Goal: Task Accomplishment & Management: Manage account settings

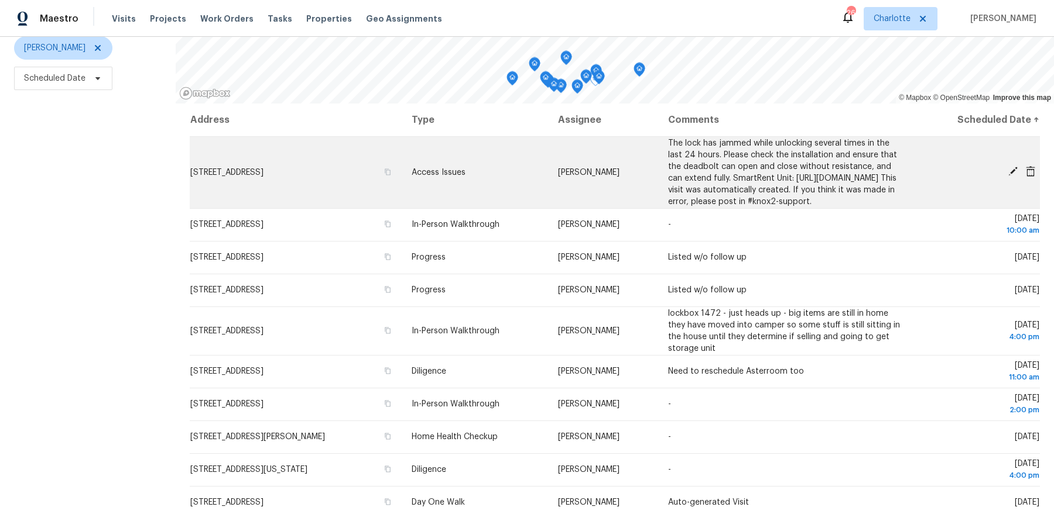
click at [1010, 176] on icon at bounding box center [1012, 171] width 9 height 9
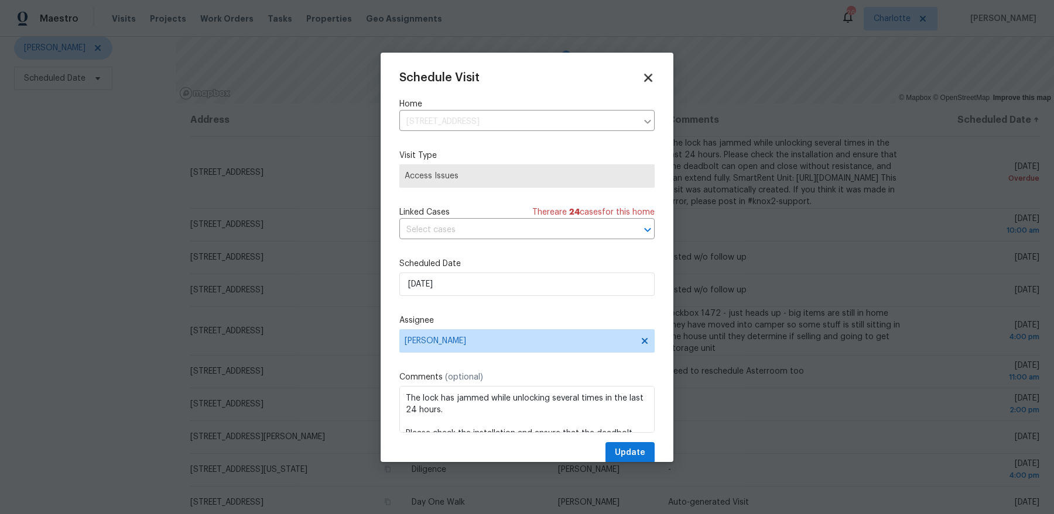
click at [649, 79] on icon at bounding box center [648, 78] width 8 height 8
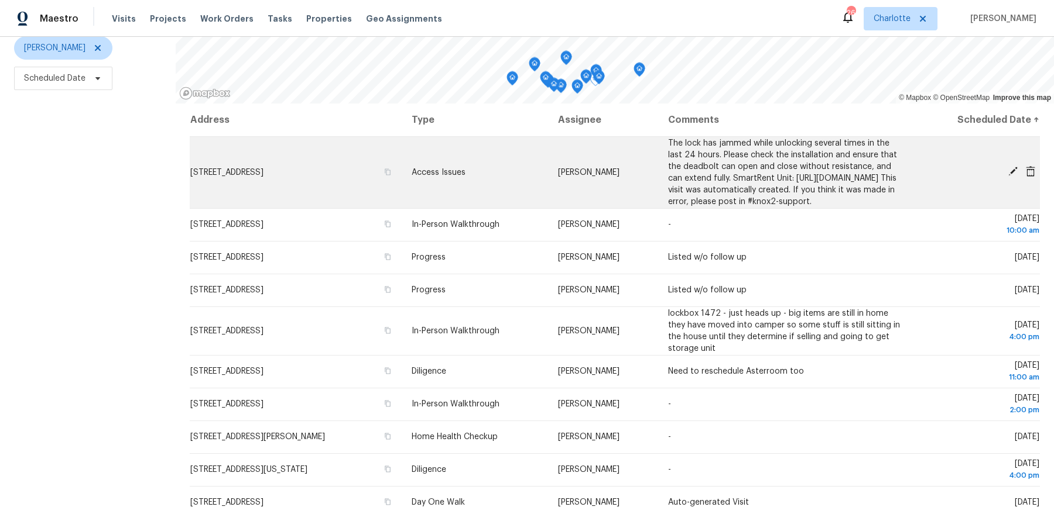
click at [1028, 176] on icon at bounding box center [1029, 171] width 9 height 11
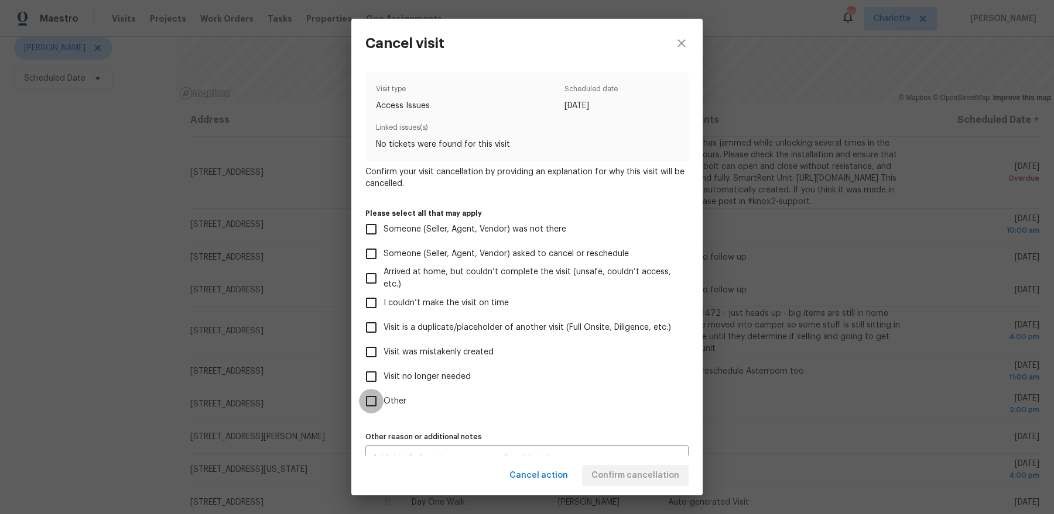
click at [383, 404] on input "Other" at bounding box center [371, 401] width 25 height 25
click at [677, 47] on icon "close" at bounding box center [681, 43] width 14 height 14
checkbox input "false"
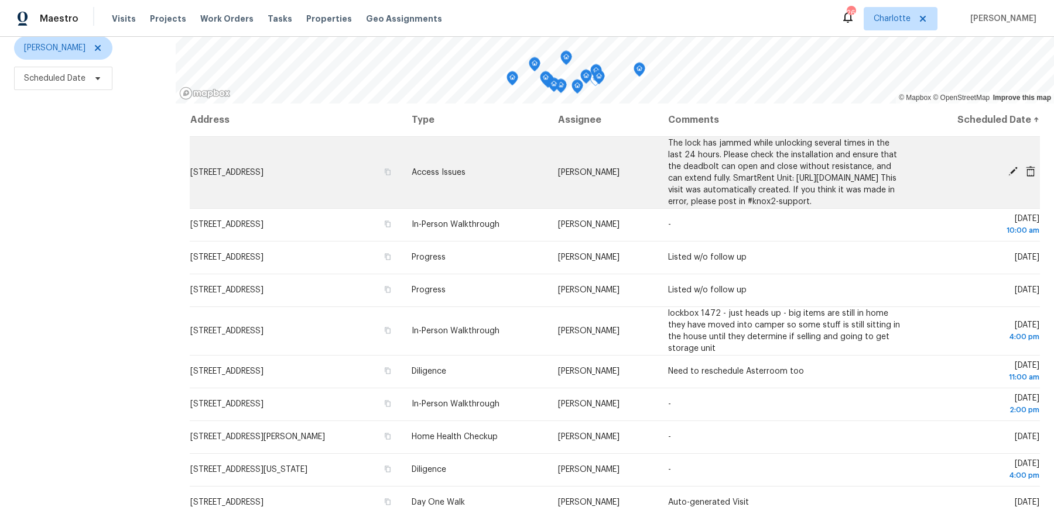
click at [1011, 176] on icon at bounding box center [1012, 171] width 9 height 9
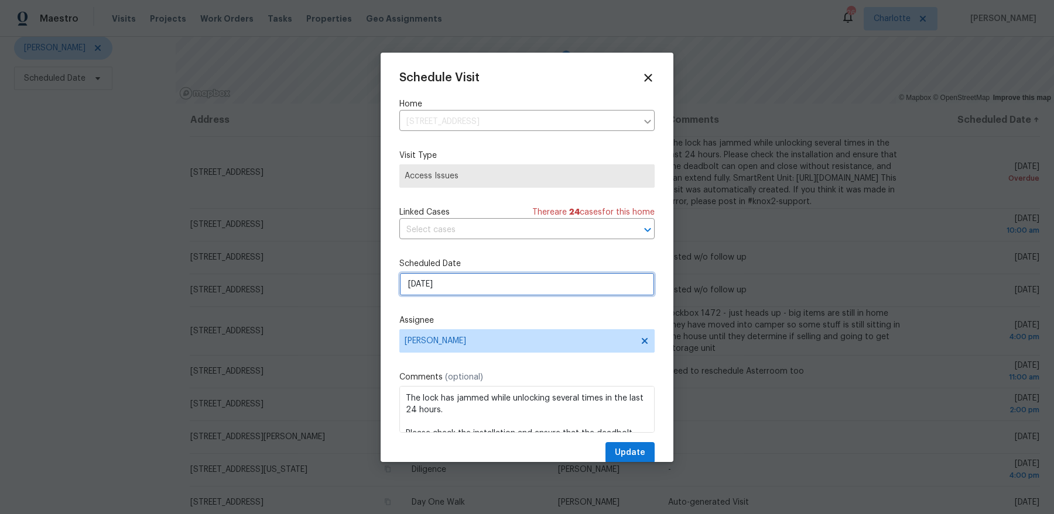
click at [450, 282] on input "10/2/2025" at bounding box center [526, 284] width 255 height 23
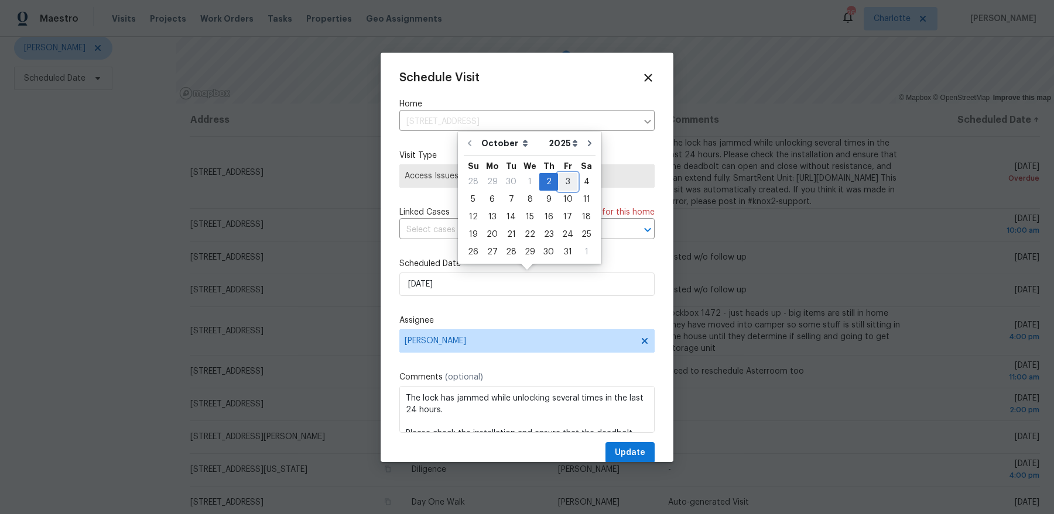
click at [565, 185] on div "3" at bounding box center [567, 182] width 19 height 16
type input "10/3/2025"
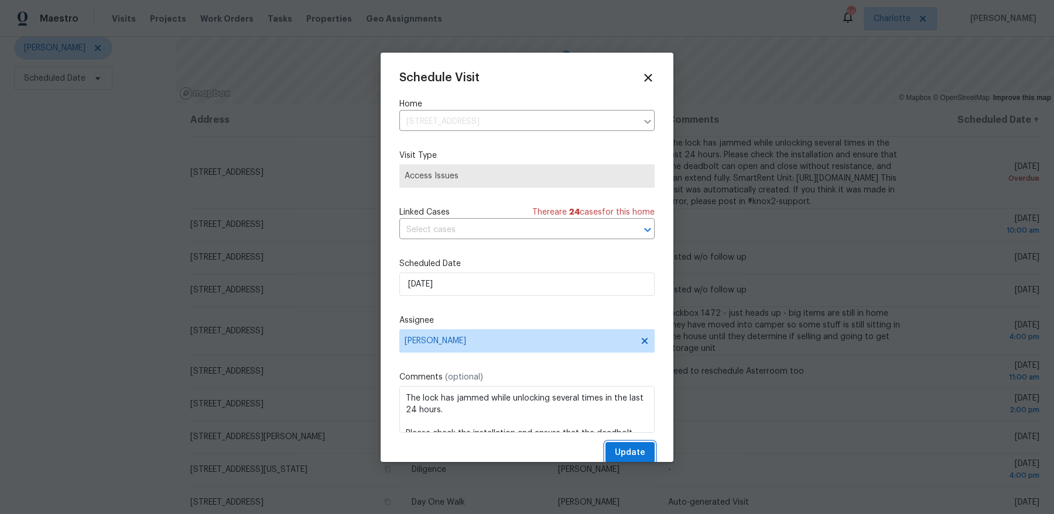
click at [626, 457] on span "Update" at bounding box center [630, 453] width 30 height 15
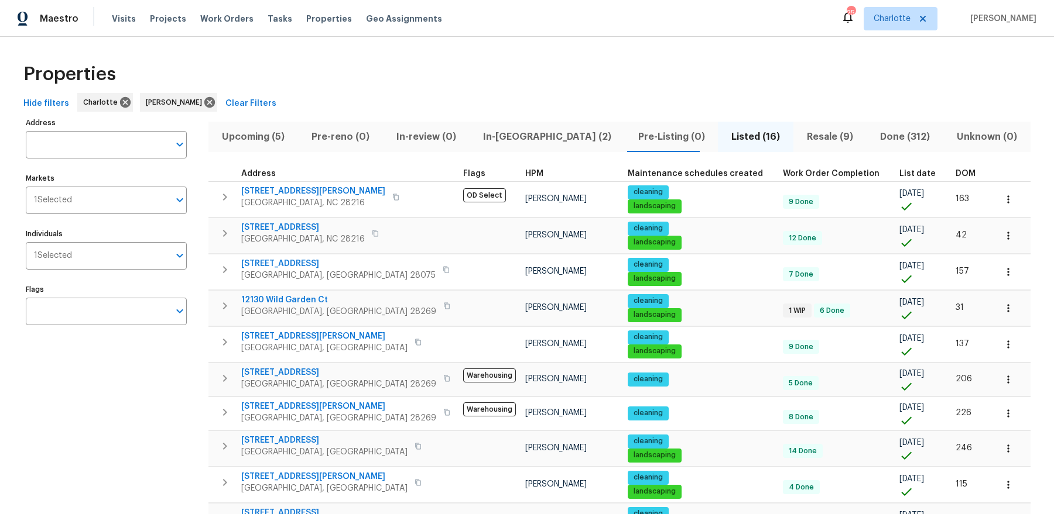
click at [507, 139] on span "In-reno (2)" at bounding box center [546, 137] width 141 height 16
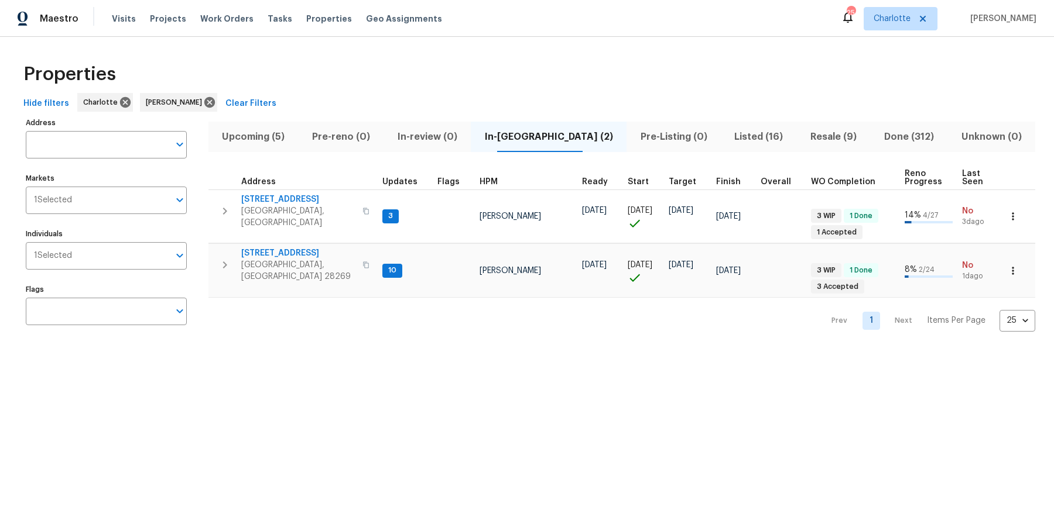
click at [260, 134] on span "Upcoming (5)" at bounding box center [253, 137] width 76 height 16
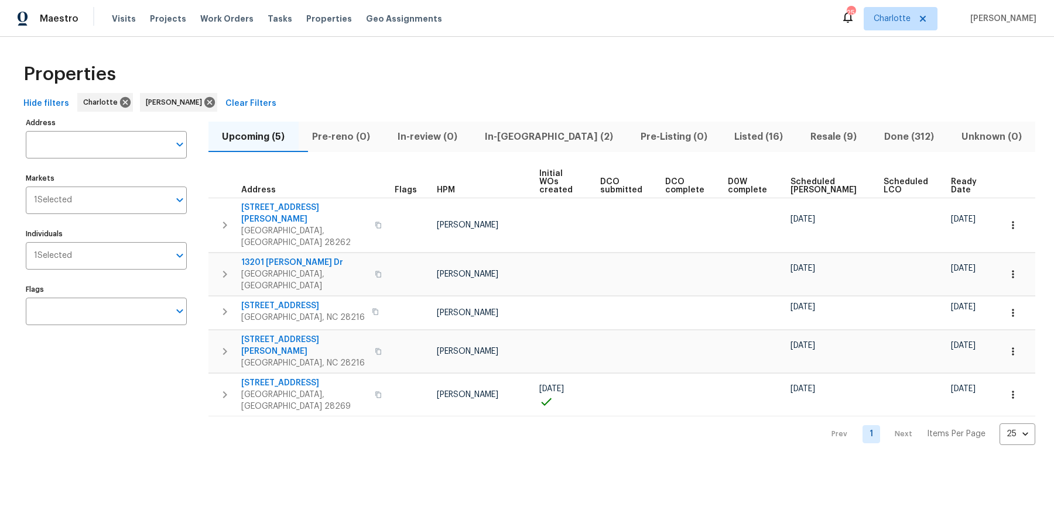
click at [965, 178] on span "Ready Date" at bounding box center [965, 186] width 29 height 16
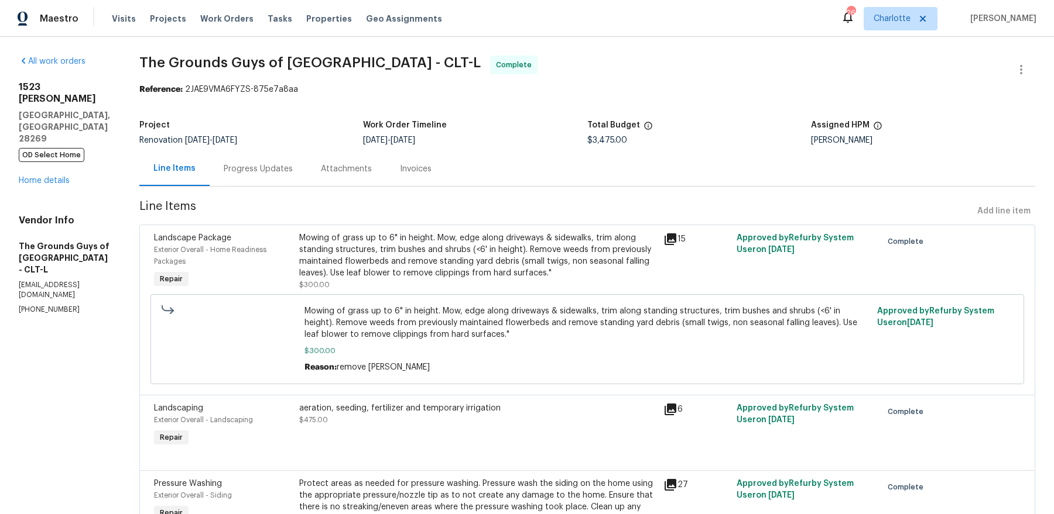
scroll to position [5, 0]
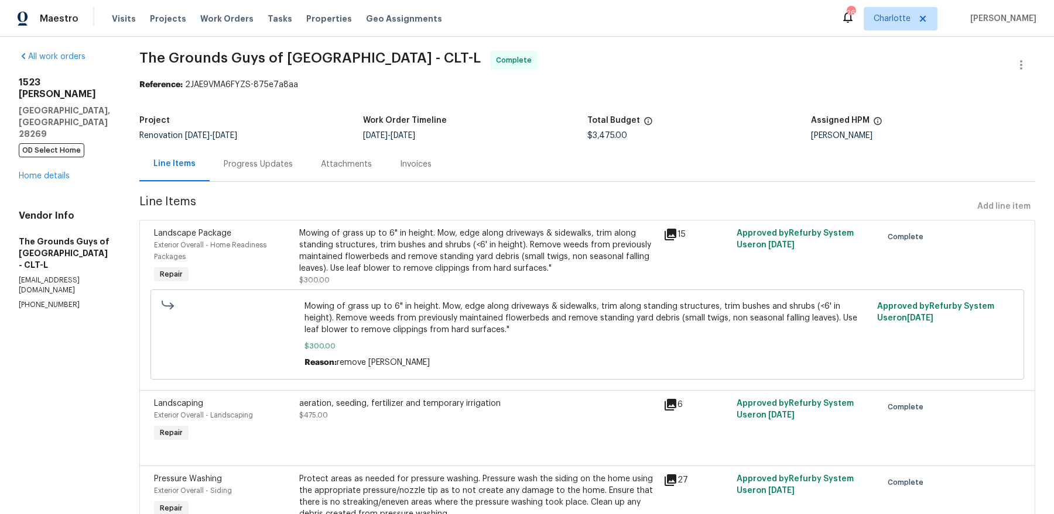
click at [55, 135] on div "1523 Callender Ln Charlotte, NC 28269 OD Select Home Home details" at bounding box center [65, 129] width 92 height 105
click at [50, 172] on link "Home details" at bounding box center [44, 176] width 51 height 8
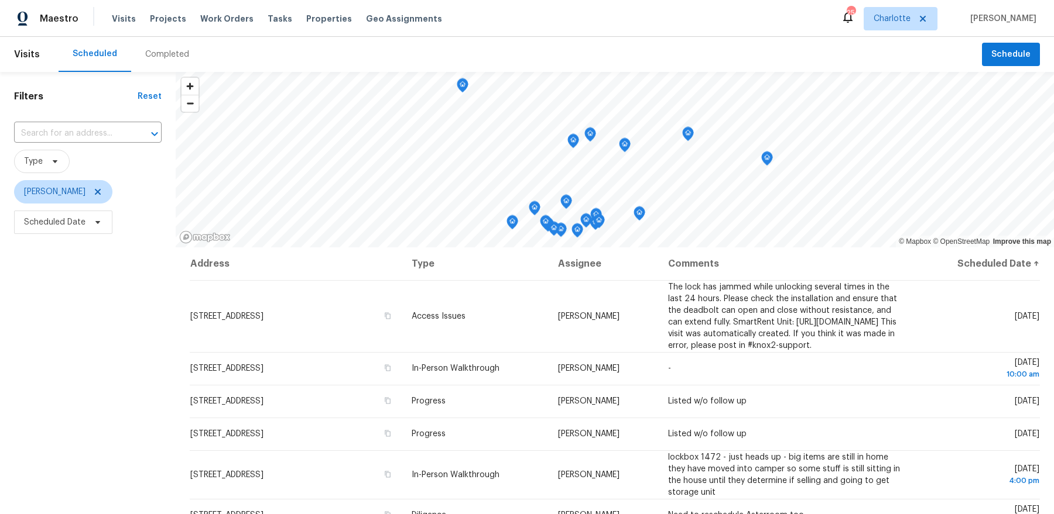
scroll to position [57, 0]
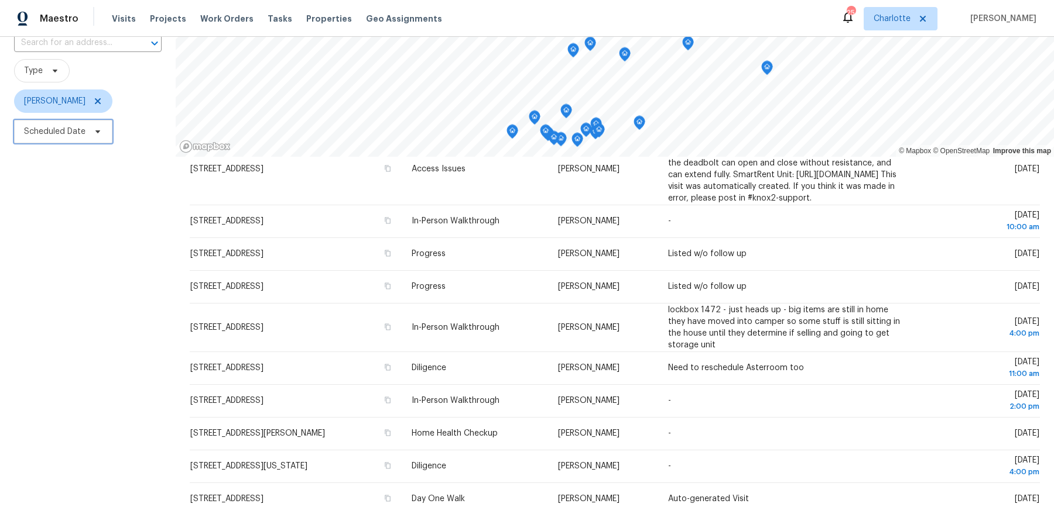
click at [88, 126] on span "Scheduled Date" at bounding box center [63, 131] width 98 height 23
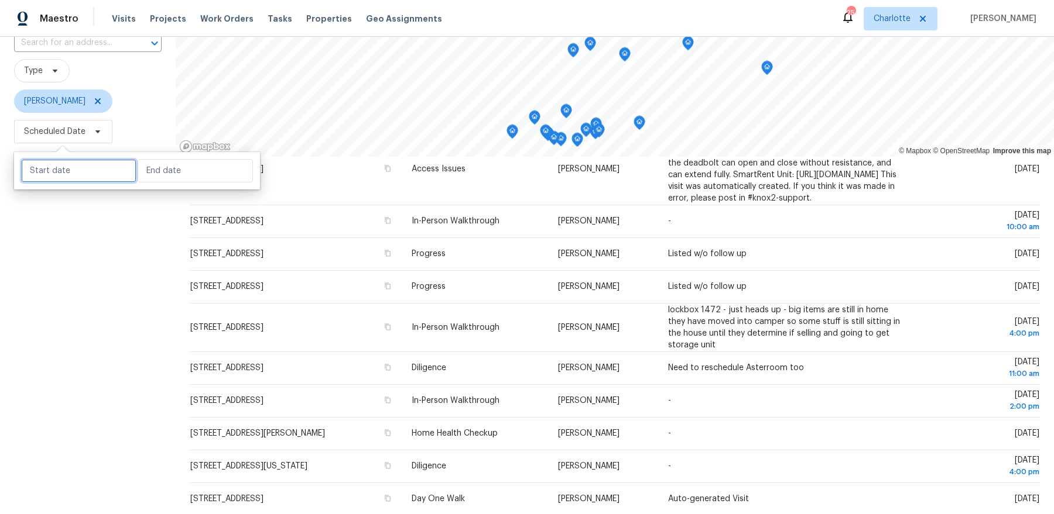
select select "9"
select select "2025"
select select "10"
select select "2025"
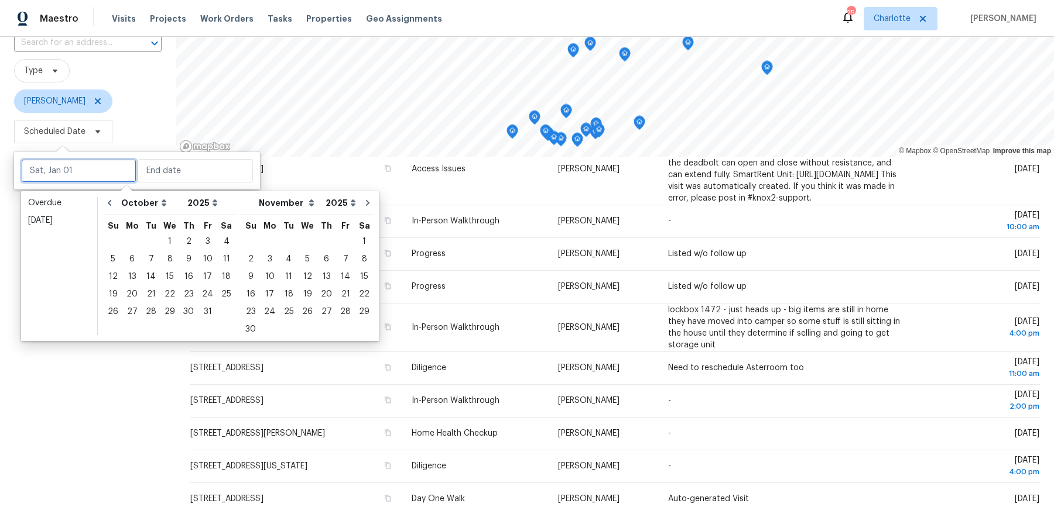
click at [82, 180] on input "text" at bounding box center [78, 170] width 115 height 23
click at [200, 245] on div "3" at bounding box center [207, 242] width 19 height 16
type input "[DATE]"
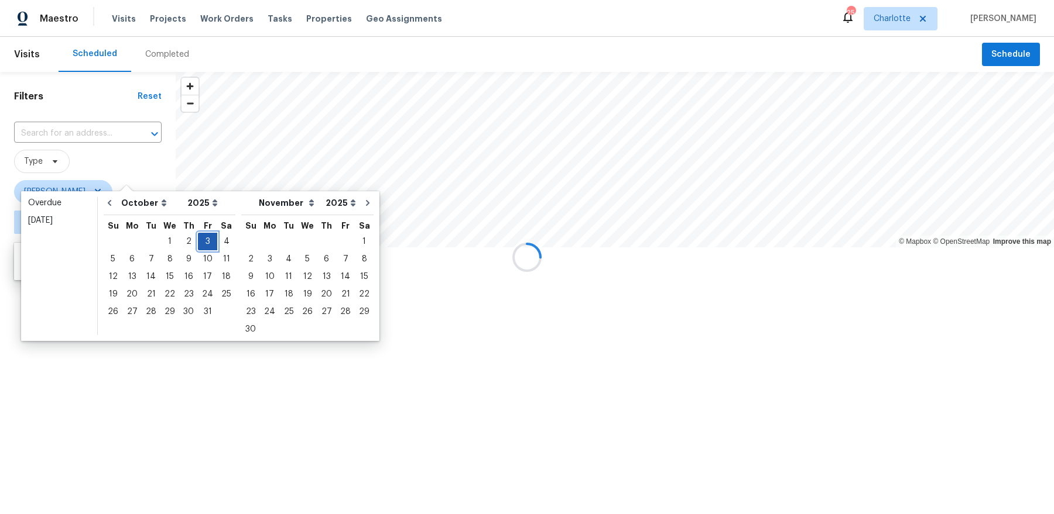
click at [200, 245] on div "3" at bounding box center [207, 242] width 19 height 16
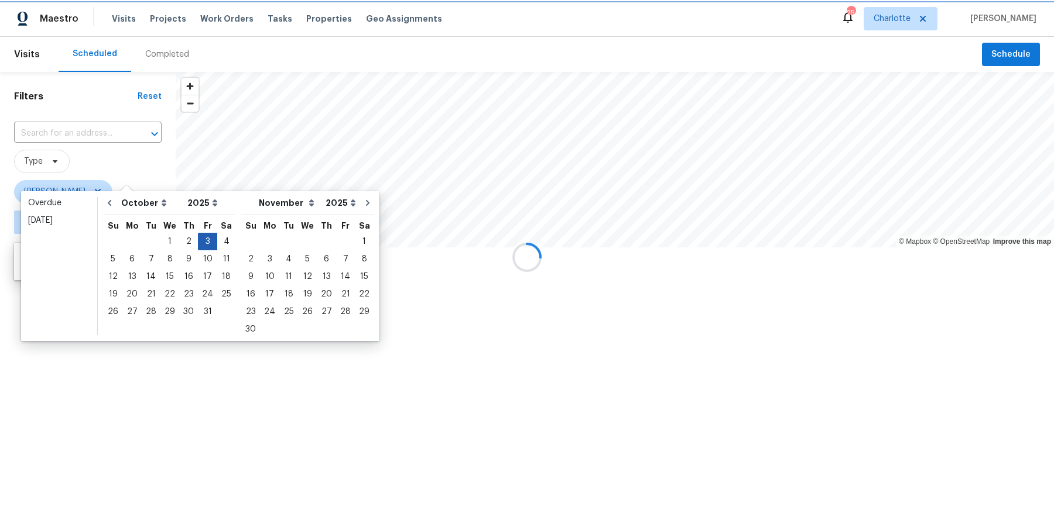
type input "[DATE]"
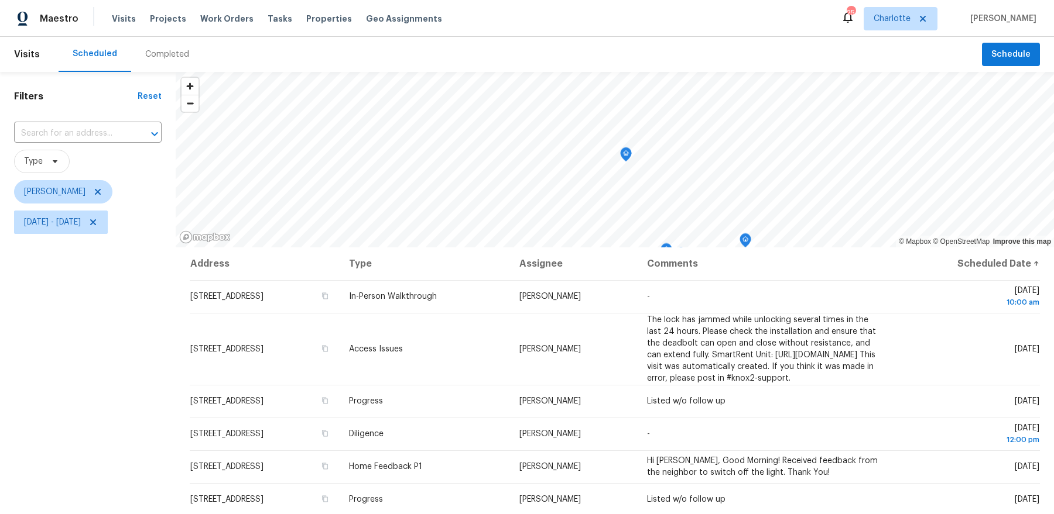
click at [101, 374] on div "Filters Reset ​ Type Dan Baquero Fri, Oct 03 - Fri, Oct 03" at bounding box center [88, 365] width 176 height 587
click at [631, 208] on icon "Map marker" at bounding box center [633, 206] width 4 height 3
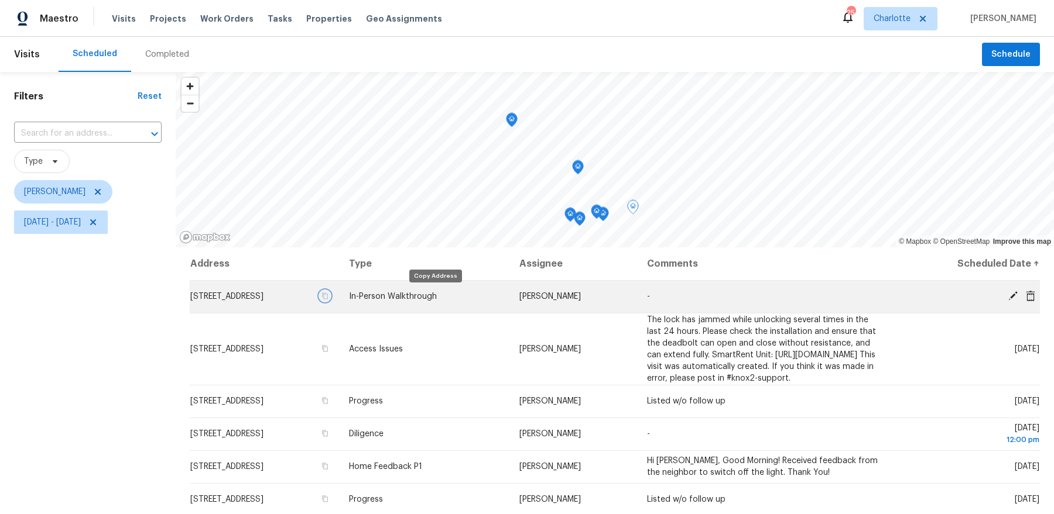
click at [328, 293] on icon "button" at bounding box center [324, 296] width 7 height 7
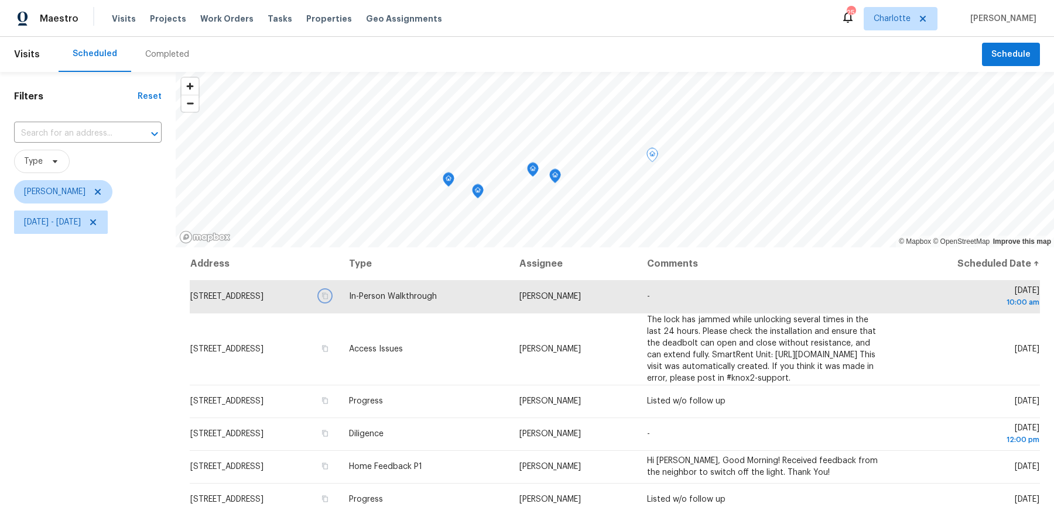
click at [555, 174] on icon "Map marker" at bounding box center [555, 176] width 11 height 13
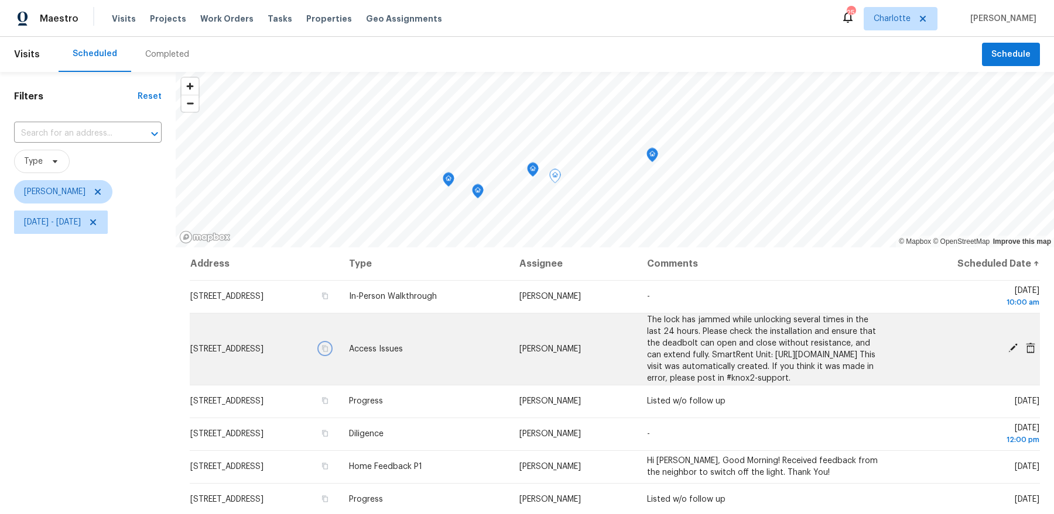
click at [328, 352] on icon "button" at bounding box center [324, 348] width 7 height 7
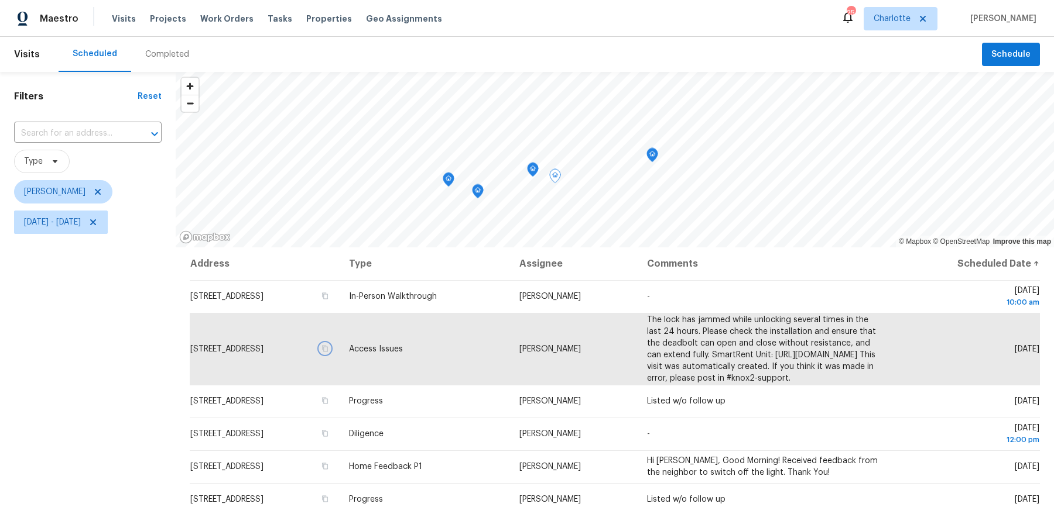
click at [533, 169] on icon "Map marker" at bounding box center [532, 169] width 11 height 13
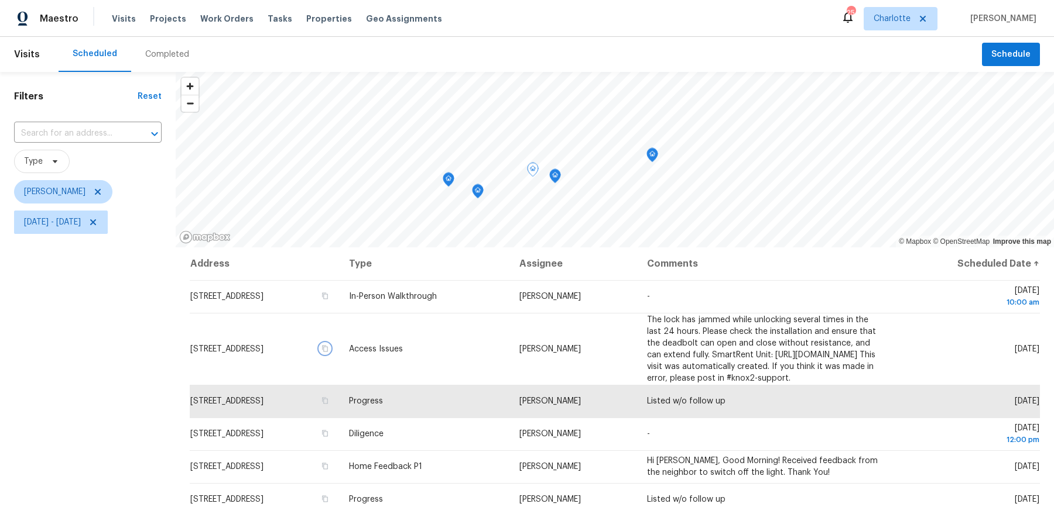
click at [480, 197] on icon "Map marker" at bounding box center [478, 191] width 12 height 15
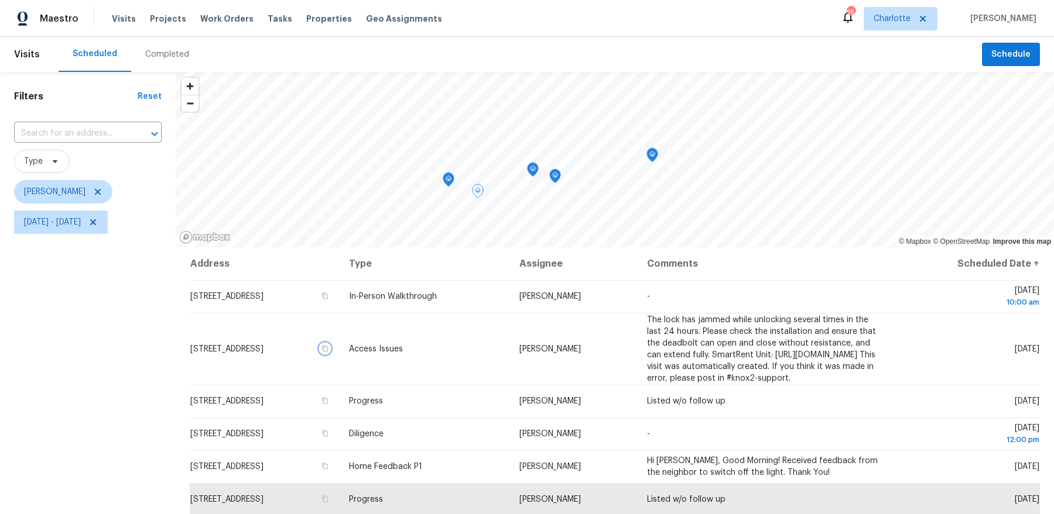
click at [448, 184] on icon "Map marker" at bounding box center [448, 179] width 11 height 13
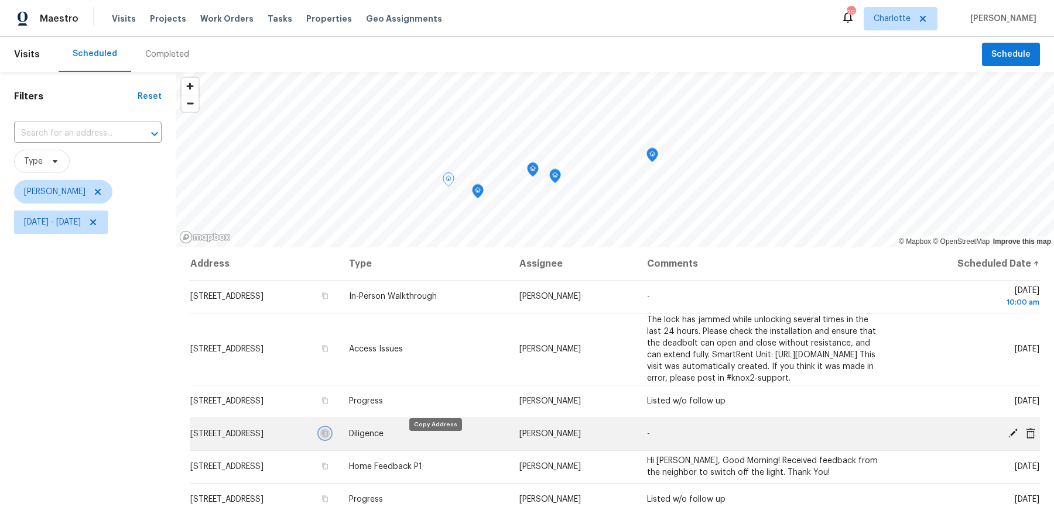
click at [328, 437] on icon "button" at bounding box center [324, 433] width 7 height 7
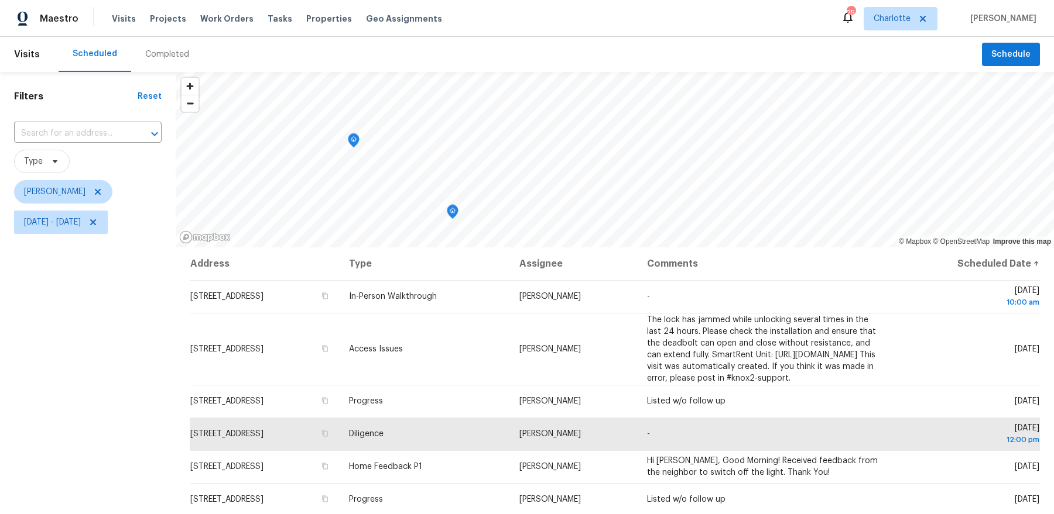
click at [445, 265] on div "© Mapbox © OpenStreetMap Improve this map Address Type Assignee Comments Schedu…" at bounding box center [615, 365] width 878 height 587
click at [351, 151] on icon "Map marker" at bounding box center [352, 147] width 11 height 13
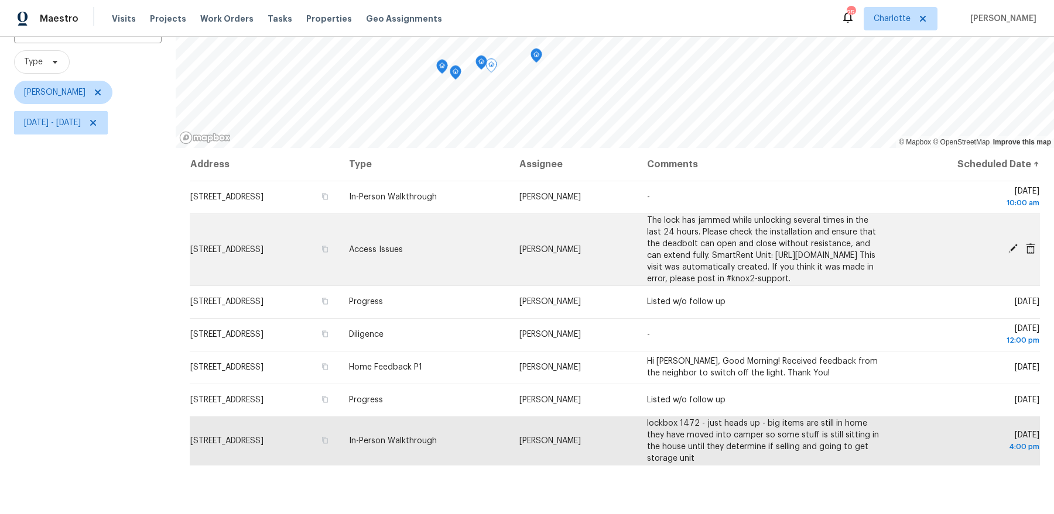
scroll to position [126, 0]
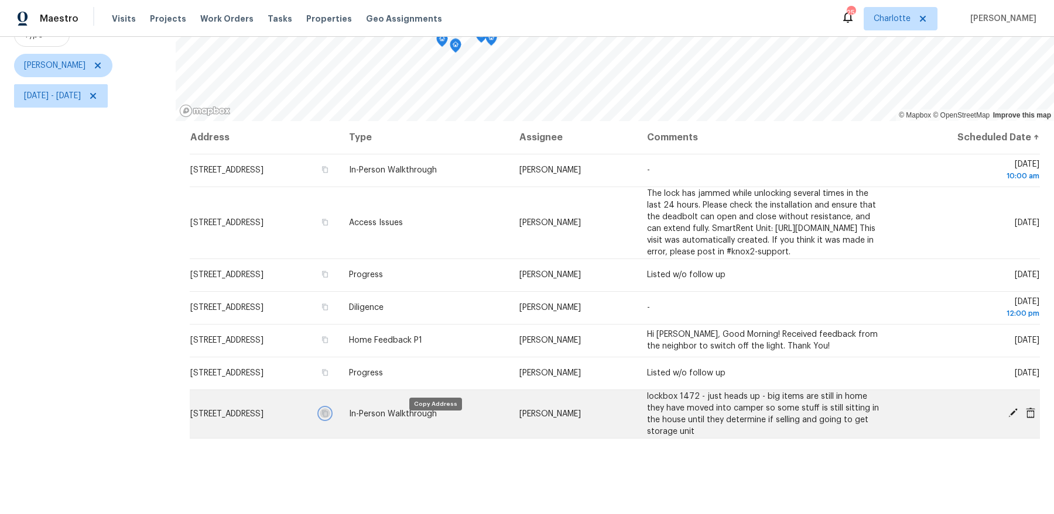
click at [328, 417] on icon "button" at bounding box center [324, 413] width 7 height 7
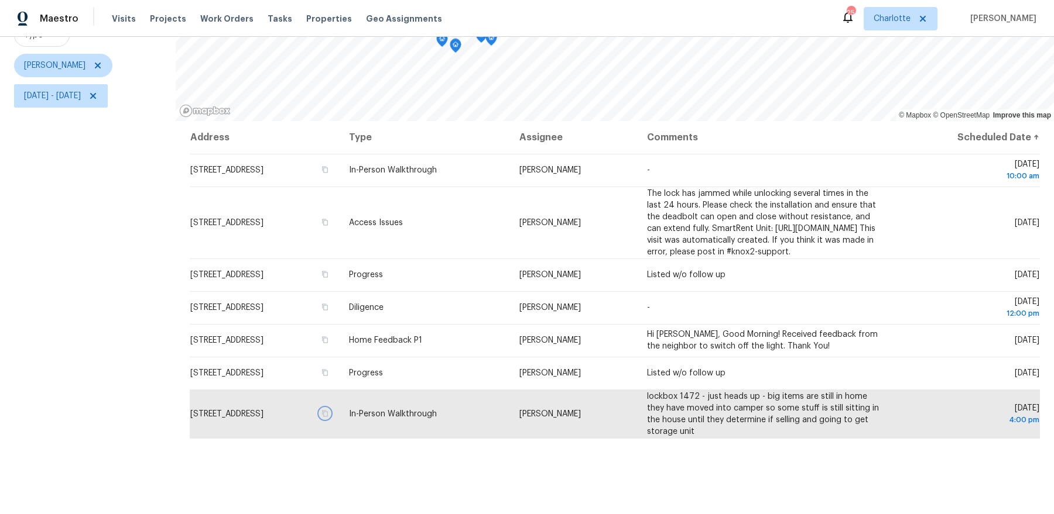
scroll to position [0, 0]
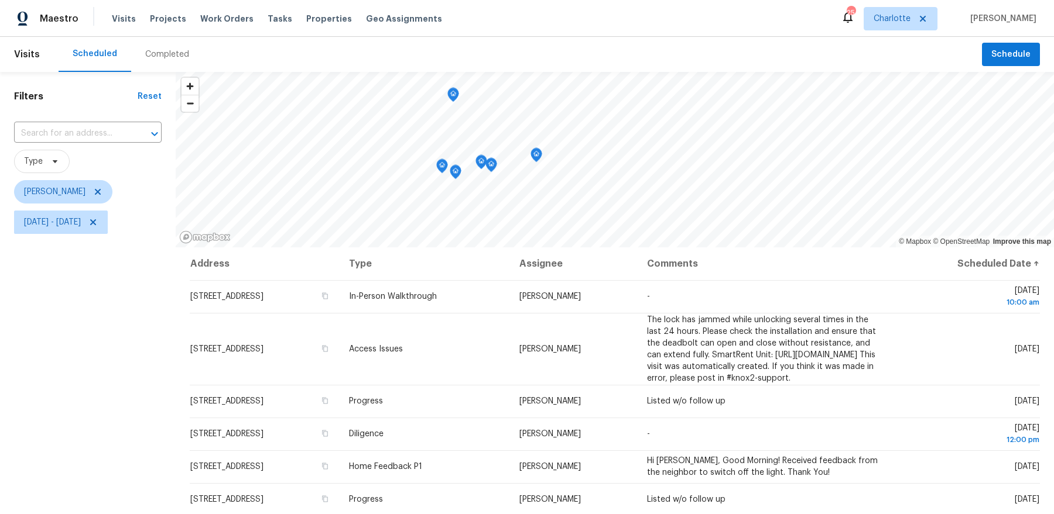
click at [452, 96] on icon "Map marker" at bounding box center [453, 94] width 11 height 13
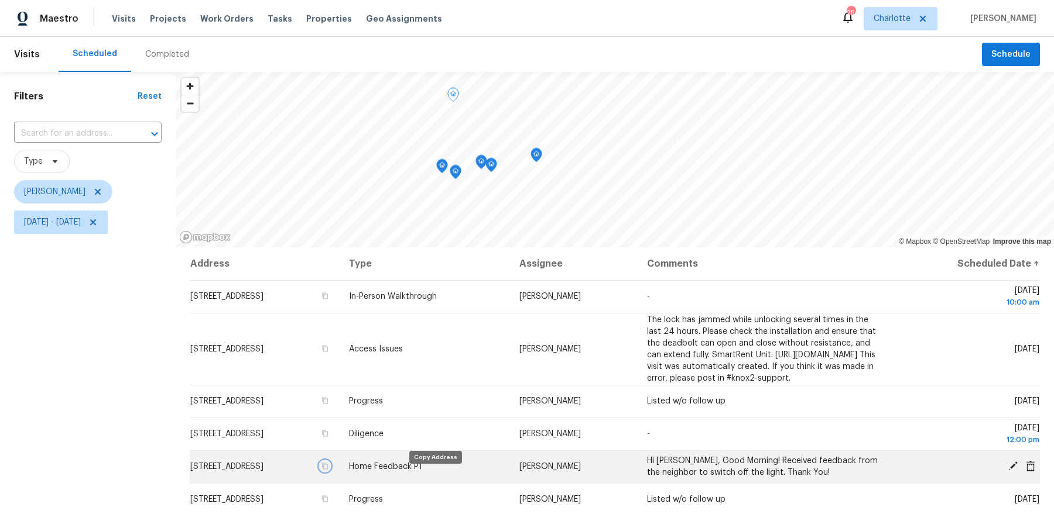
click at [328, 470] on icon "button" at bounding box center [325, 467] width 6 height 6
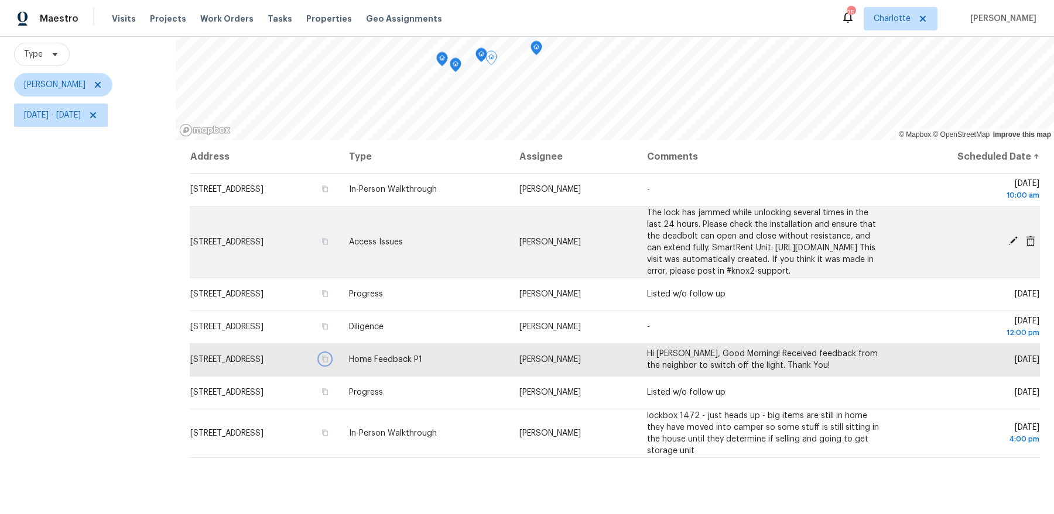
scroll to position [144, 0]
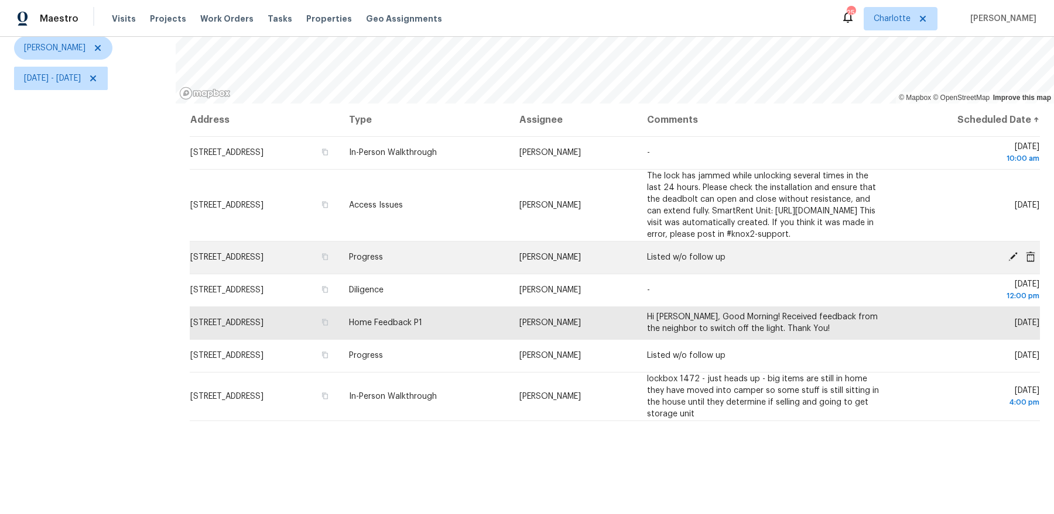
click at [510, 270] on td "Progress" at bounding box center [424, 257] width 170 height 33
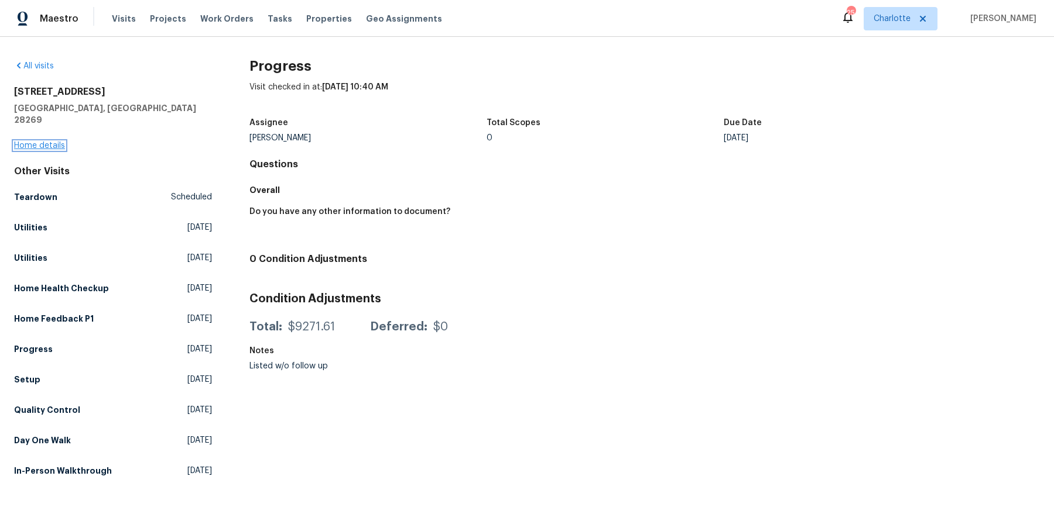
click at [46, 142] on link "Home details" at bounding box center [39, 146] width 51 height 8
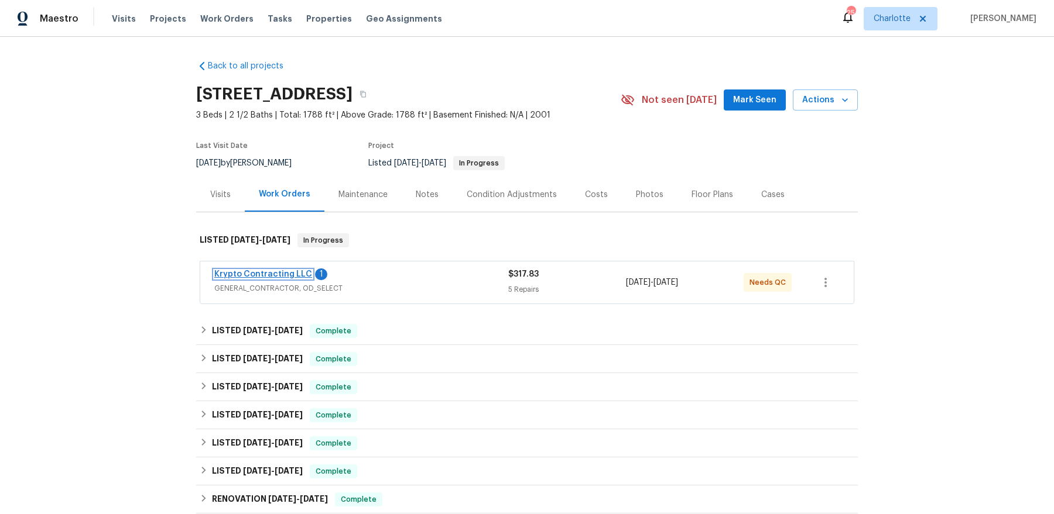
click at [291, 274] on link "Krypto Contracting LLC" at bounding box center [263, 274] width 98 height 8
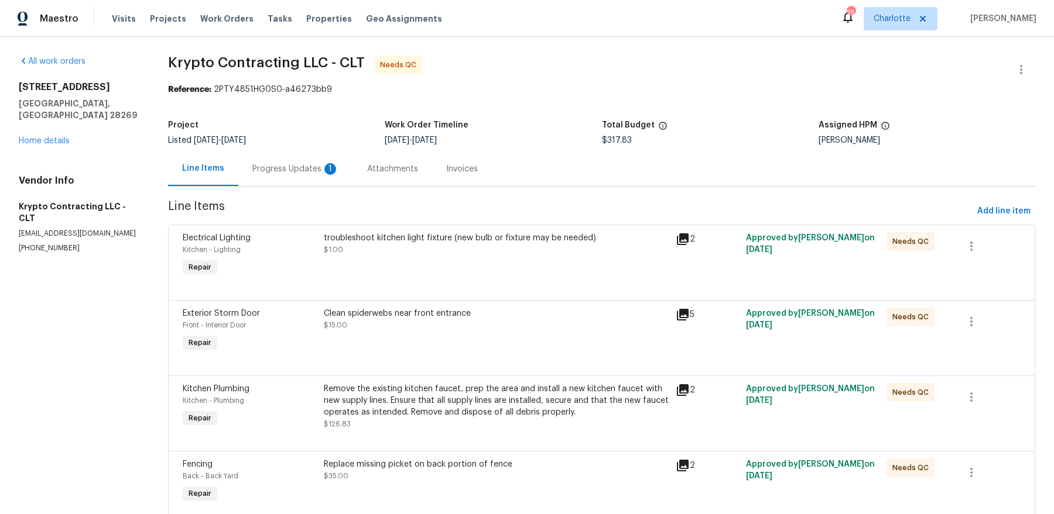
click at [306, 180] on div "Progress Updates 1" at bounding box center [295, 169] width 115 height 35
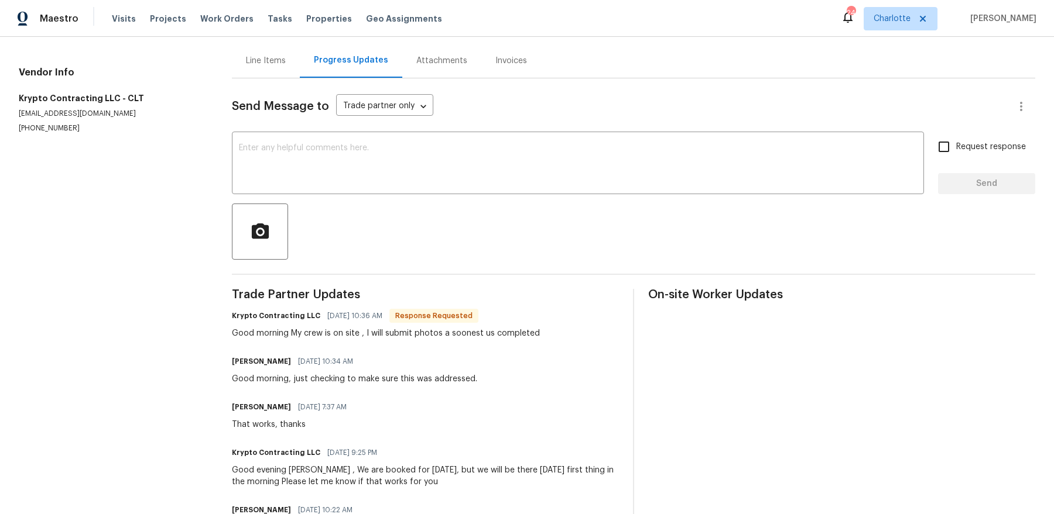
scroll to position [95, 0]
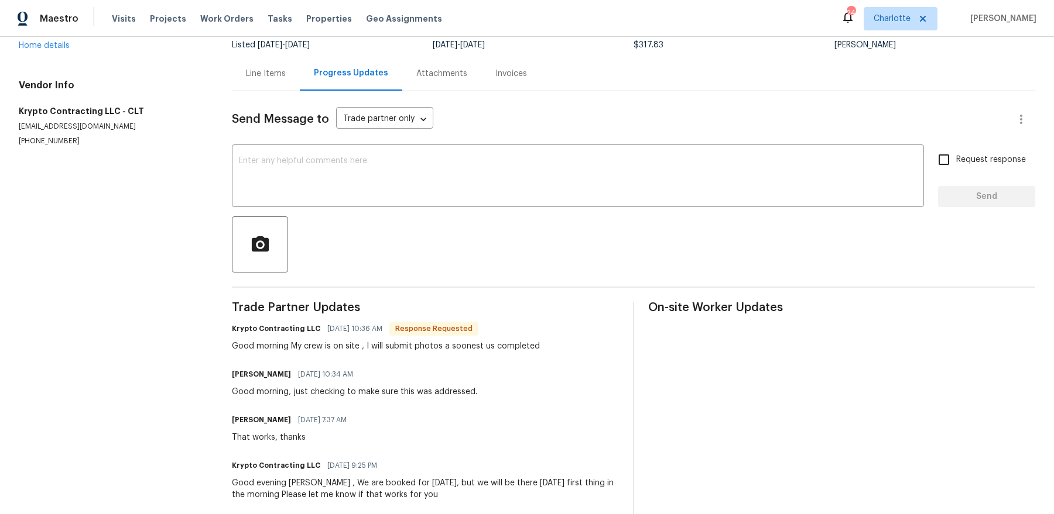
click at [270, 84] on div "Line Items" at bounding box center [266, 73] width 68 height 35
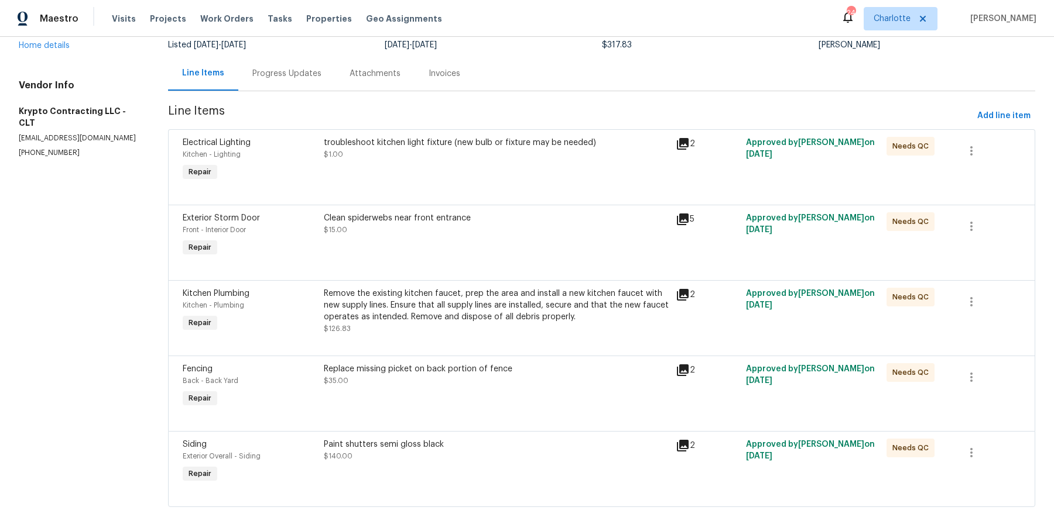
click at [686, 143] on icon at bounding box center [683, 144] width 12 height 12
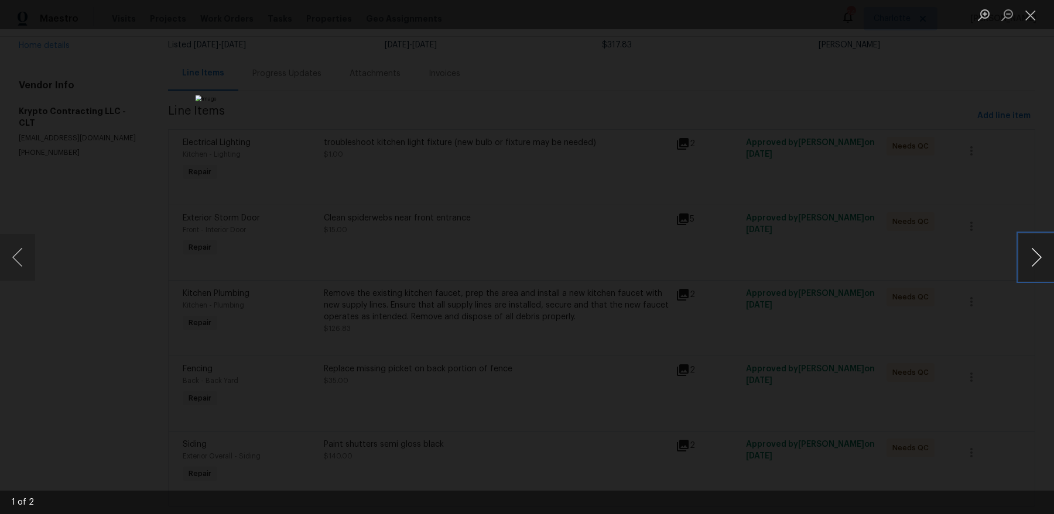
click at [1034, 261] on button "Next image" at bounding box center [1035, 257] width 35 height 47
click at [1032, 18] on button "Close lightbox" at bounding box center [1029, 15] width 23 height 20
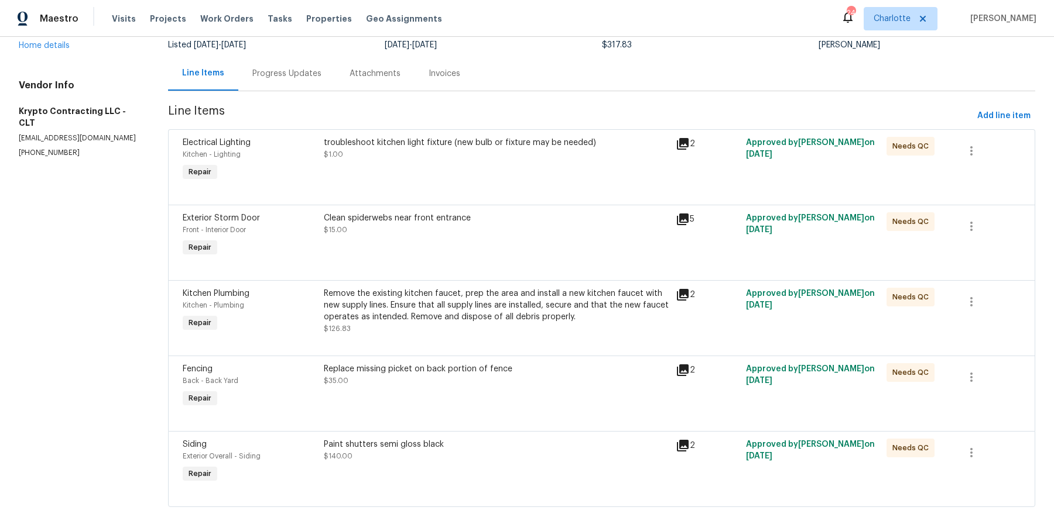
click at [452, 169] on div "troubleshoot kitchen light fixture (new bulb or fixture may be needed) $1.00" at bounding box center [496, 160] width 352 height 54
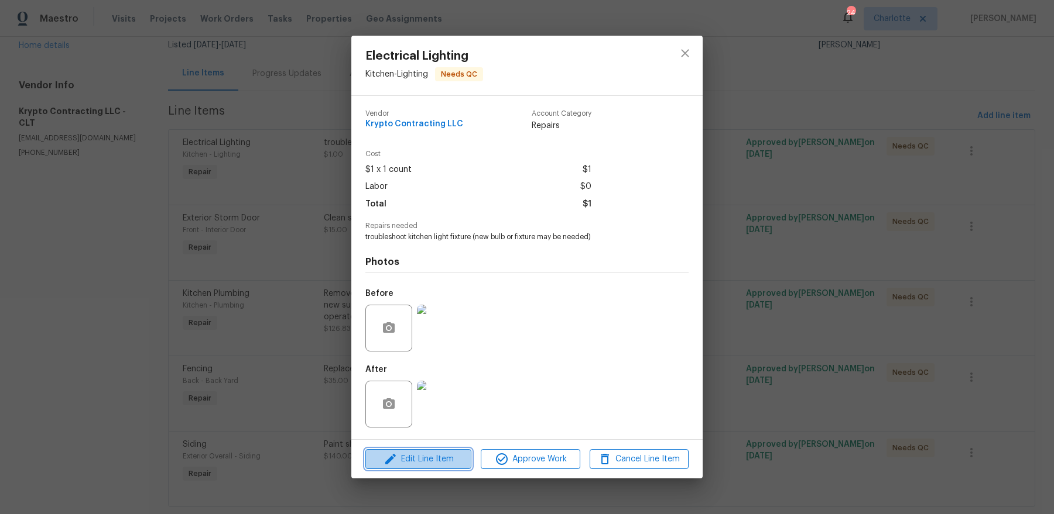
click at [448, 460] on span "Edit Line Item" at bounding box center [418, 459] width 99 height 15
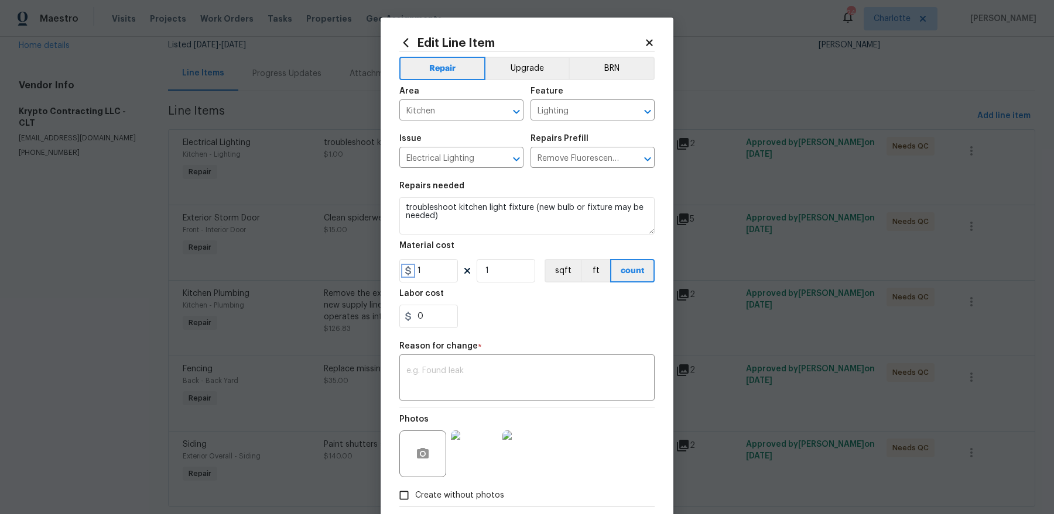
click at [409, 266] on icon at bounding box center [407, 270] width 9 height 9
click at [417, 266] on input "1" at bounding box center [428, 270] width 59 height 23
type input "25"
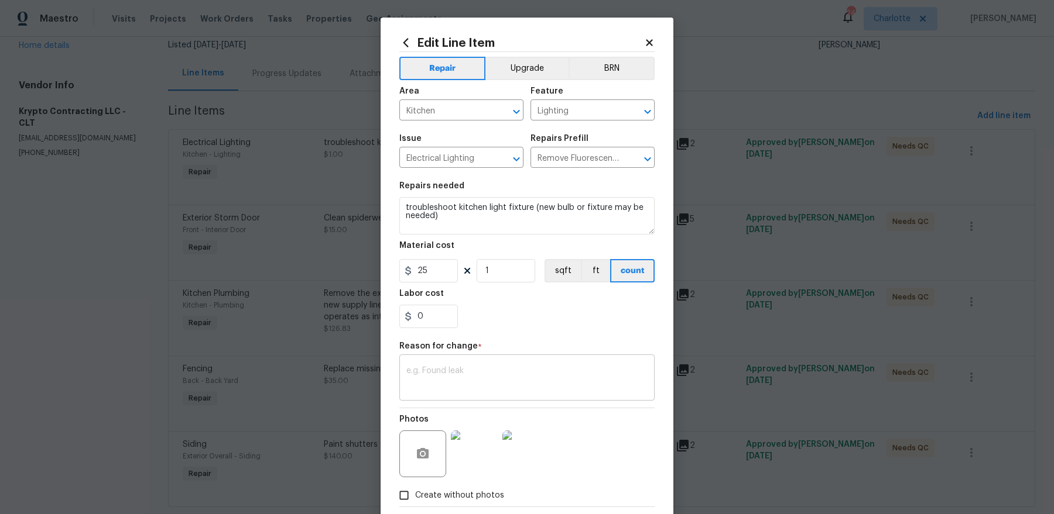
click at [457, 399] on div "x ​" at bounding box center [526, 379] width 255 height 43
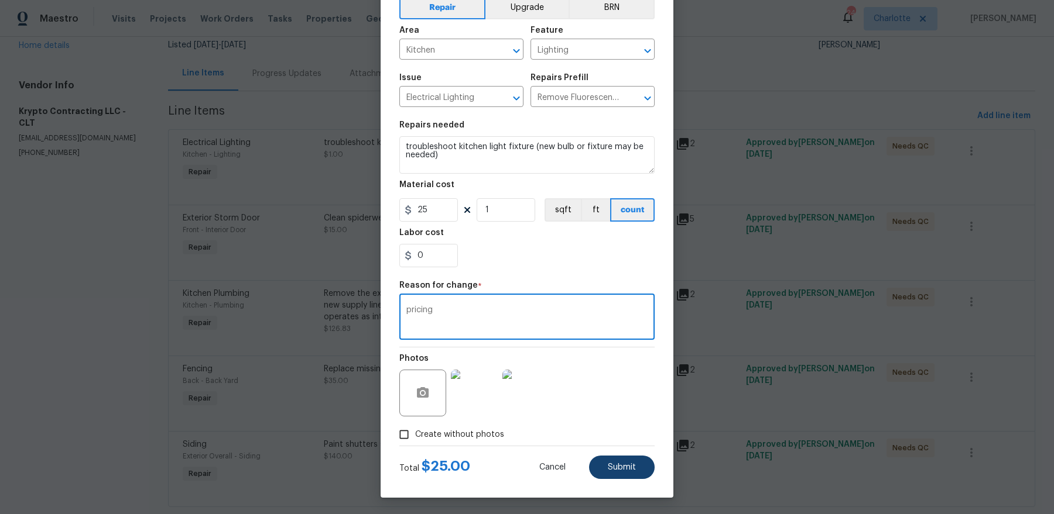
type textarea "pricing"
click at [625, 465] on span "Submit" at bounding box center [622, 468] width 28 height 9
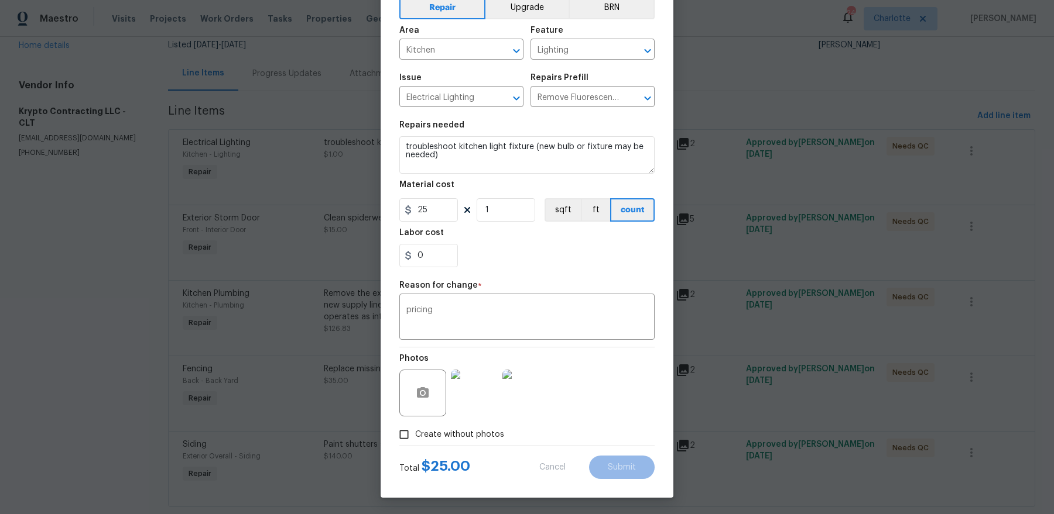
type input "1"
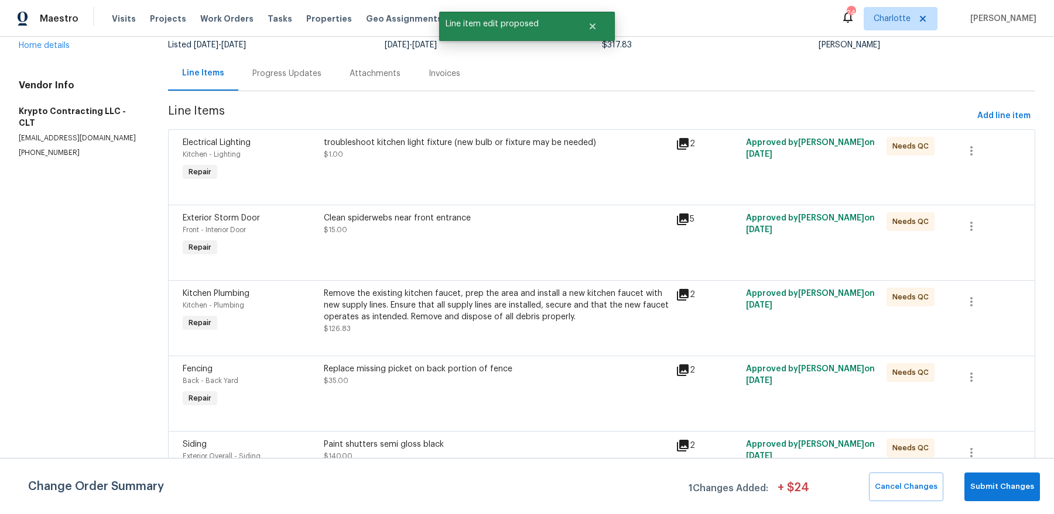
scroll to position [0, 0]
click at [986, 483] on span "Submit Changes" at bounding box center [1002, 487] width 64 height 13
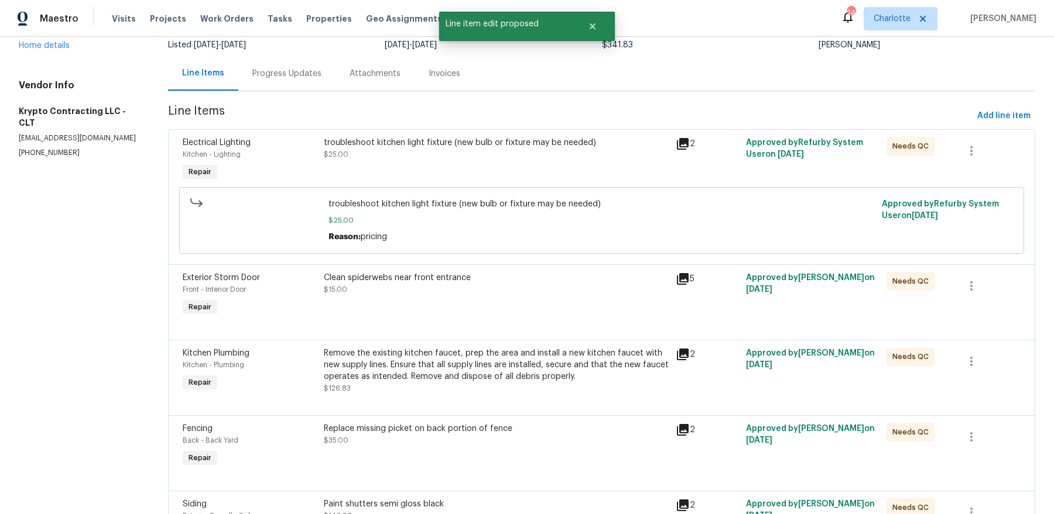
click at [684, 277] on icon at bounding box center [683, 279] width 12 height 12
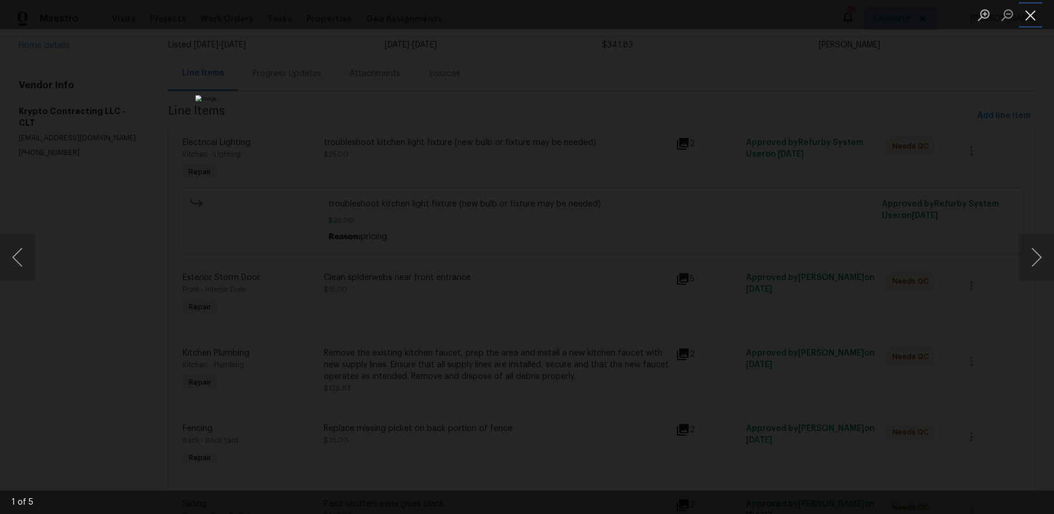
click at [1030, 20] on button "Close lightbox" at bounding box center [1029, 15] width 23 height 20
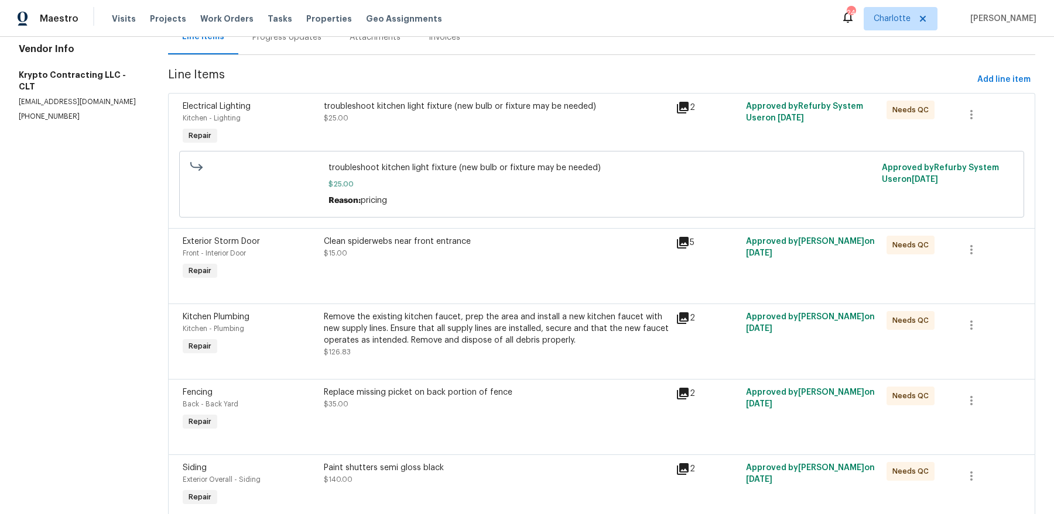
scroll to position [139, 0]
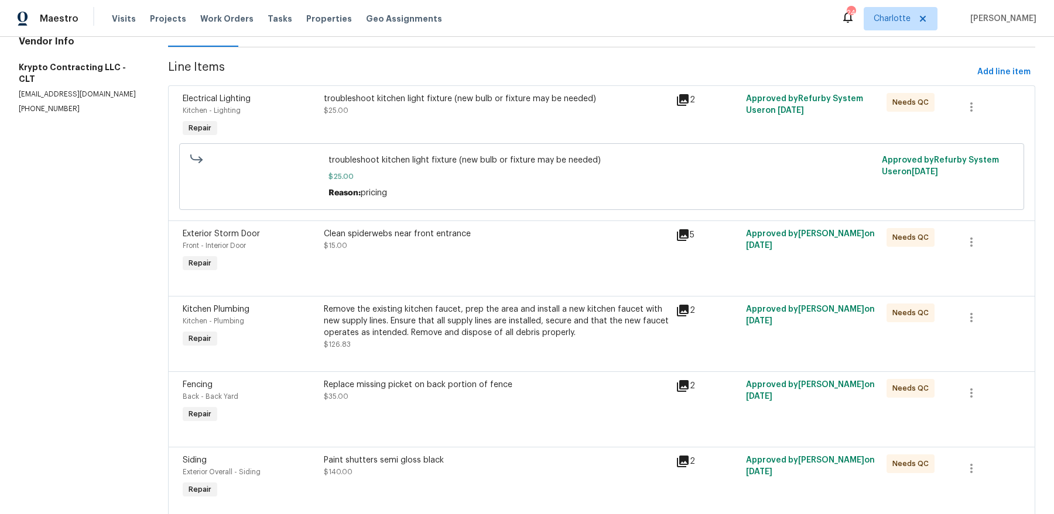
click at [684, 307] on icon at bounding box center [683, 311] width 12 height 12
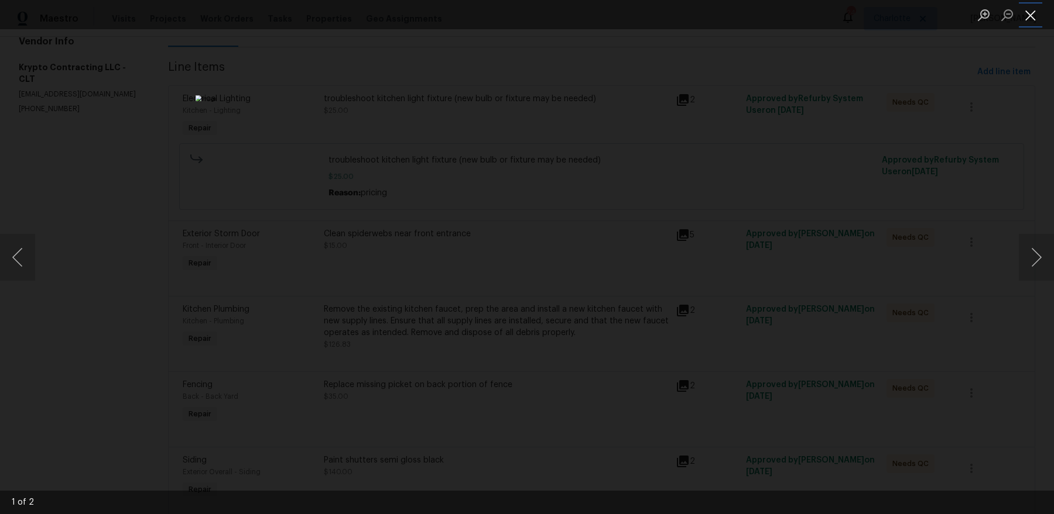
click at [1027, 17] on button "Close lightbox" at bounding box center [1029, 15] width 23 height 20
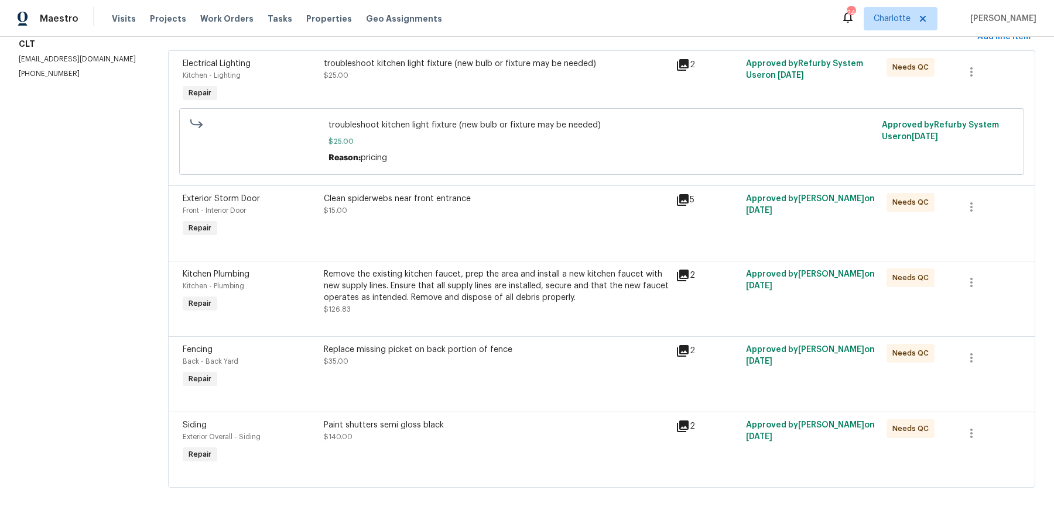
scroll to position [181, 0]
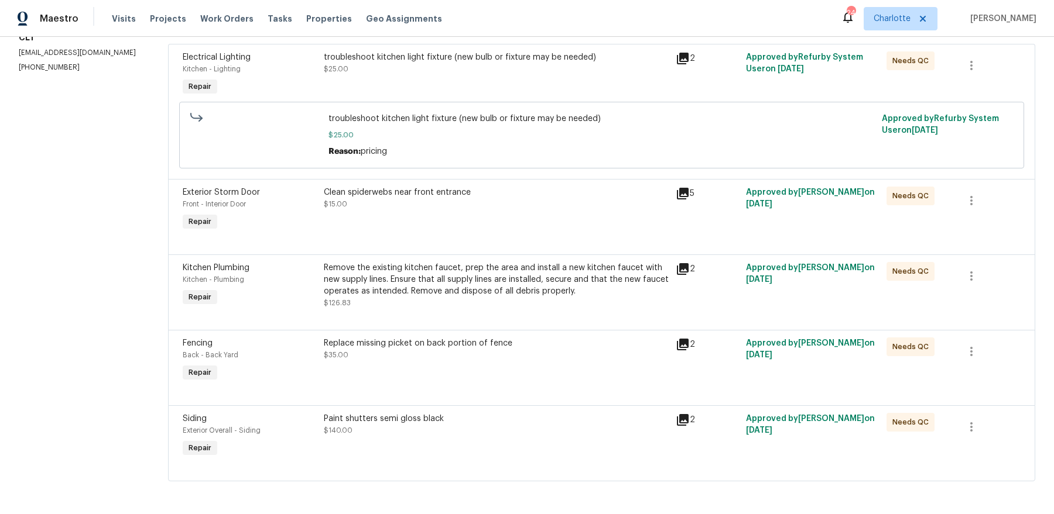
click at [687, 346] on icon at bounding box center [683, 345] width 12 height 12
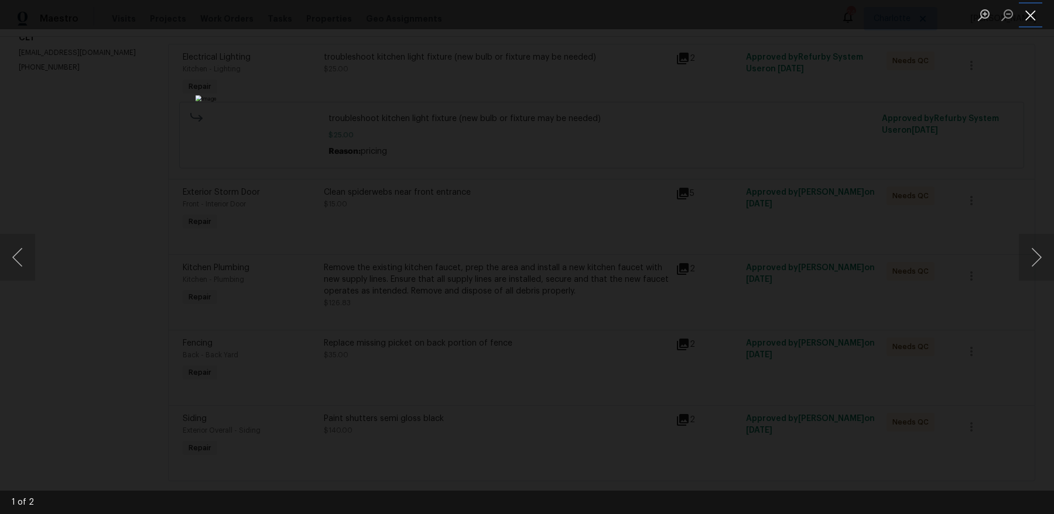
click at [1038, 18] on button "Close lightbox" at bounding box center [1029, 15] width 23 height 20
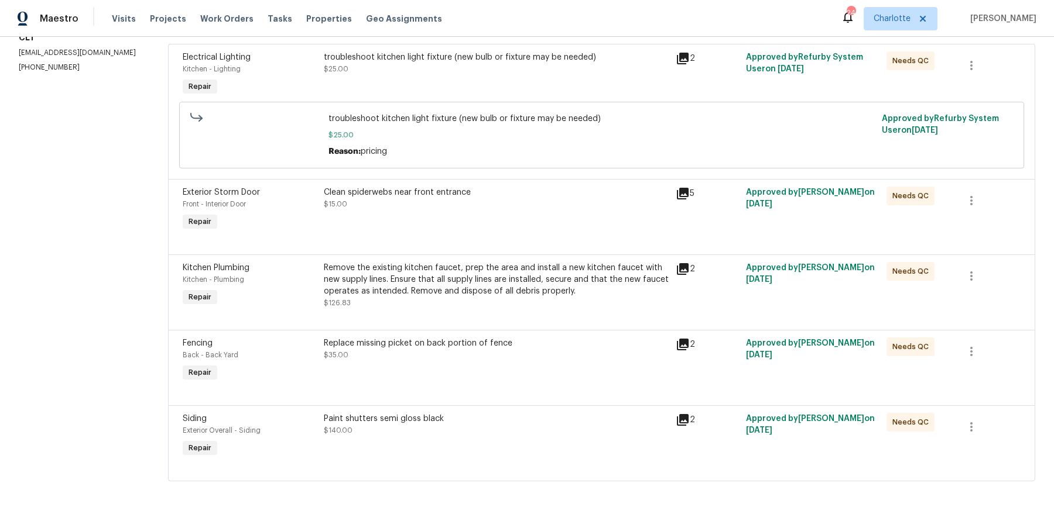
click at [682, 417] on icon at bounding box center [683, 420] width 12 height 12
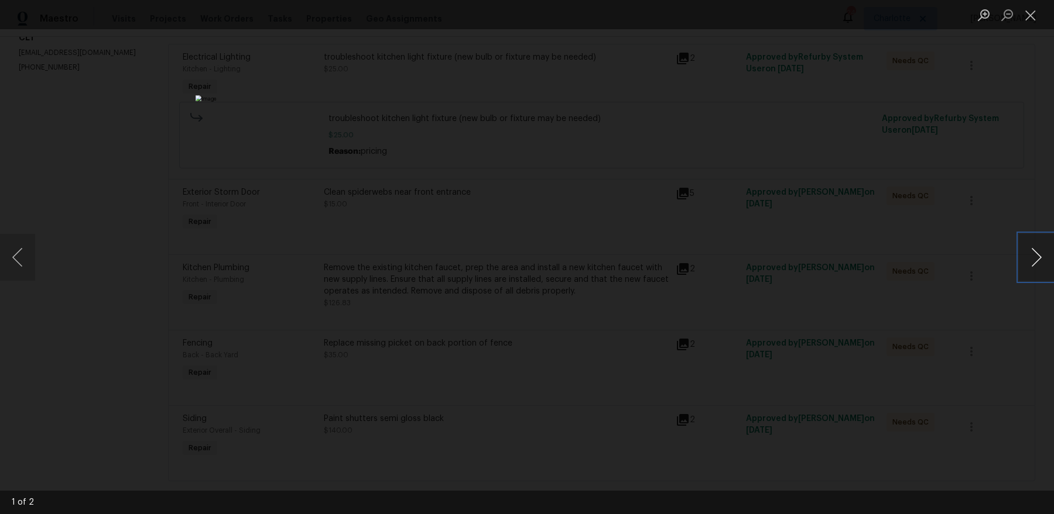
click at [1040, 263] on button "Next image" at bounding box center [1035, 257] width 35 height 47
click at [1029, 17] on button "Close lightbox" at bounding box center [1029, 15] width 23 height 20
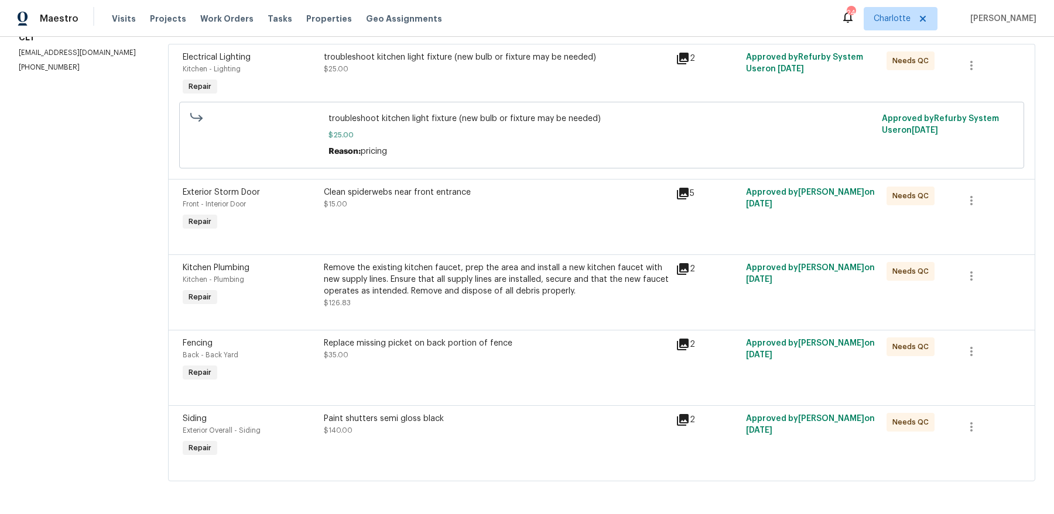
click at [376, 431] on div "Paint shutters semi gloss black $140.00" at bounding box center [496, 424] width 345 height 23
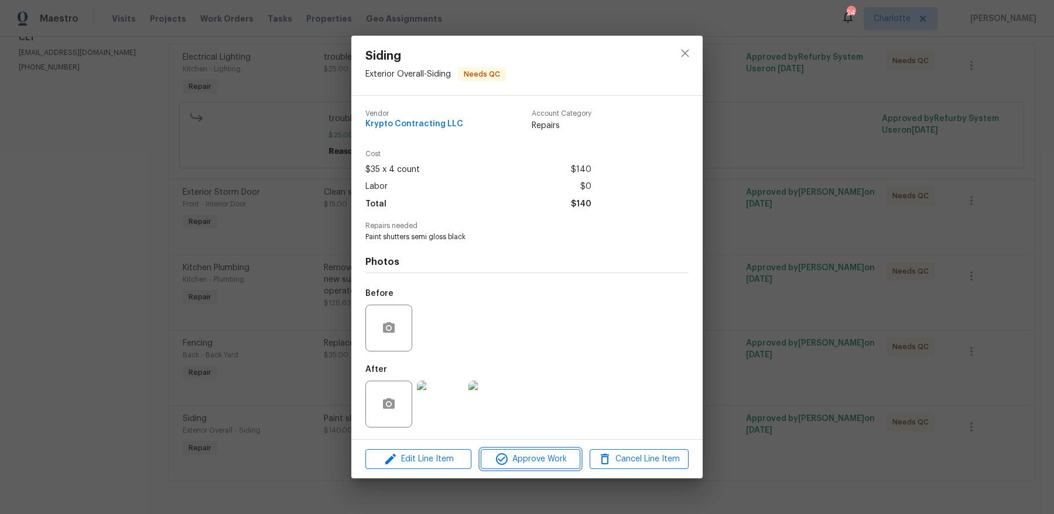
click at [504, 463] on icon "button" at bounding box center [502, 459] width 14 height 14
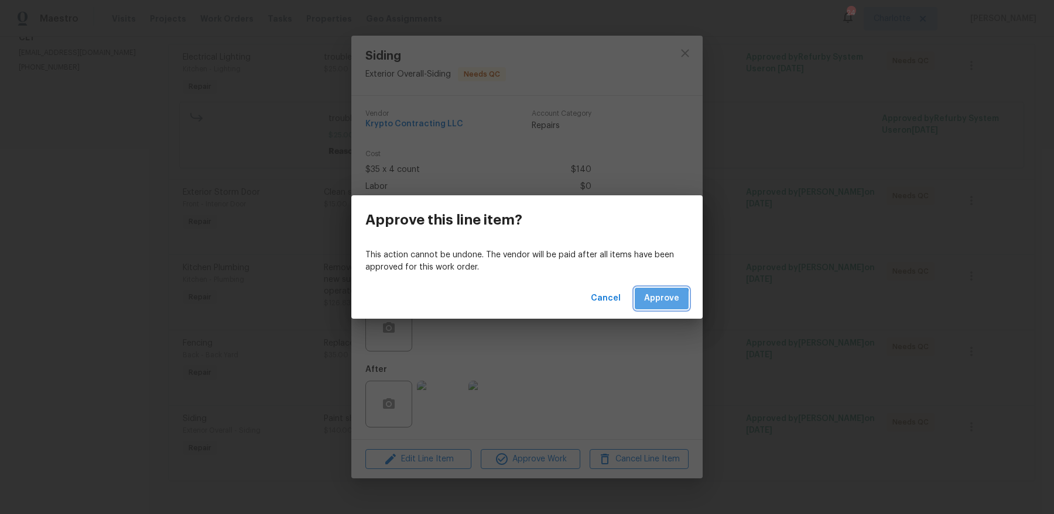
click at [644, 303] on button "Approve" at bounding box center [661, 299] width 54 height 22
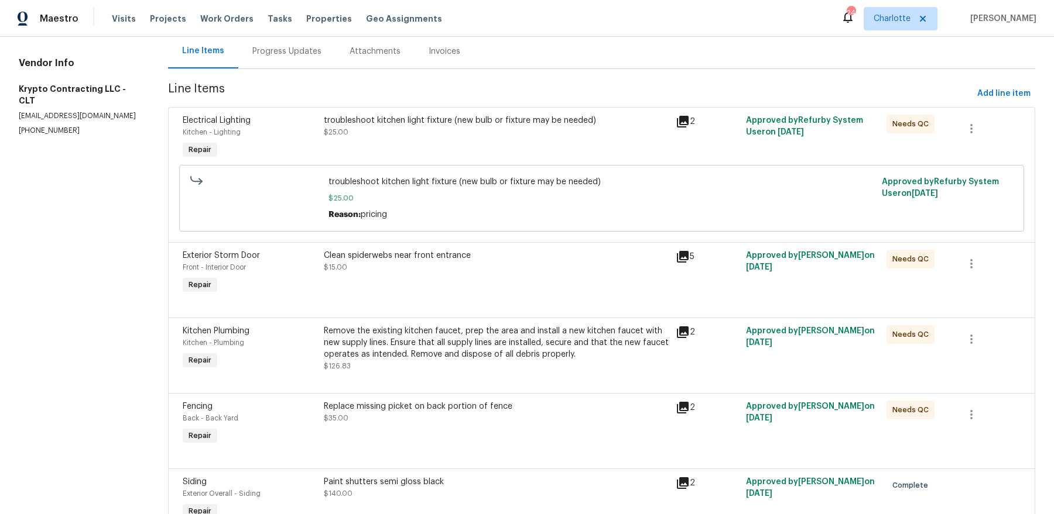
scroll to position [0, 0]
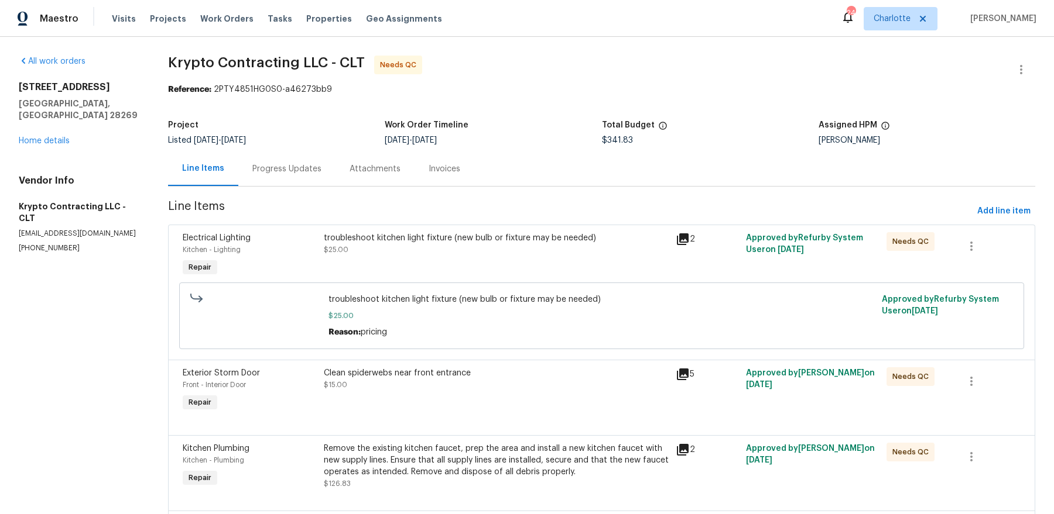
click at [496, 249] on div "troubleshoot kitchen light fixture (new bulb or fixture may be needed) $25.00" at bounding box center [496, 243] width 345 height 23
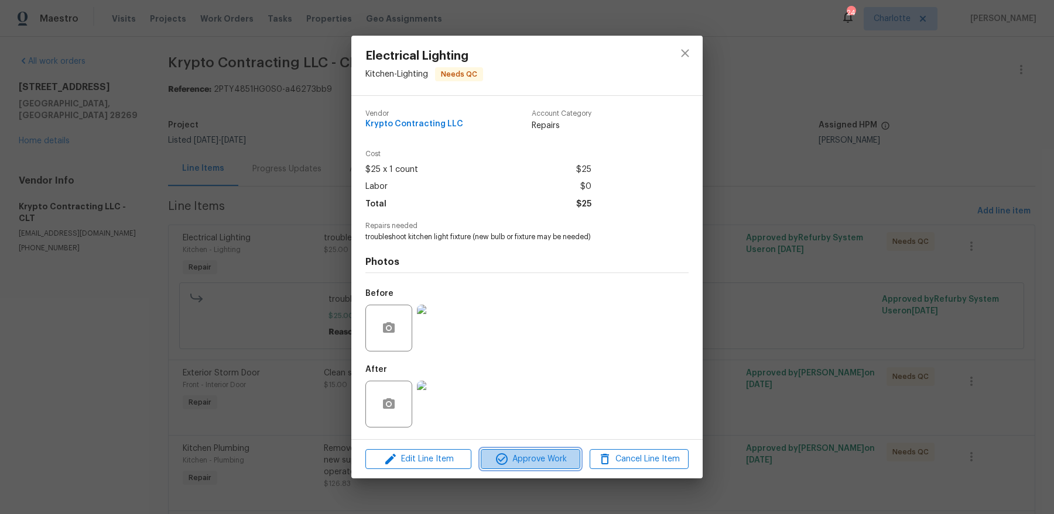
click at [513, 458] on span "Approve Work" at bounding box center [530, 459] width 92 height 15
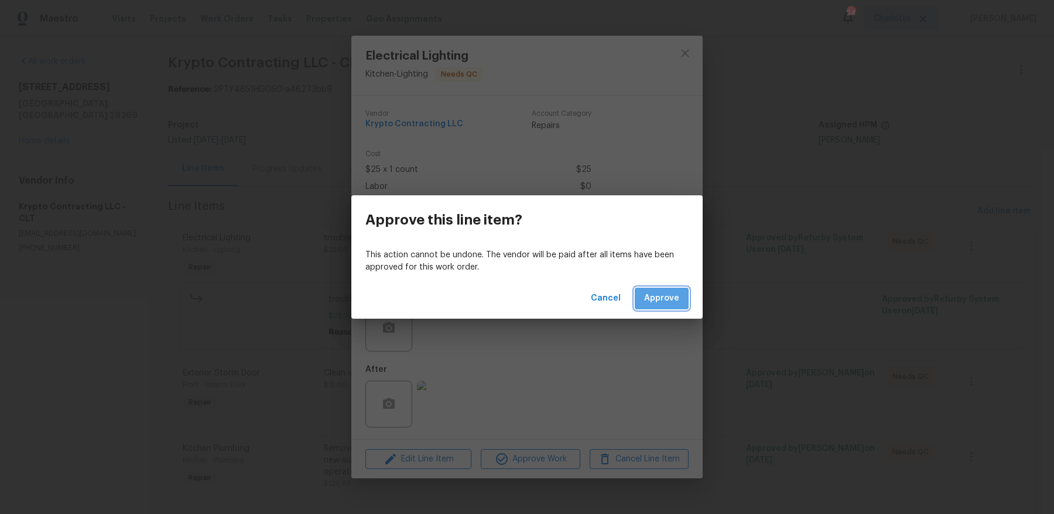
click at [664, 301] on span "Approve" at bounding box center [661, 298] width 35 height 15
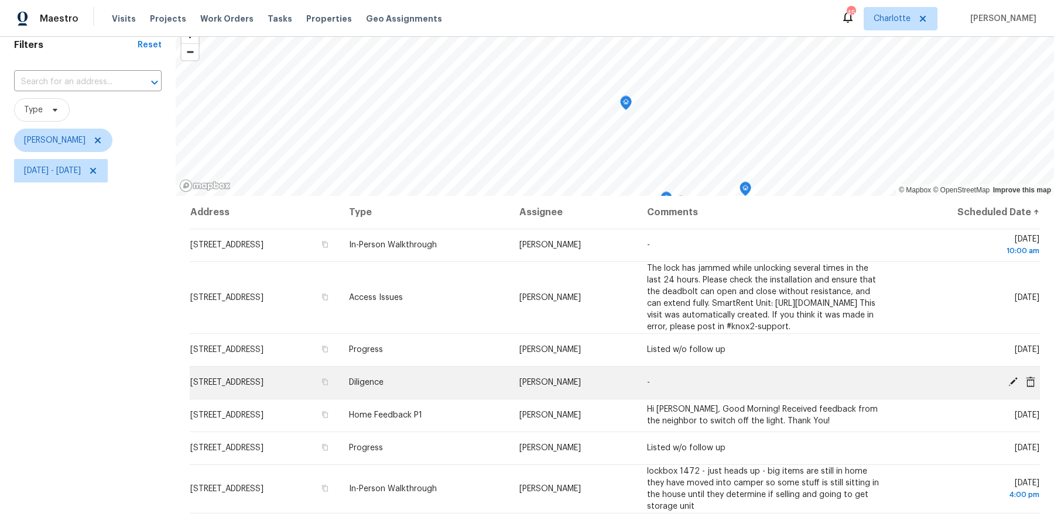
scroll to position [53, 0]
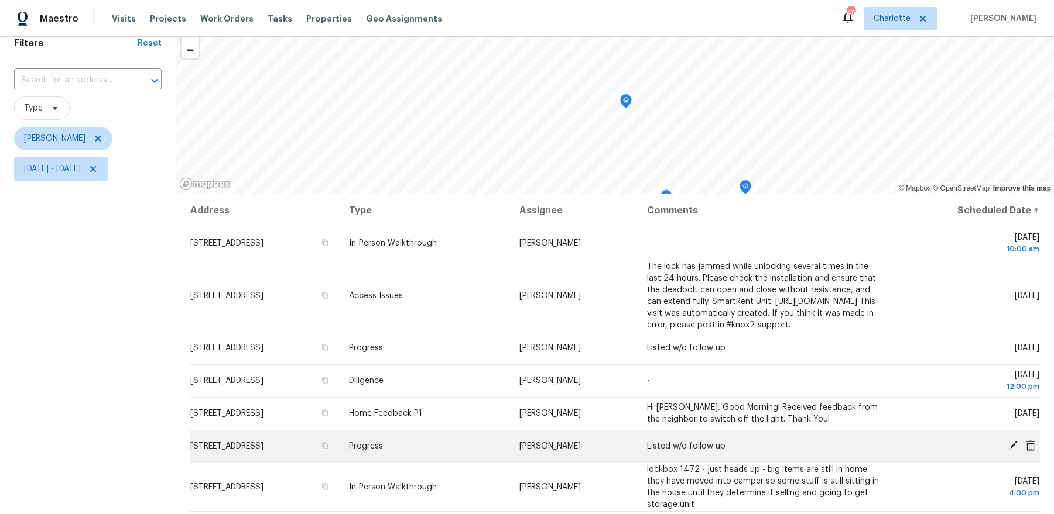
click at [1014, 451] on icon at bounding box center [1012, 445] width 9 height 9
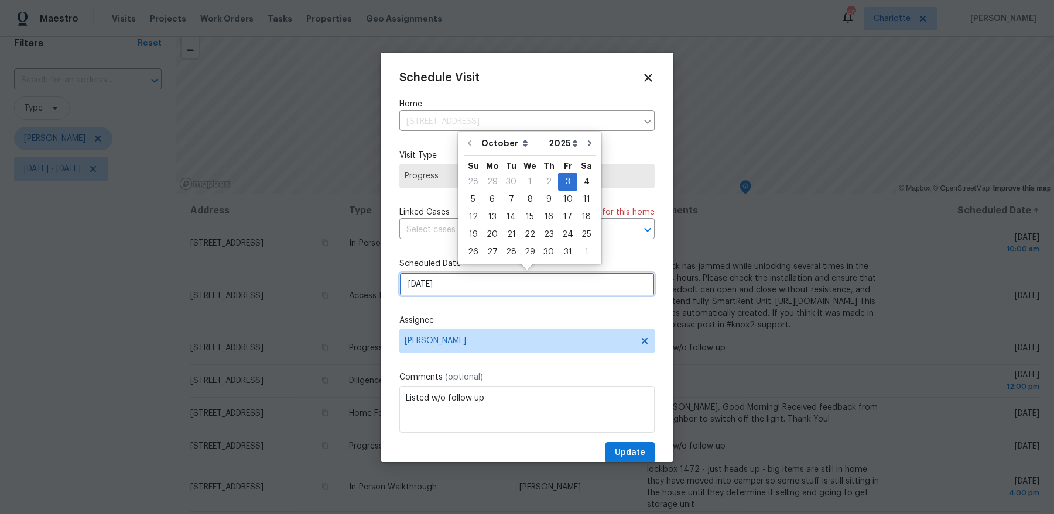
click at [480, 289] on input "[DATE]" at bounding box center [526, 284] width 255 height 23
click at [491, 203] on div "6" at bounding box center [491, 199] width 19 height 16
type input "[DATE]"
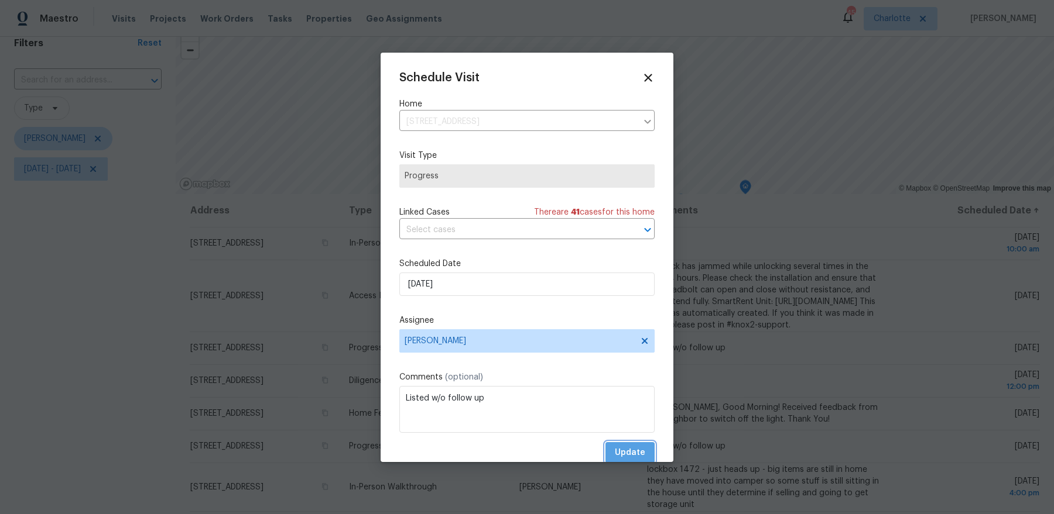
click at [629, 455] on span "Update" at bounding box center [630, 453] width 30 height 15
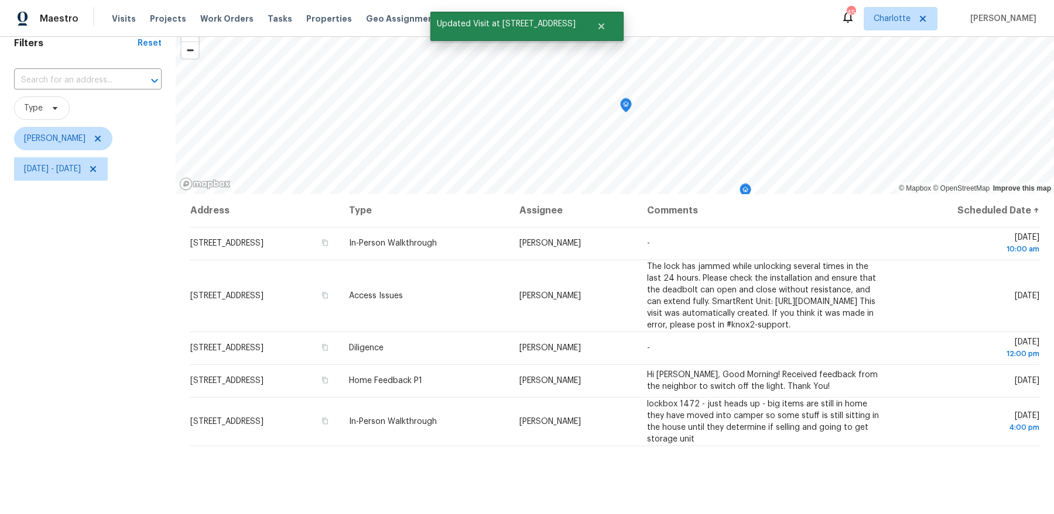
scroll to position [144, 0]
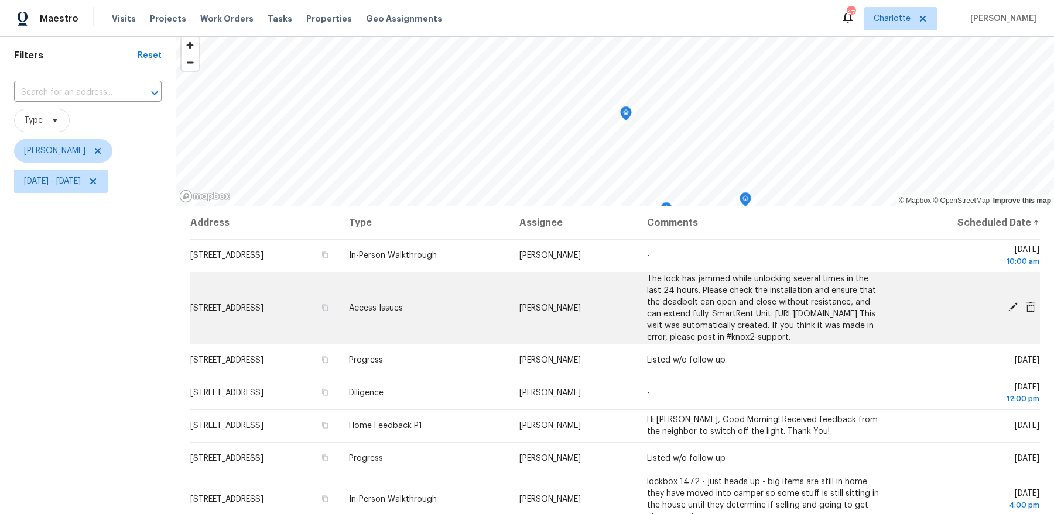
scroll to position [47, 0]
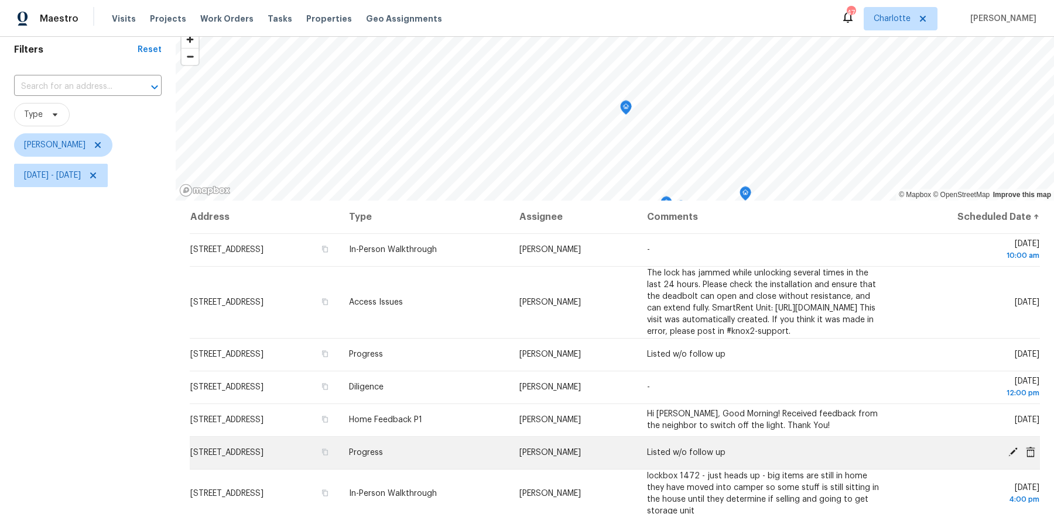
click at [499, 465] on td "Progress" at bounding box center [424, 453] width 170 height 33
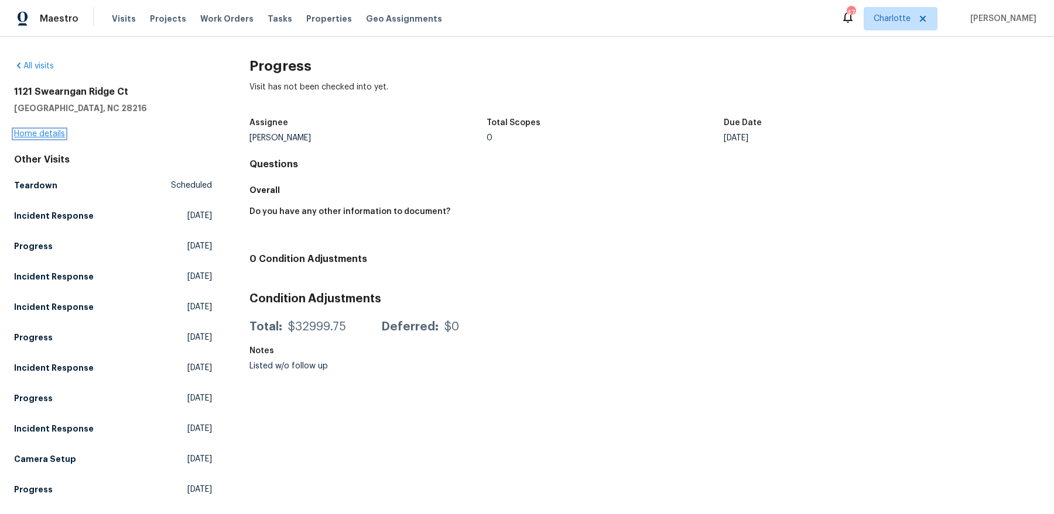
click at [54, 135] on link "Home details" at bounding box center [39, 134] width 51 height 8
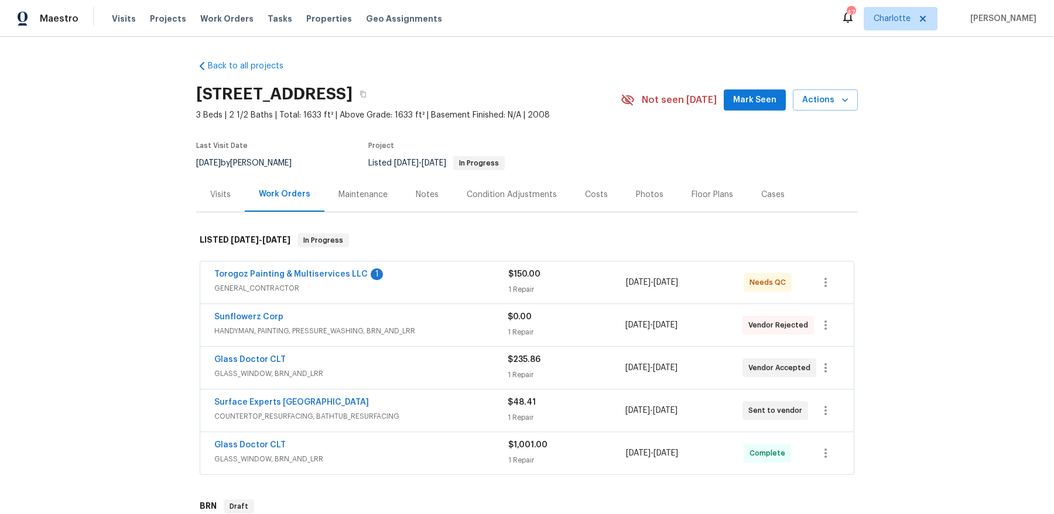
click at [313, 283] on span "GENERAL_CONTRACTOR" at bounding box center [361, 289] width 294 height 12
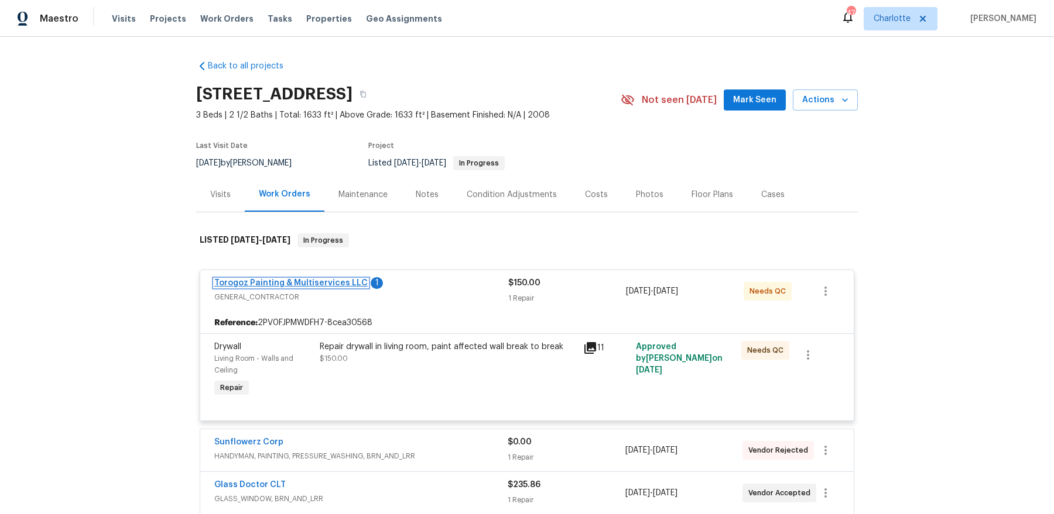
click at [313, 281] on link "Torogoz Painting & Multiservices LLC" at bounding box center [290, 283] width 153 height 8
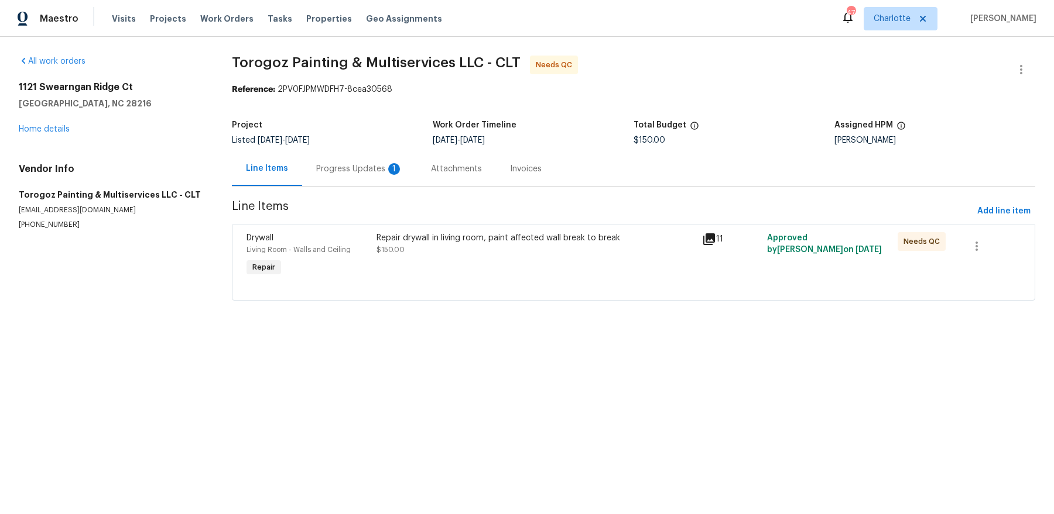
click at [325, 172] on div "Progress Updates 1" at bounding box center [359, 169] width 87 height 12
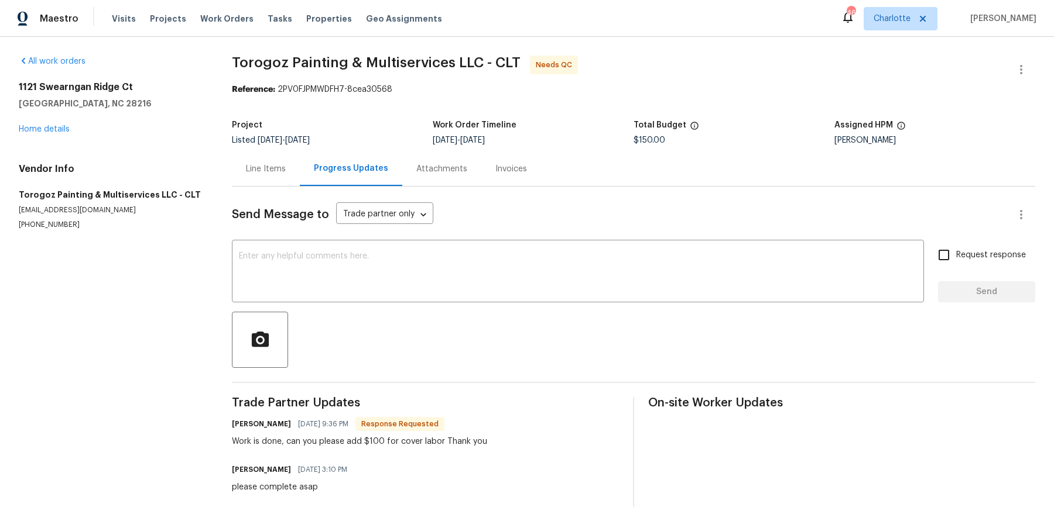
click at [255, 176] on div "Line Items" at bounding box center [266, 169] width 68 height 35
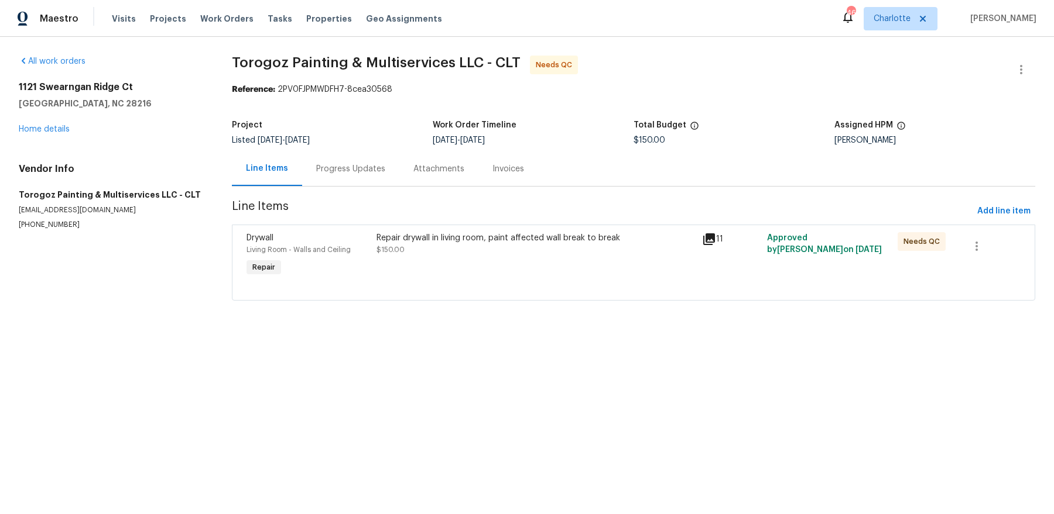
click at [546, 265] on div "Repair drywall in living room, paint affected wall break to break $150.00" at bounding box center [535, 256] width 325 height 54
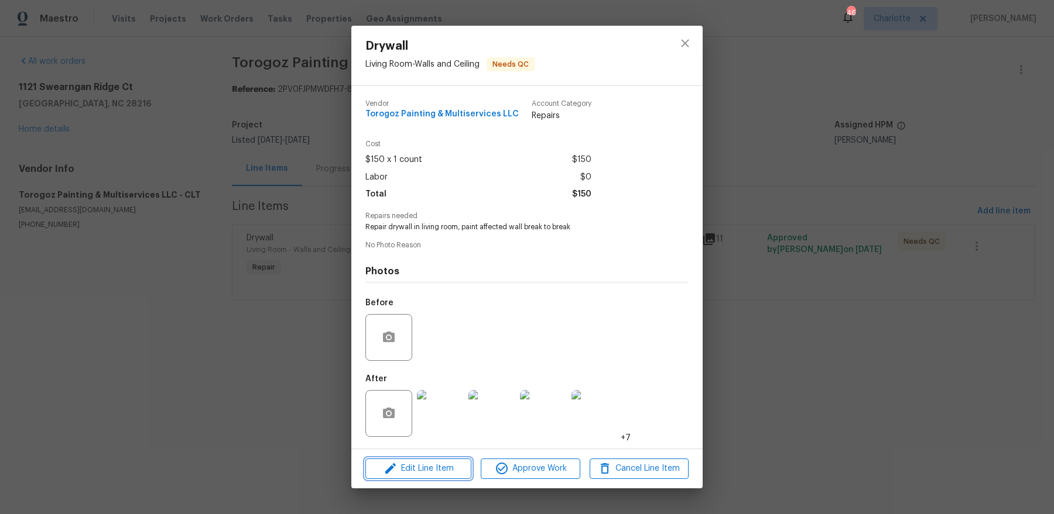
click at [444, 478] on button "Edit Line Item" at bounding box center [418, 469] width 106 height 20
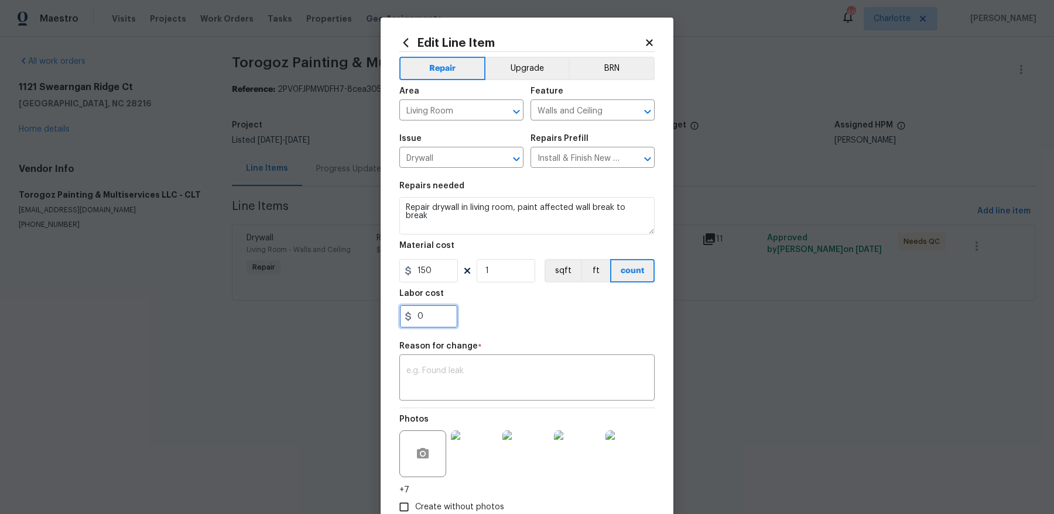
click at [437, 325] on input "0" at bounding box center [428, 316] width 59 height 23
type input "100"
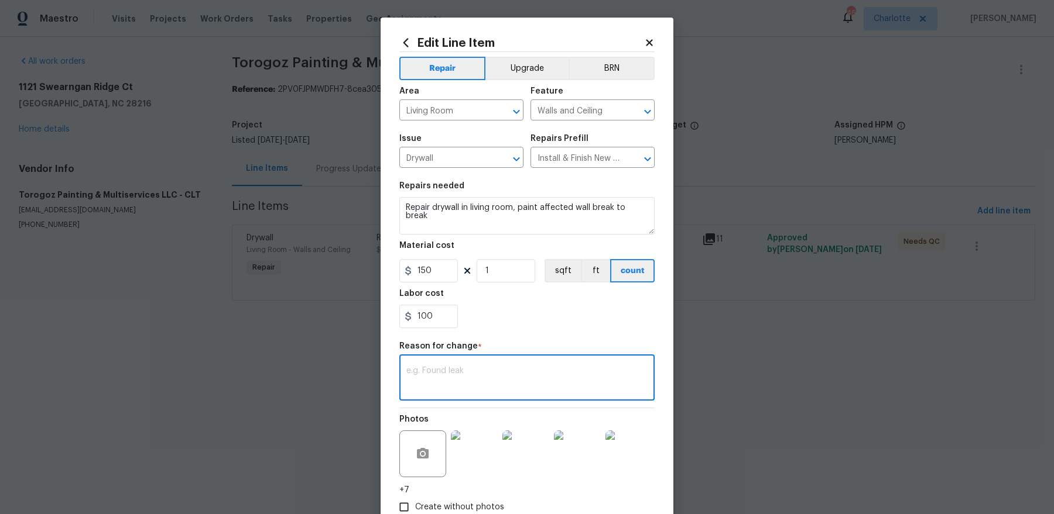
click at [491, 381] on textarea at bounding box center [526, 379] width 241 height 25
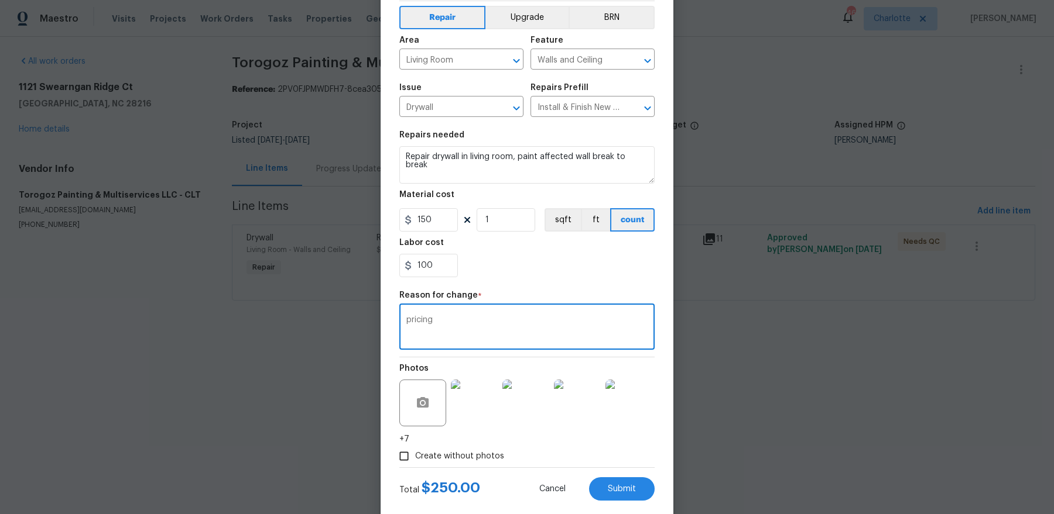
scroll to position [73, 0]
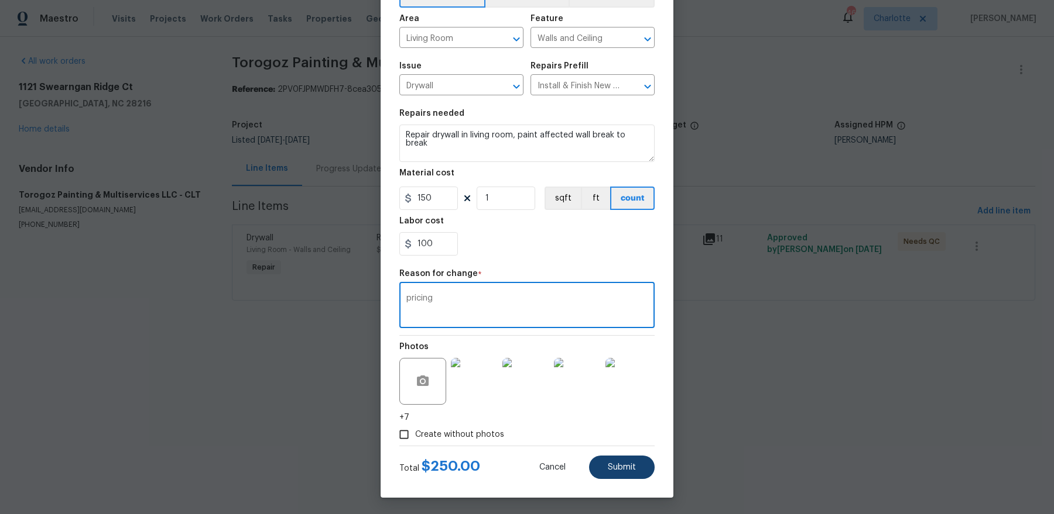
type textarea "pricing"
click at [622, 464] on span "Submit" at bounding box center [622, 468] width 28 height 9
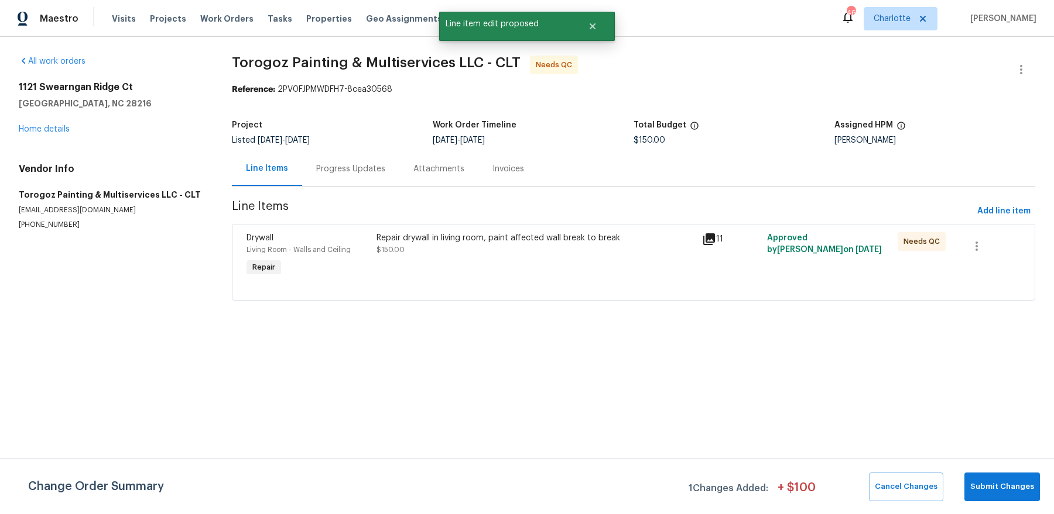
scroll to position [0, 0]
click at [988, 485] on span "Submit Changes" at bounding box center [1002, 487] width 64 height 13
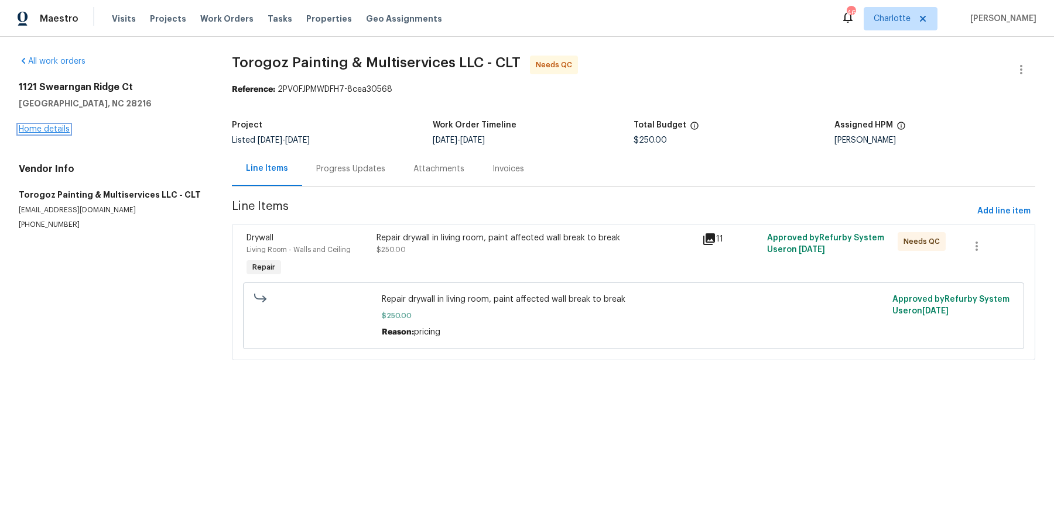
click at [45, 132] on link "Home details" at bounding box center [44, 129] width 51 height 8
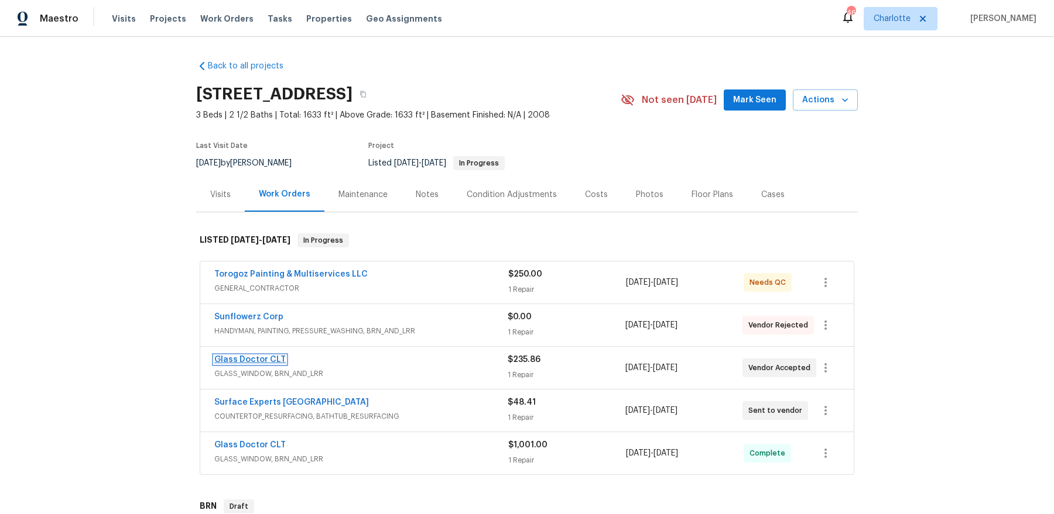
click at [266, 358] on link "Glass Doctor CLT" at bounding box center [249, 360] width 71 height 8
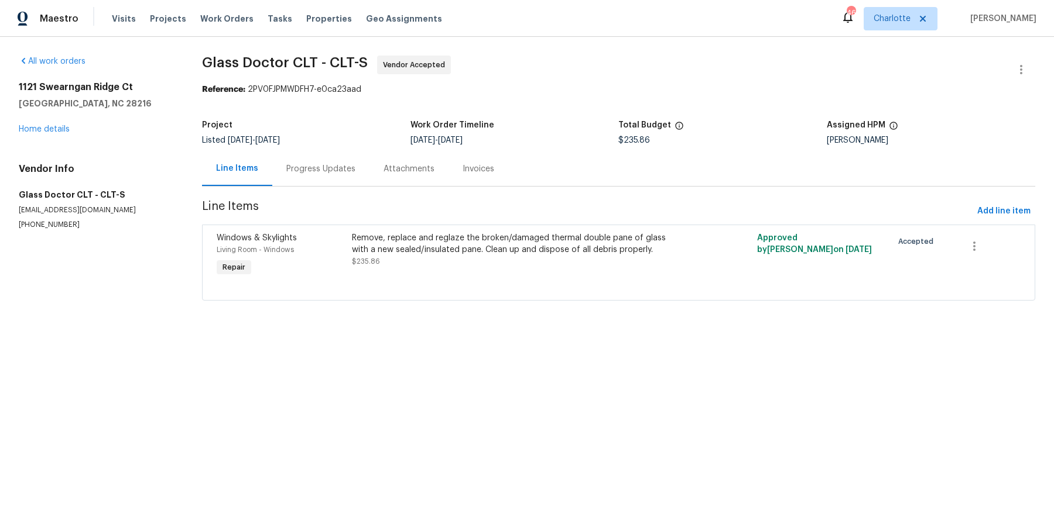
click at [294, 172] on div "Progress Updates" at bounding box center [320, 169] width 69 height 12
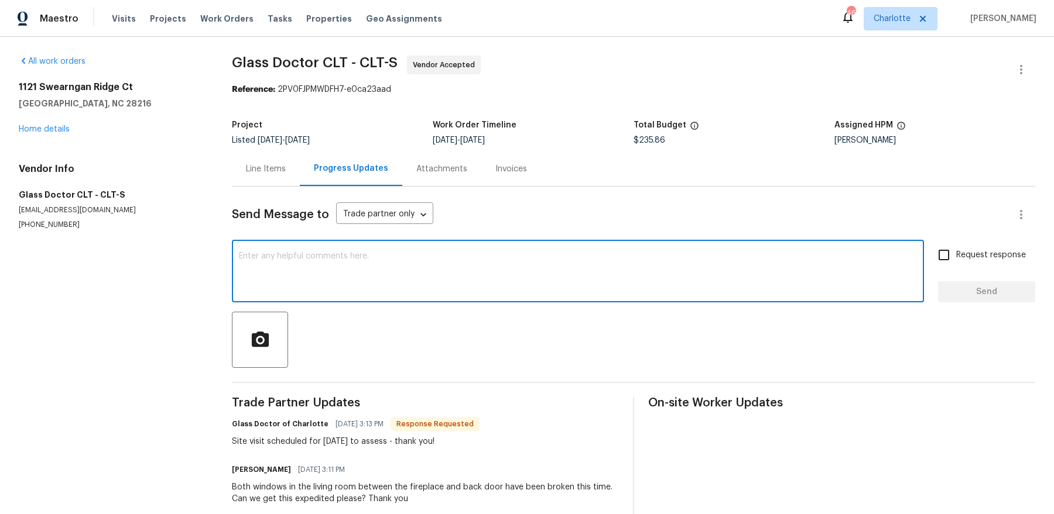
click at [313, 289] on textarea at bounding box center [578, 272] width 678 height 41
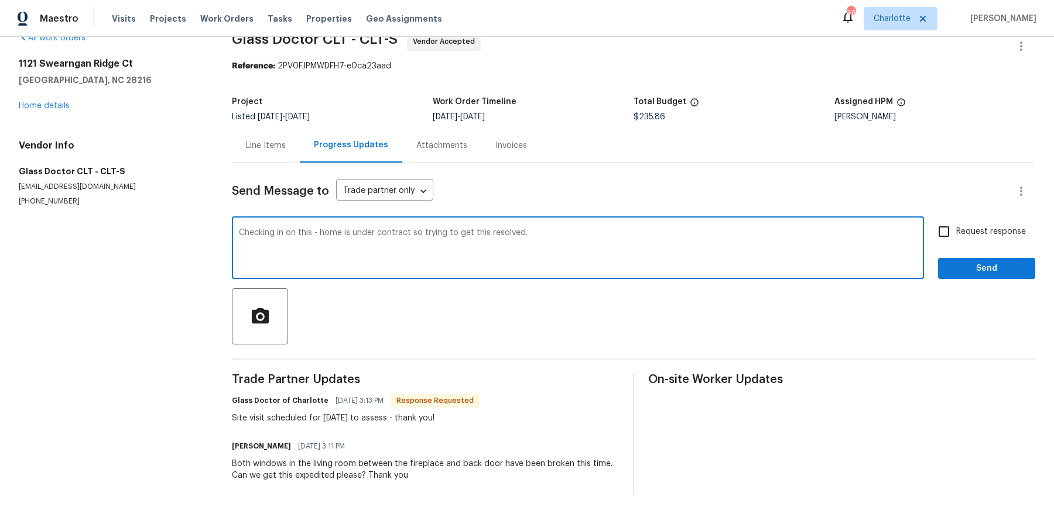
type textarea "Checking in on this - home is under contract so trying to get this resolved."
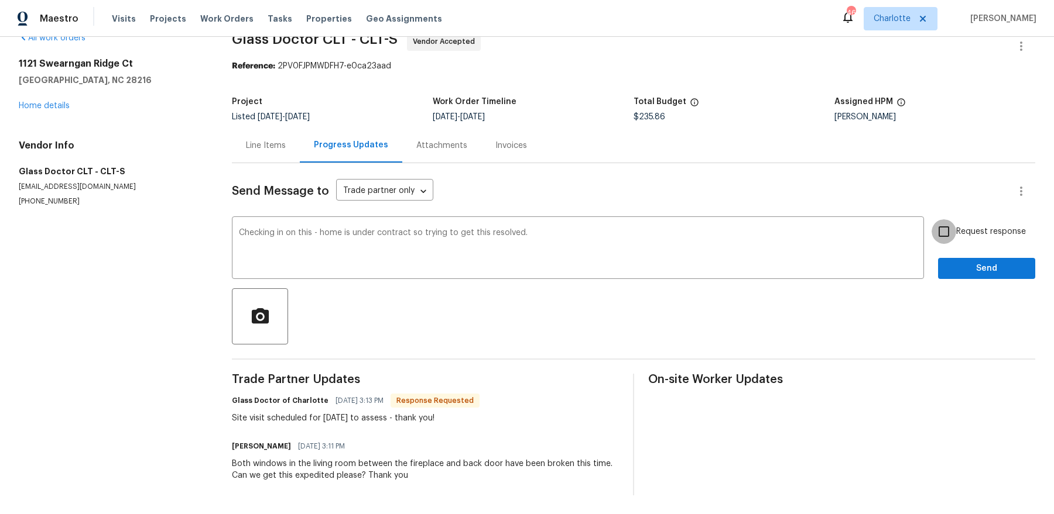
click at [931, 219] on input "Request response" at bounding box center [943, 231] width 25 height 25
checkbox input "true"
click at [938, 258] on button "Send" at bounding box center [986, 269] width 97 height 22
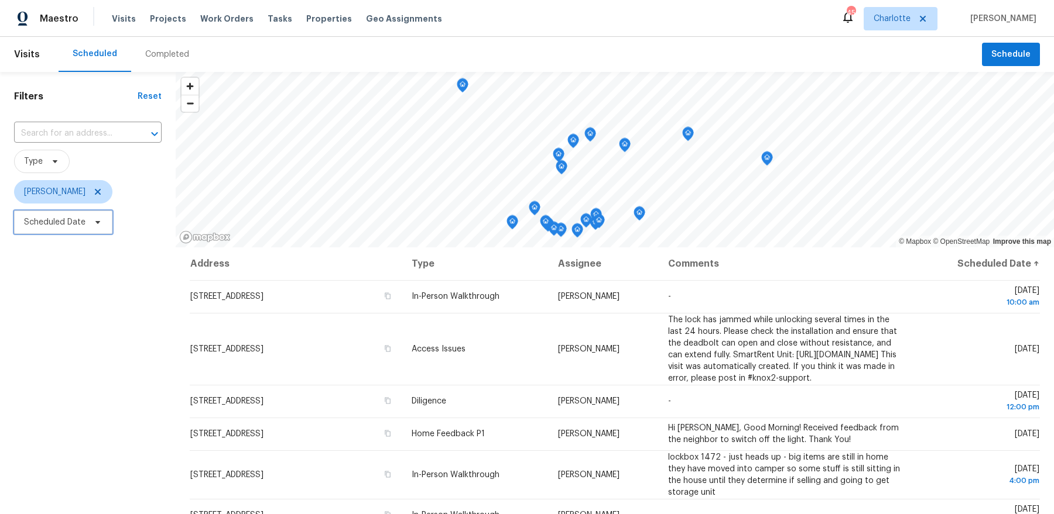
click at [81, 218] on span "Scheduled Date" at bounding box center [54, 223] width 61 height 12
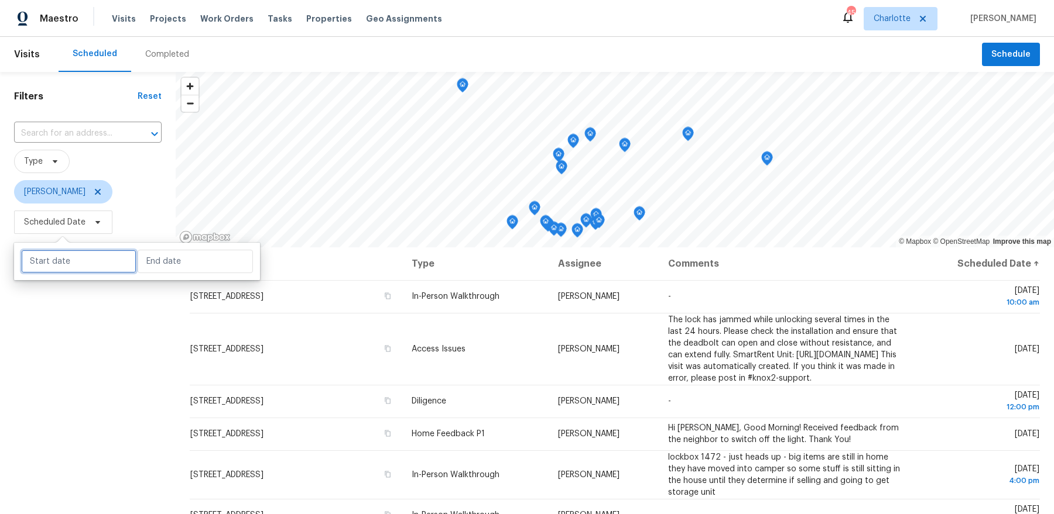
select select "9"
select select "2025"
select select "10"
select select "2025"
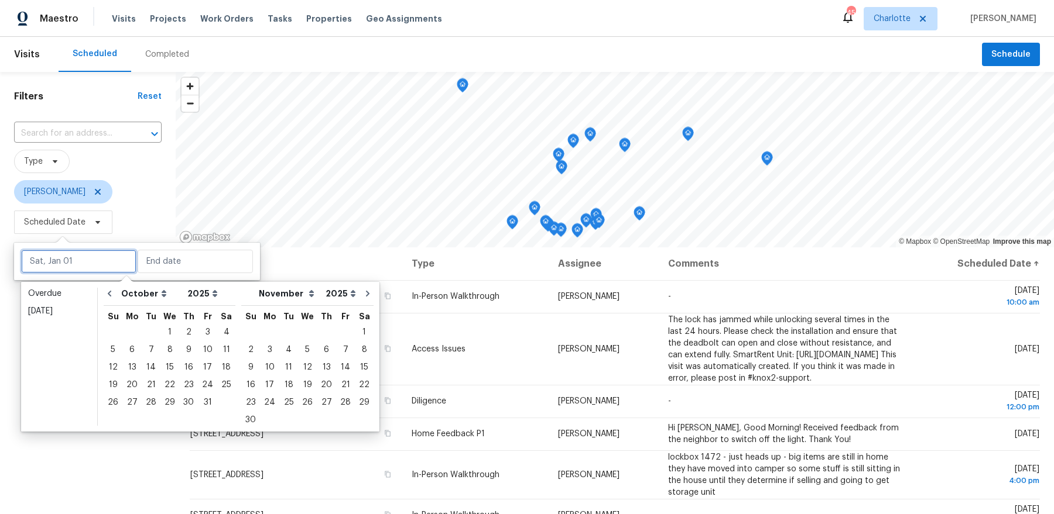
click at [74, 258] on input "text" at bounding box center [78, 261] width 115 height 23
click at [128, 350] on div "6" at bounding box center [131, 350] width 19 height 16
type input "[DATE]"
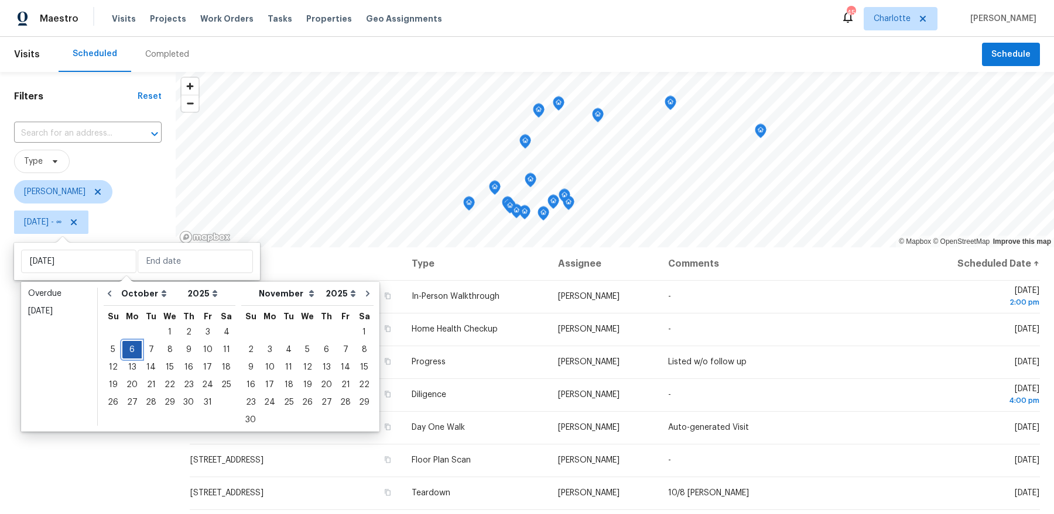
click at [128, 350] on div "6" at bounding box center [131, 350] width 19 height 16
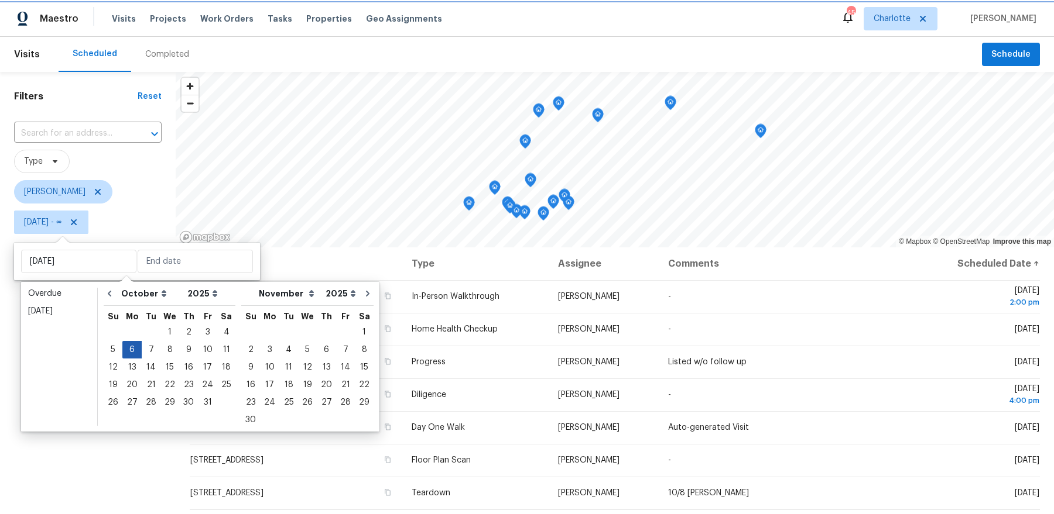
type input "[DATE]"
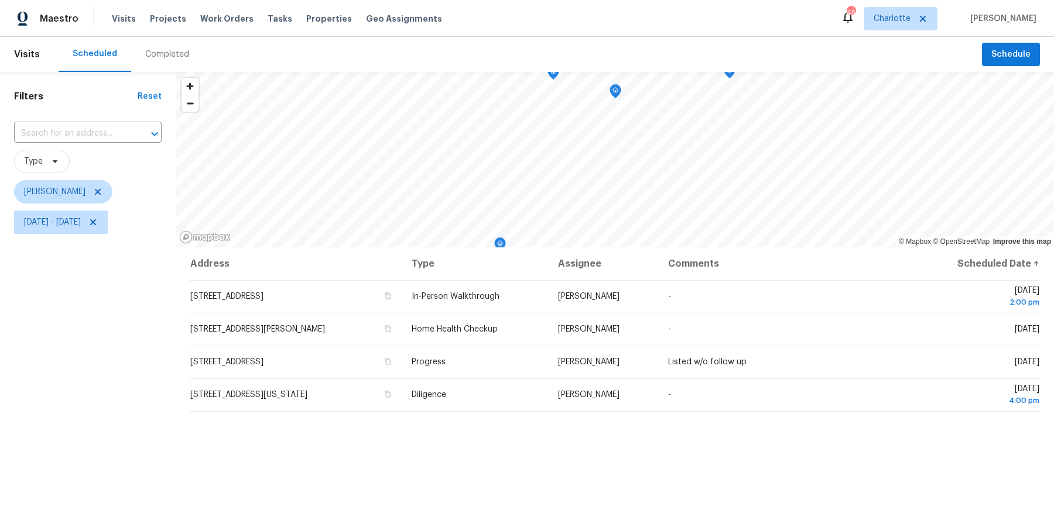
click at [94, 382] on div "Filters Reset ​ Type [PERSON_NAME] [DATE] - [DATE]" at bounding box center [88, 365] width 176 height 587
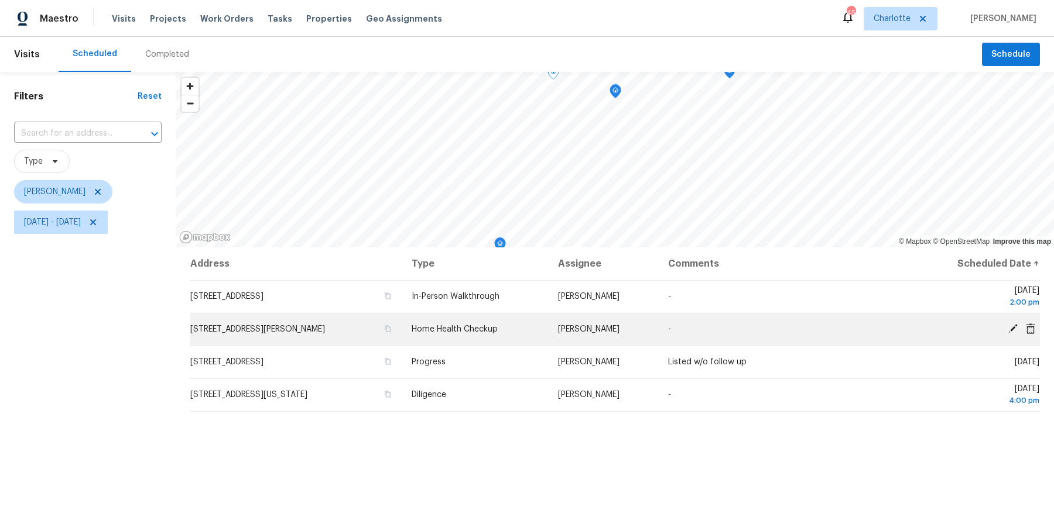
click at [1013, 324] on icon at bounding box center [1012, 329] width 11 height 11
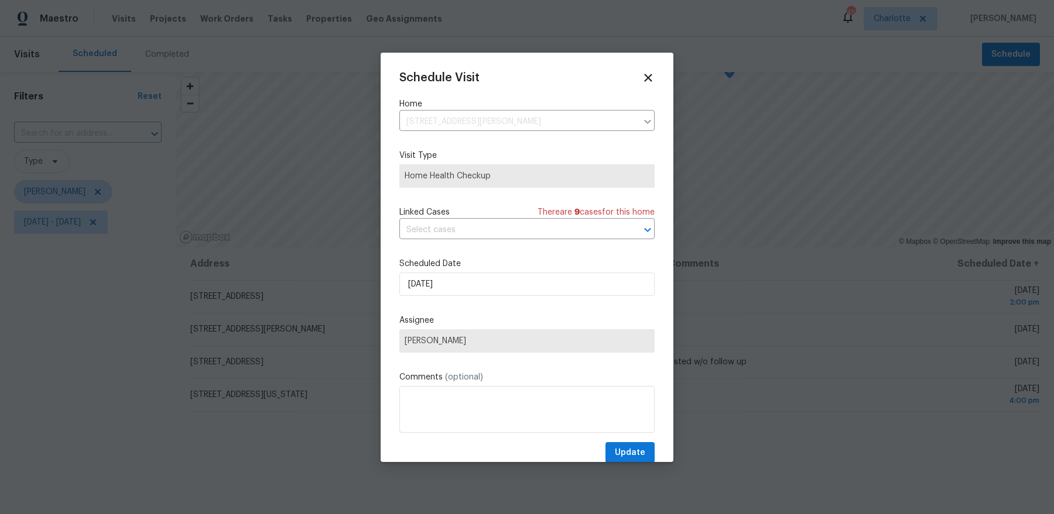
click at [455, 263] on label "Scheduled Date" at bounding box center [526, 264] width 255 height 12
click at [455, 270] on div "Scheduled Date [DATE]" at bounding box center [526, 277] width 255 height 38
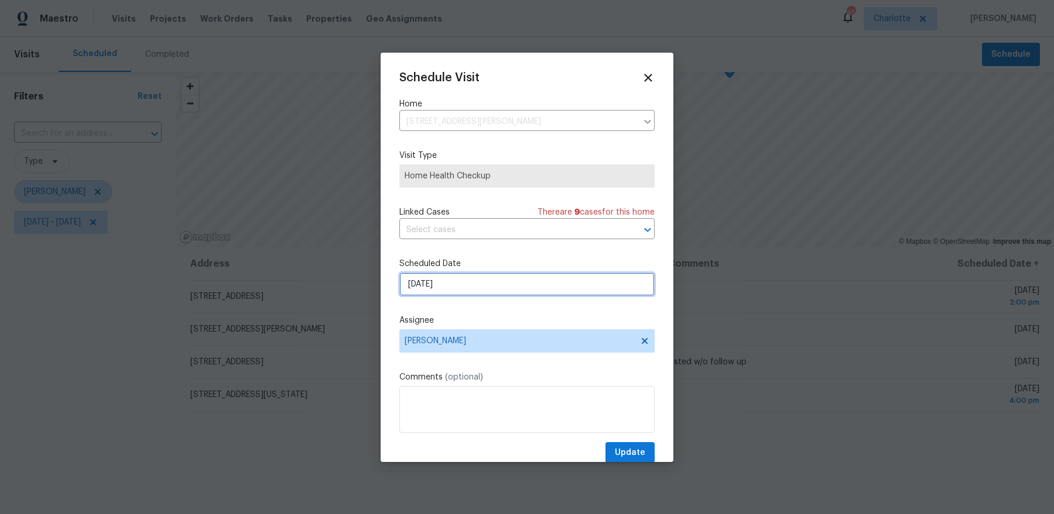
click at [454, 277] on input "[DATE]" at bounding box center [526, 284] width 255 height 23
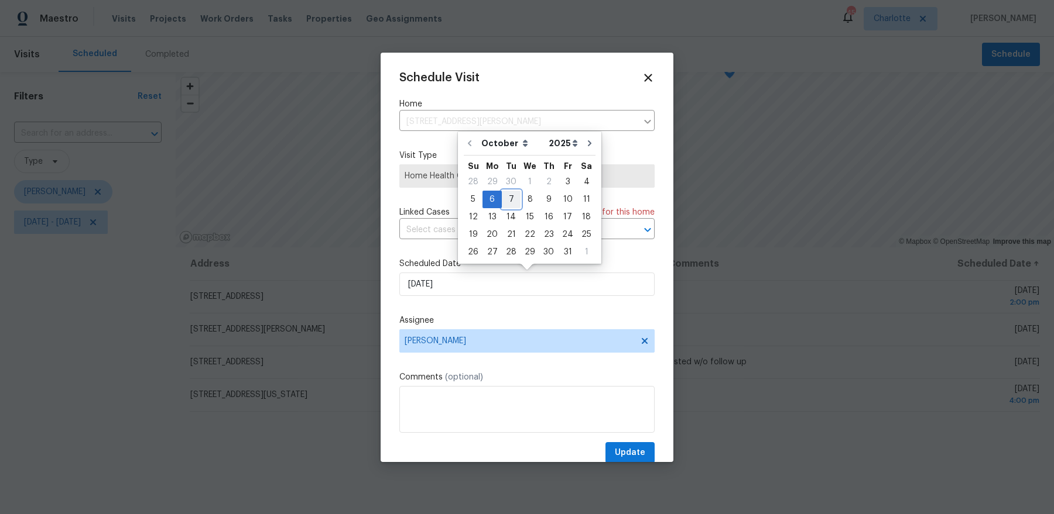
click at [506, 201] on div "7" at bounding box center [511, 199] width 19 height 16
type input "[DATE]"
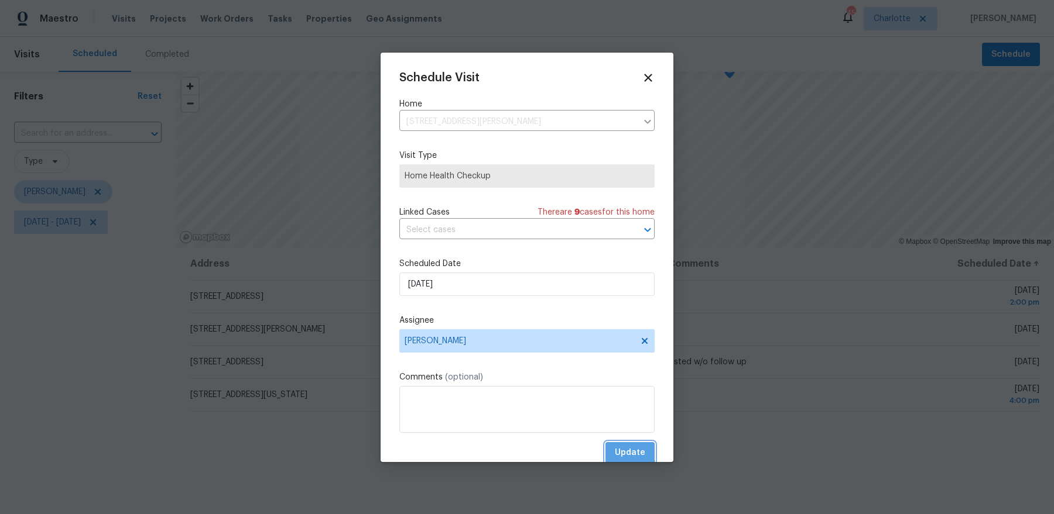
click at [624, 451] on span "Update" at bounding box center [630, 453] width 30 height 15
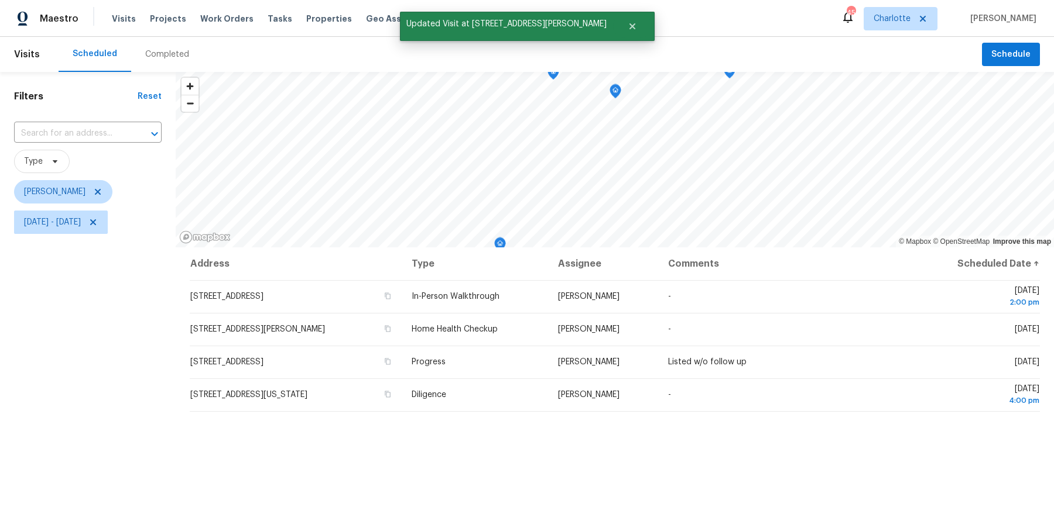
scroll to position [50, 0]
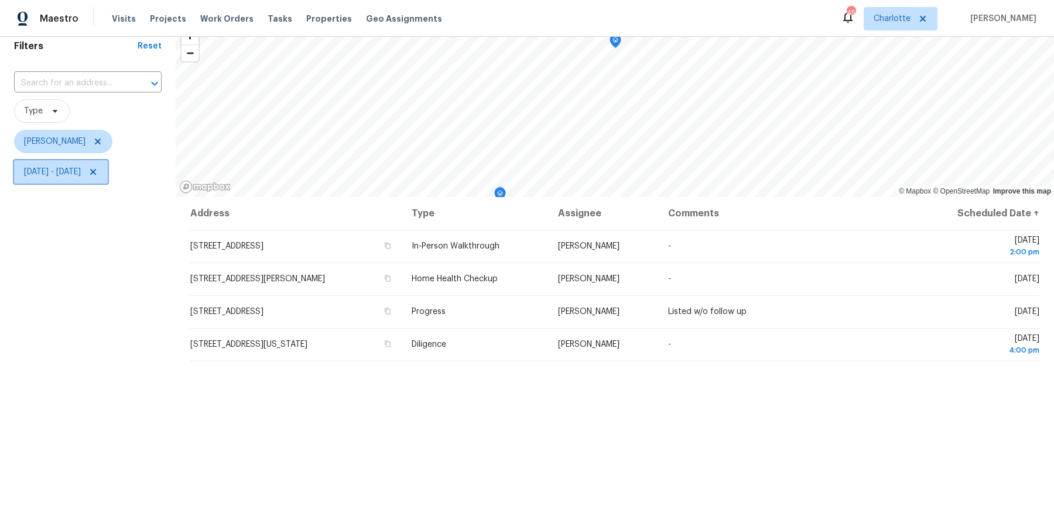
click at [77, 169] on span "[DATE] - [DATE]" at bounding box center [52, 172] width 57 height 12
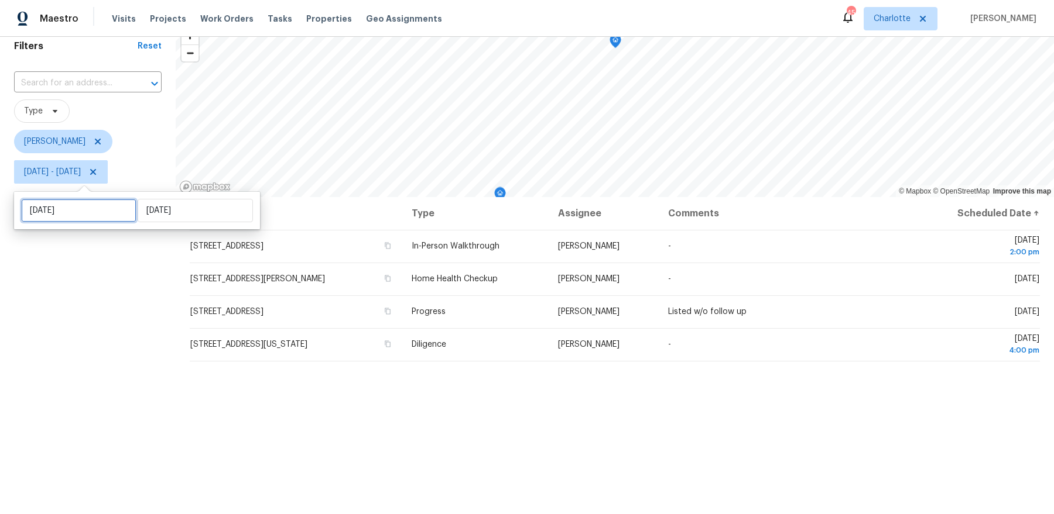
click at [82, 201] on input "[DATE]" at bounding box center [78, 210] width 115 height 23
select select "9"
select select "2025"
select select "10"
select select "2025"
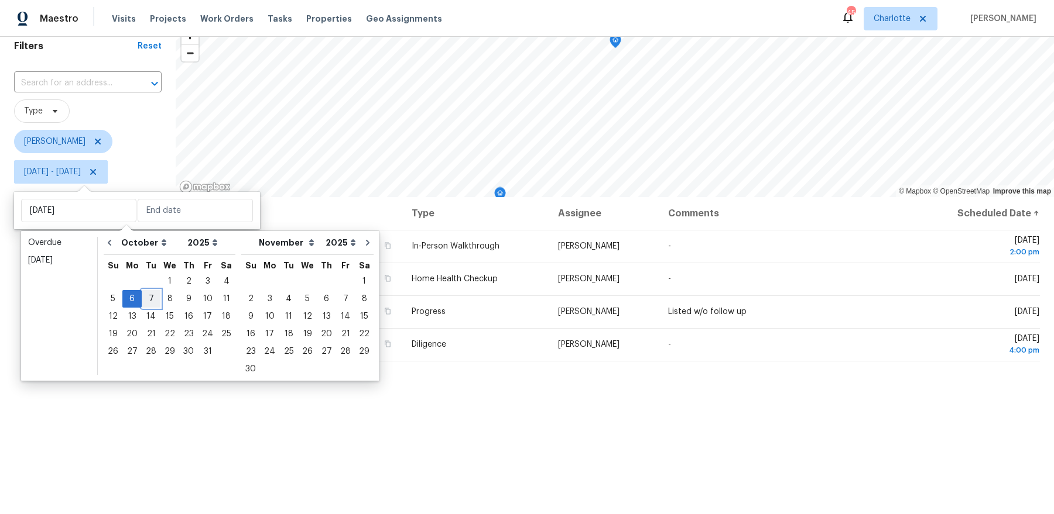
click at [149, 303] on div "7" at bounding box center [151, 299] width 19 height 16
type input "[DATE]"
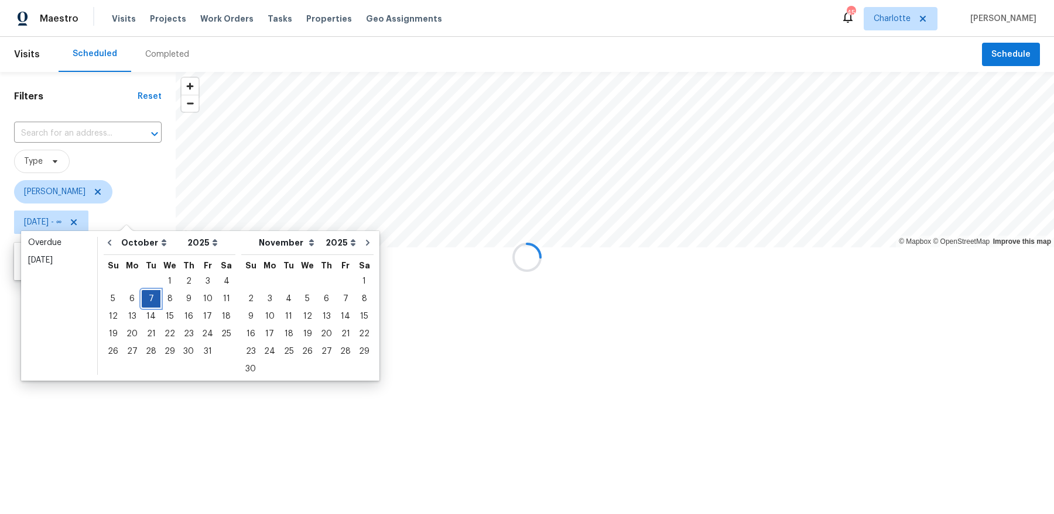
click at [149, 303] on div "7" at bounding box center [151, 299] width 19 height 16
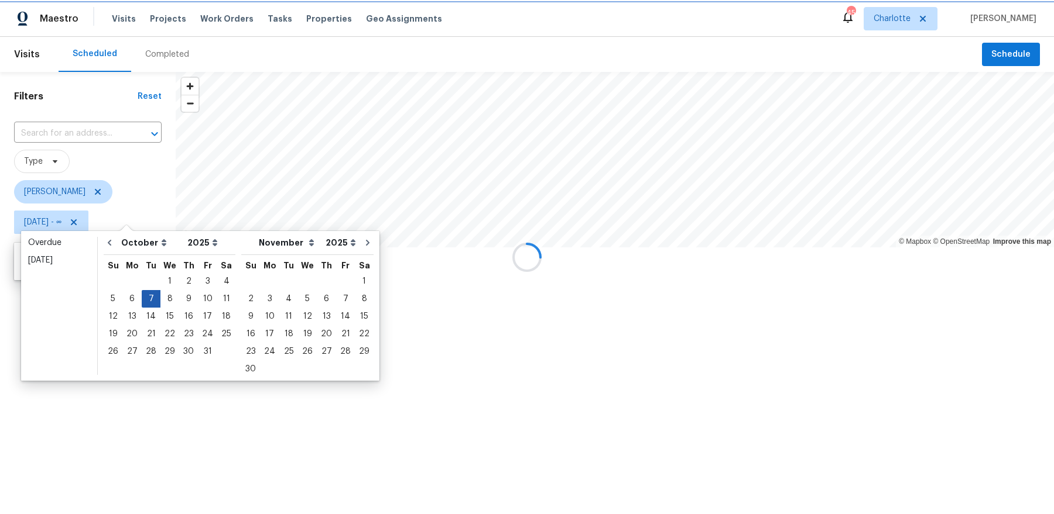
type input "[DATE]"
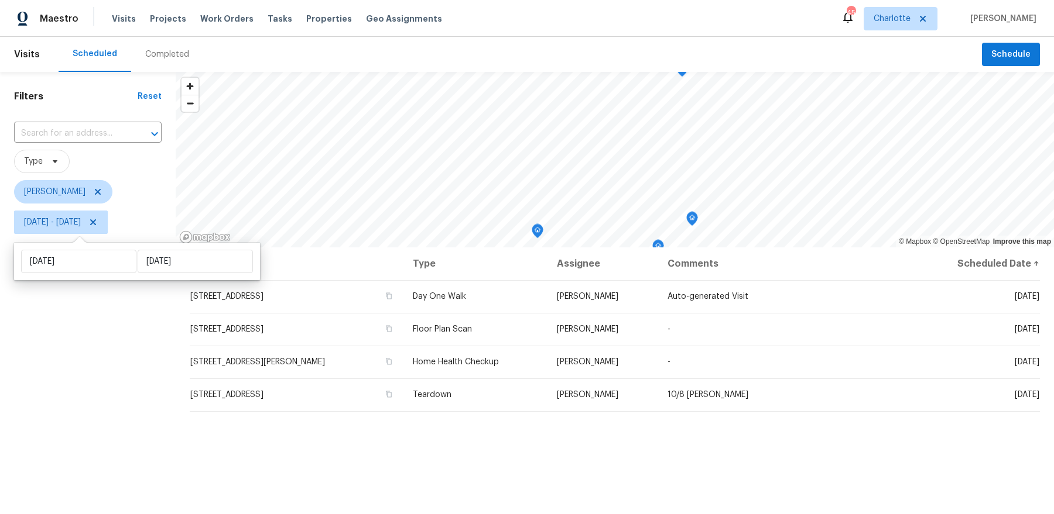
click at [128, 351] on div "Filters Reset ​ Type [PERSON_NAME] [DATE] - [DATE]" at bounding box center [88, 365] width 176 height 587
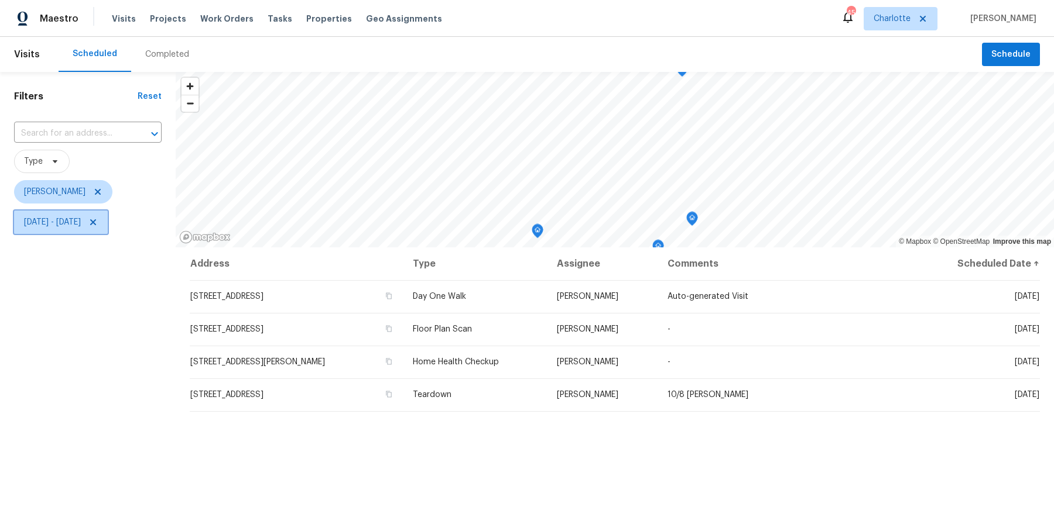
click at [108, 227] on span "[DATE] - [DATE]" at bounding box center [61, 222] width 94 height 23
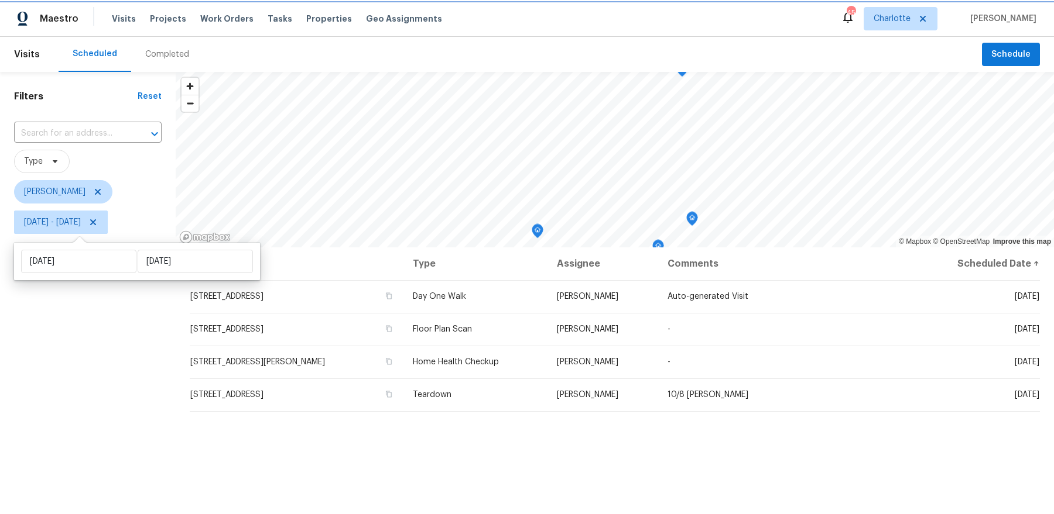
click at [98, 225] on icon at bounding box center [92, 222] width 9 height 9
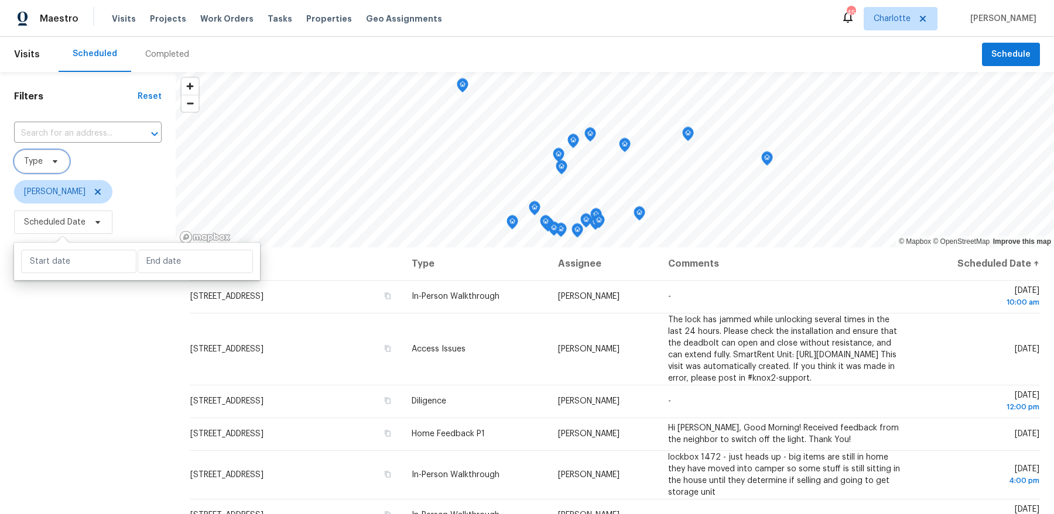
click at [36, 162] on span "Type" at bounding box center [33, 162] width 19 height 12
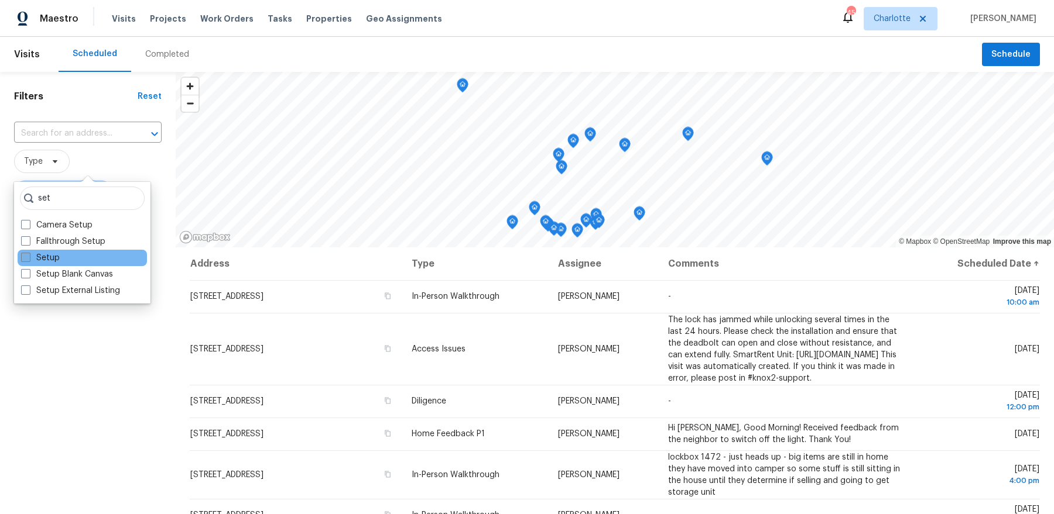
type input "set"
click at [48, 257] on label "Setup" at bounding box center [40, 258] width 39 height 12
click at [29, 257] on input "Setup" at bounding box center [25, 256] width 8 height 8
checkbox input "true"
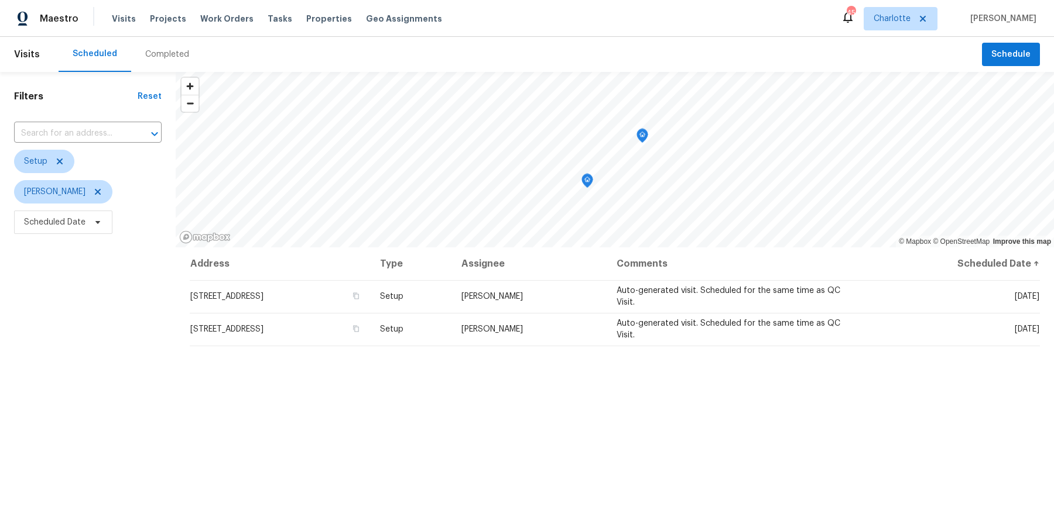
click at [201, 396] on div "Address Type Assignee Comments Scheduled Date ↑ [STREET_ADDRESS] Setup [PERSON_…" at bounding box center [615, 453] width 878 height 411
click at [56, 163] on icon at bounding box center [59, 161] width 9 height 9
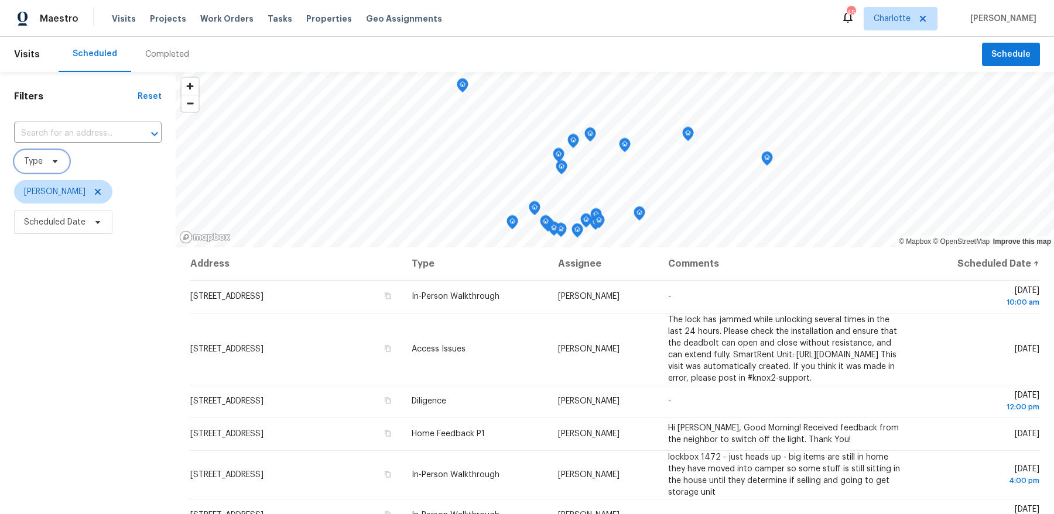
click at [39, 163] on span "Type" at bounding box center [33, 162] width 19 height 12
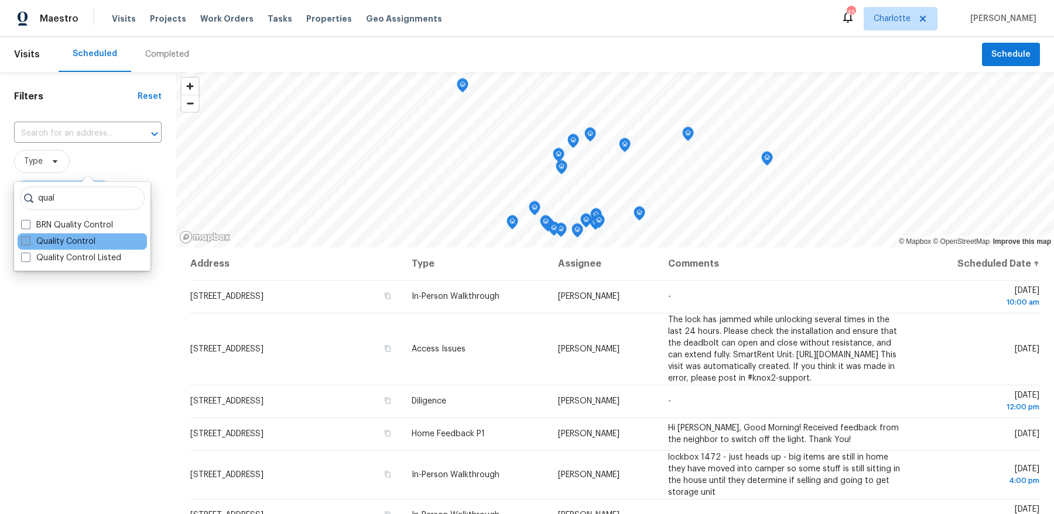
type input "qual"
click at [85, 239] on label "Quality Control" at bounding box center [58, 242] width 74 height 12
click at [29, 239] on input "Quality Control" at bounding box center [25, 240] width 8 height 8
checkbox input "true"
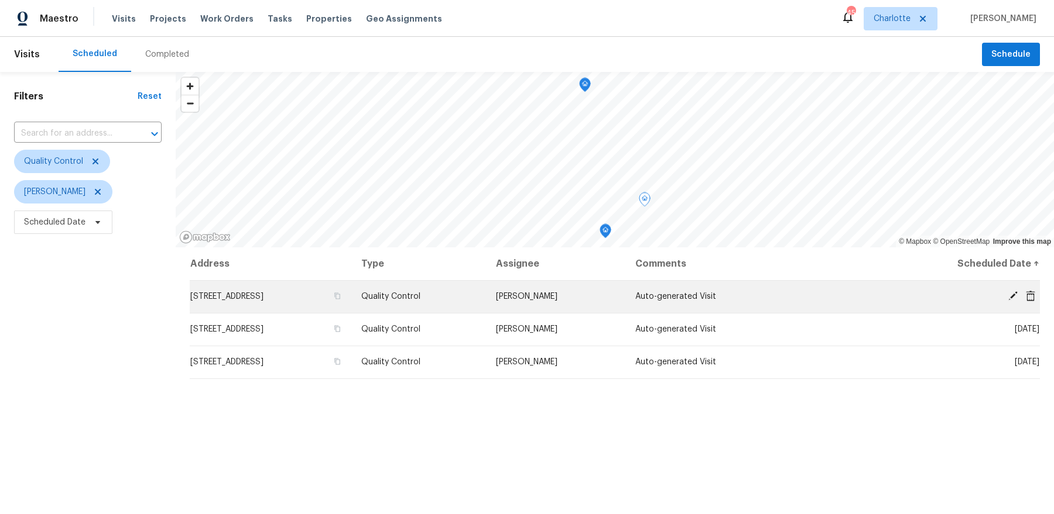
click at [1011, 293] on icon at bounding box center [1012, 296] width 11 height 11
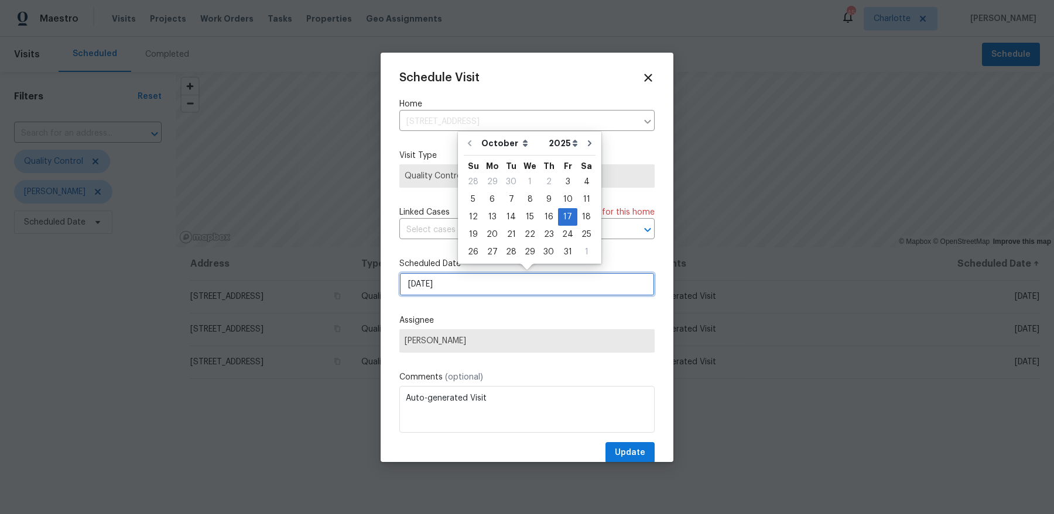
click at [479, 276] on input "[DATE]" at bounding box center [526, 284] width 255 height 23
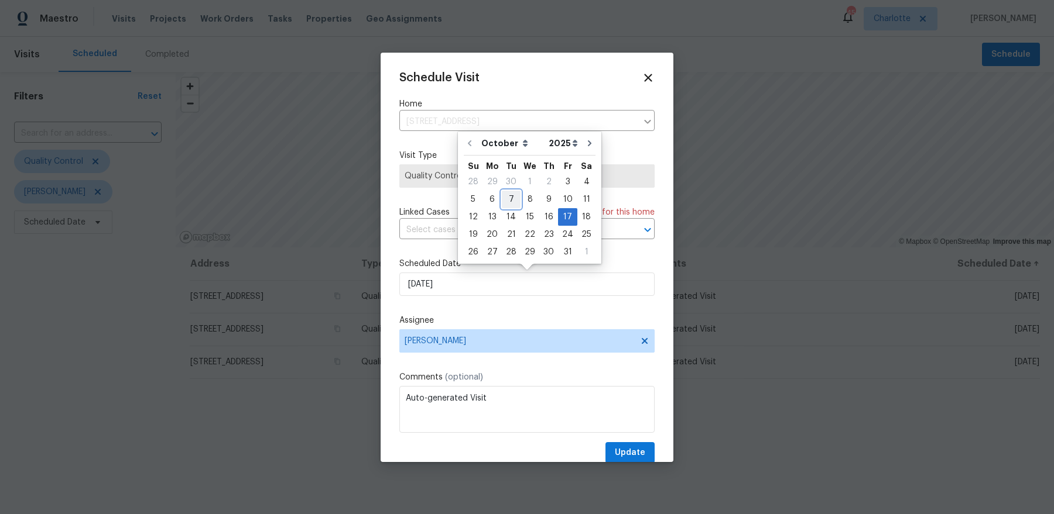
click at [505, 198] on div "7" at bounding box center [511, 199] width 19 height 16
type input "[DATE]"
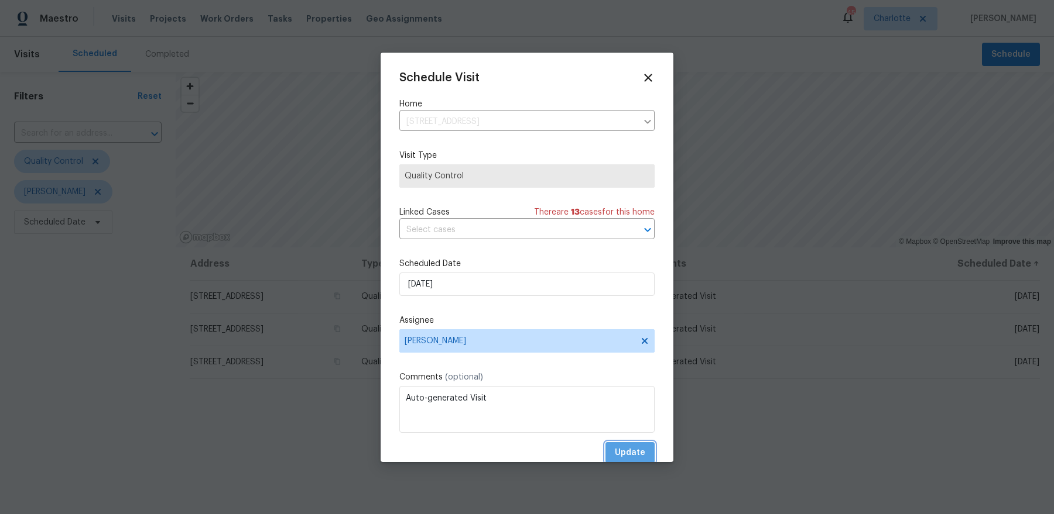
click at [640, 456] on span "Update" at bounding box center [630, 453] width 30 height 15
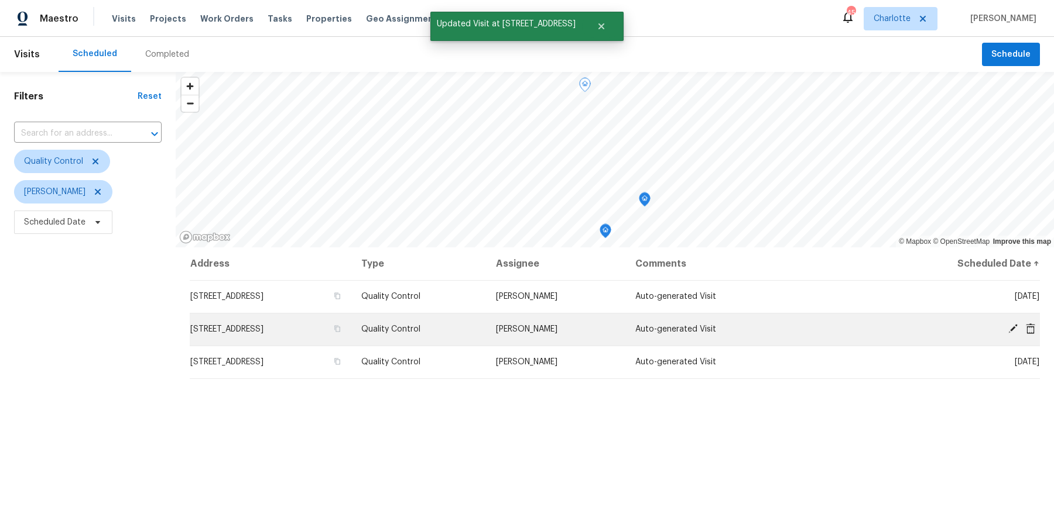
click at [1008, 324] on icon at bounding box center [1012, 329] width 11 height 11
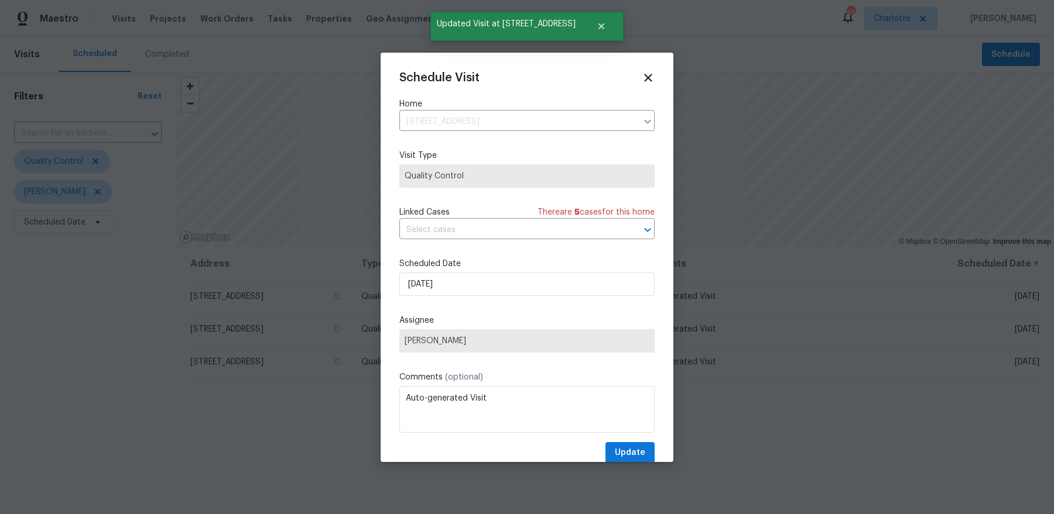
click at [485, 252] on div "Schedule Visit Home [STREET_ADDRESS] ​ Visit Type Quality Control Linked Cases …" at bounding box center [526, 267] width 255 height 393
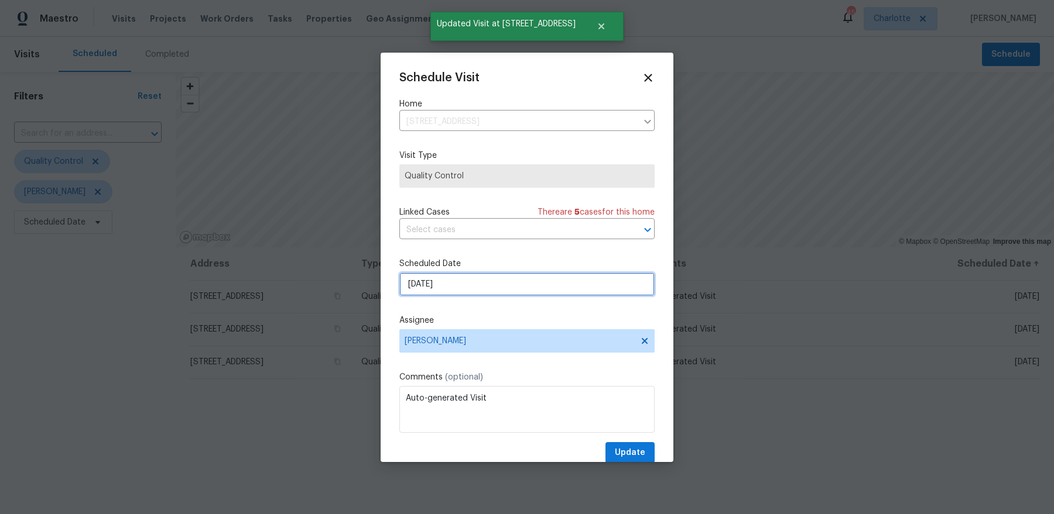
click at [472, 289] on input "[DATE]" at bounding box center [526, 284] width 255 height 23
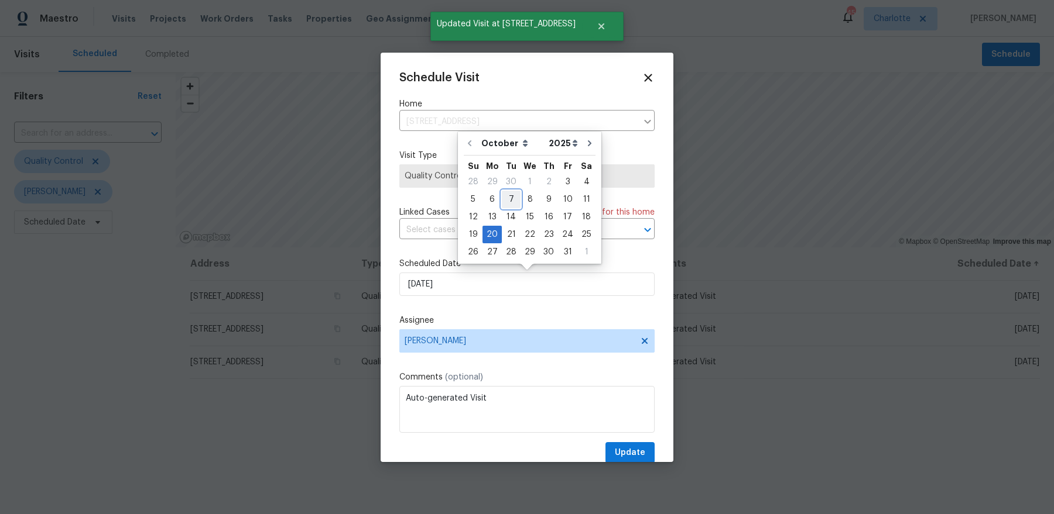
click at [507, 202] on div "7" at bounding box center [511, 199] width 19 height 16
type input "[DATE]"
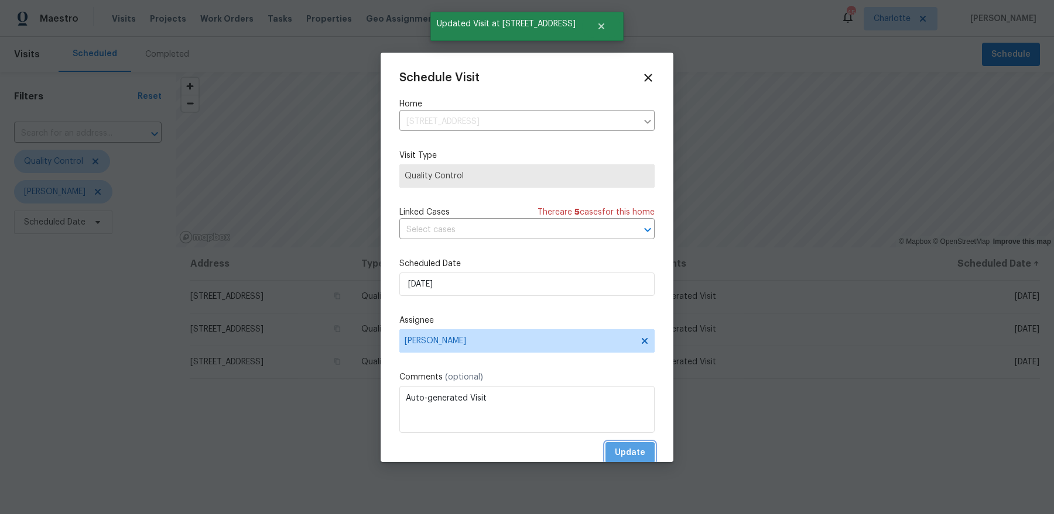
click at [623, 455] on span "Update" at bounding box center [630, 453] width 30 height 15
